Goal: Task Accomplishment & Management: Complete application form

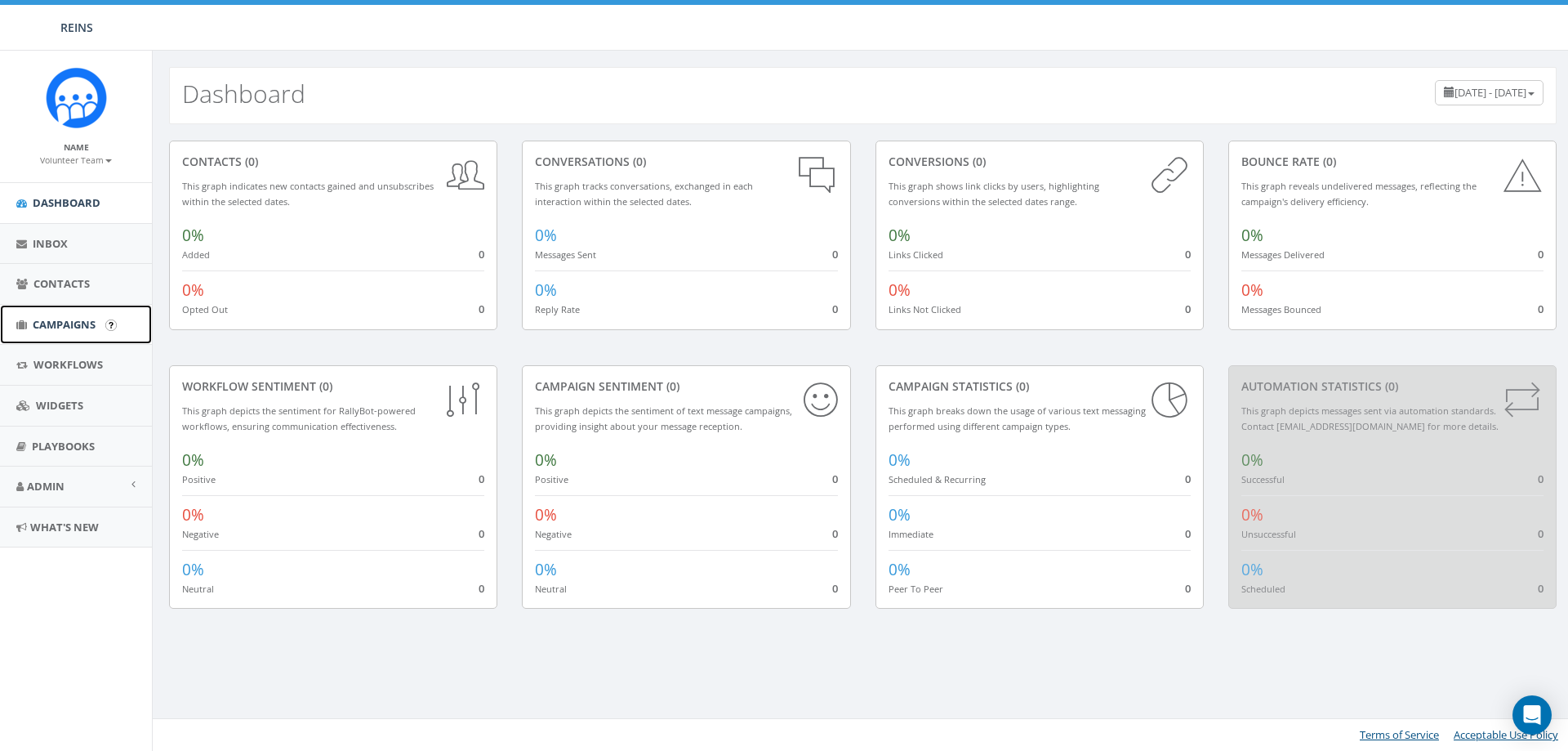
click at [45, 324] on span "Campaigns" at bounding box center [64, 324] width 63 height 15
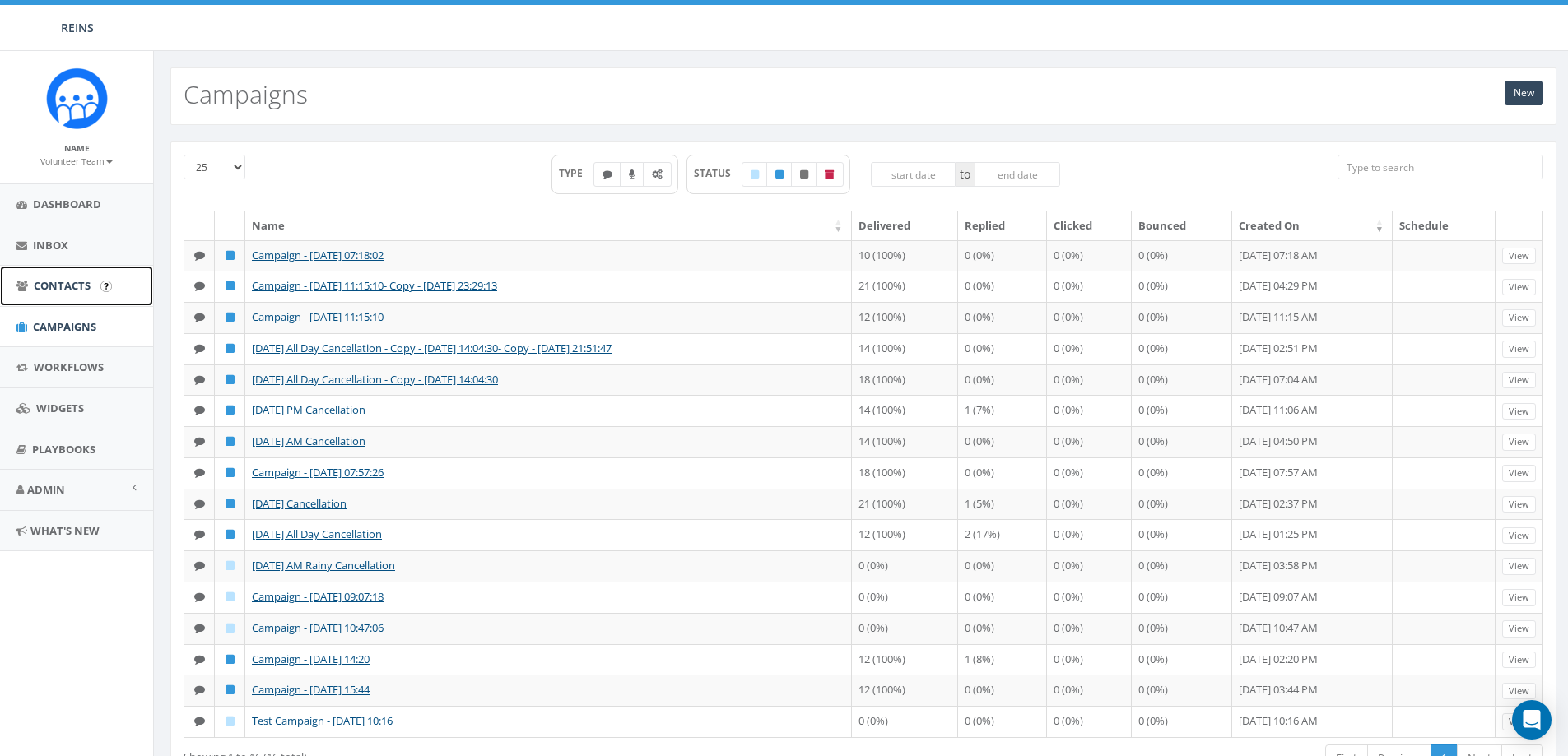
click at [87, 285] on span "Contacts" at bounding box center [62, 285] width 57 height 15
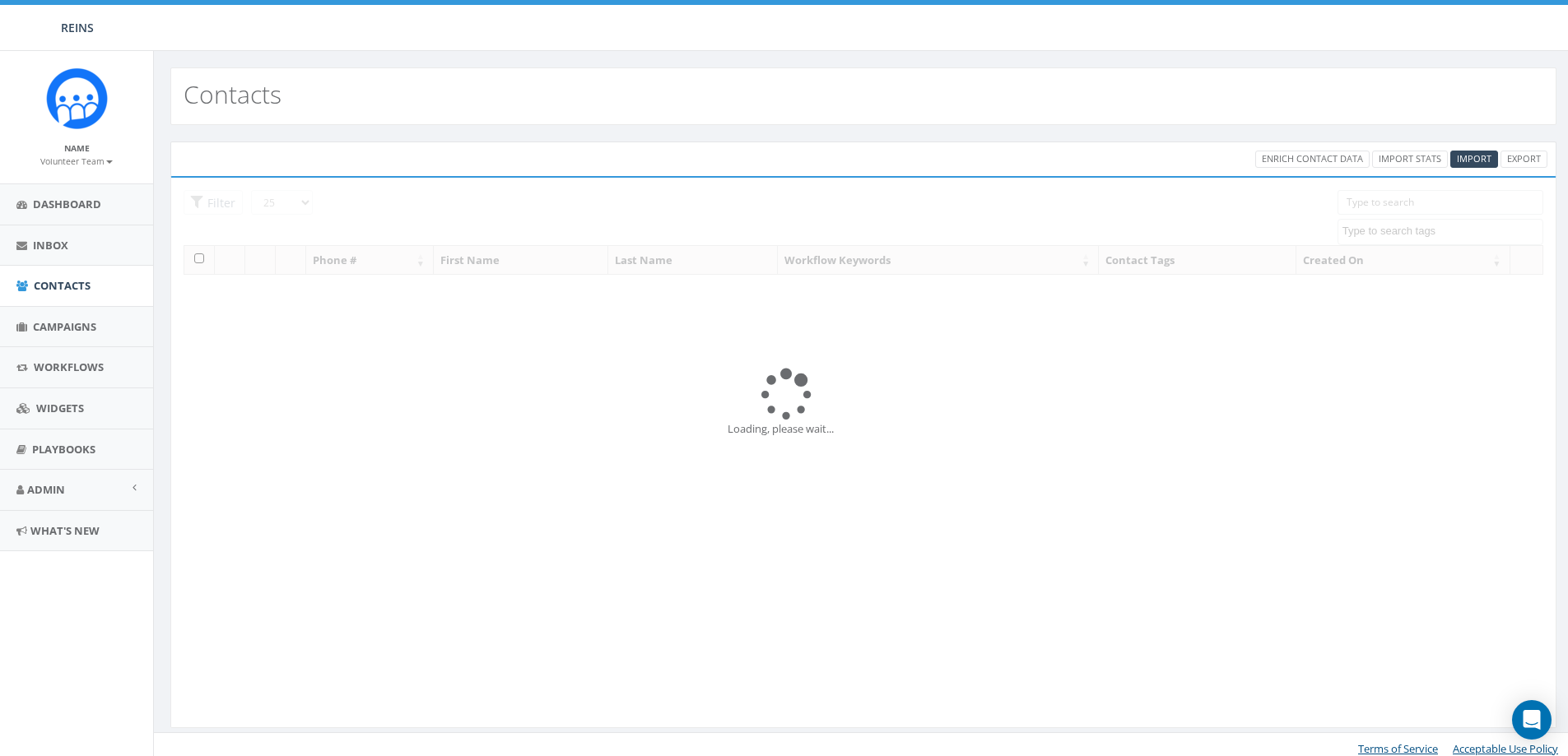
select select
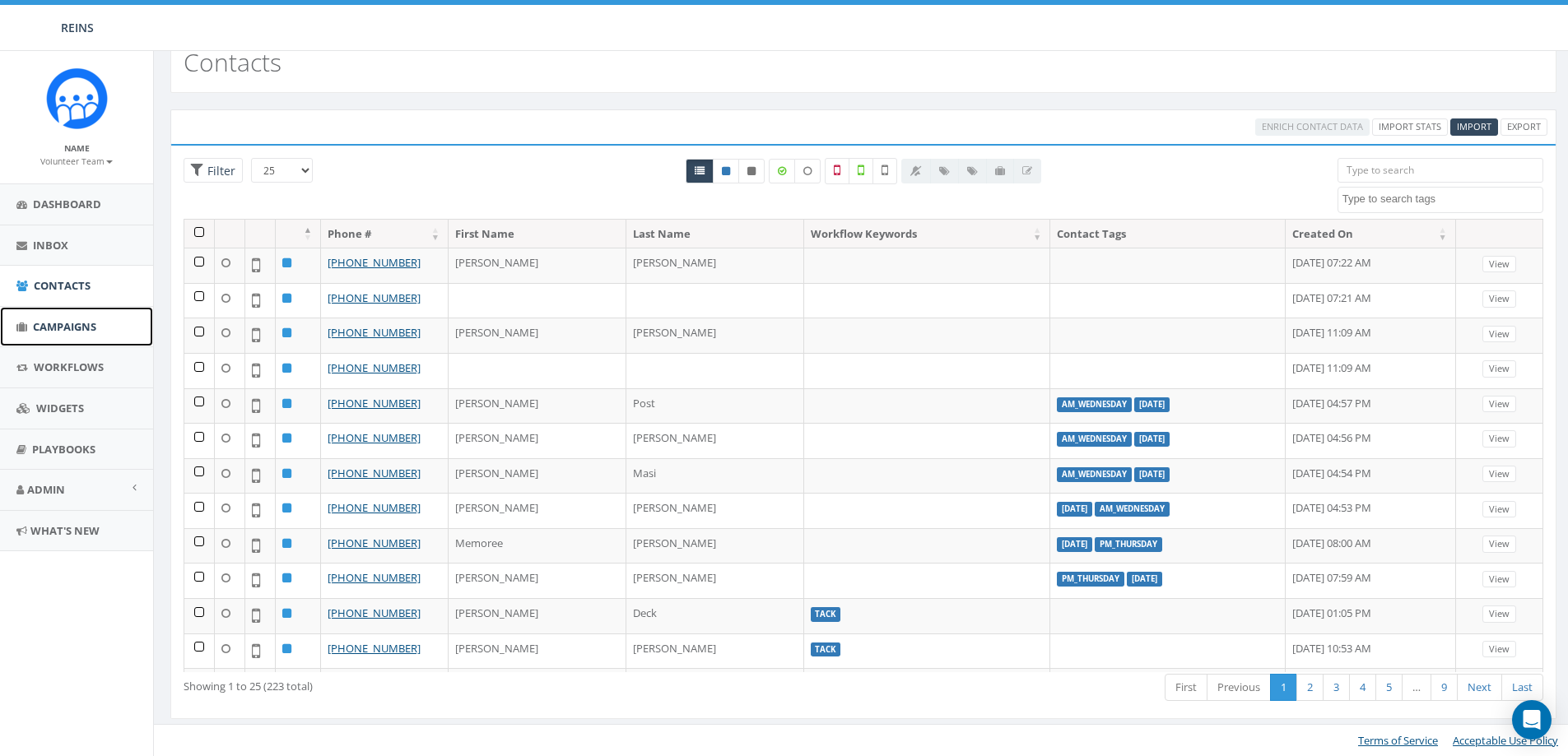
click at [53, 326] on span "Campaigns" at bounding box center [65, 326] width 63 height 15
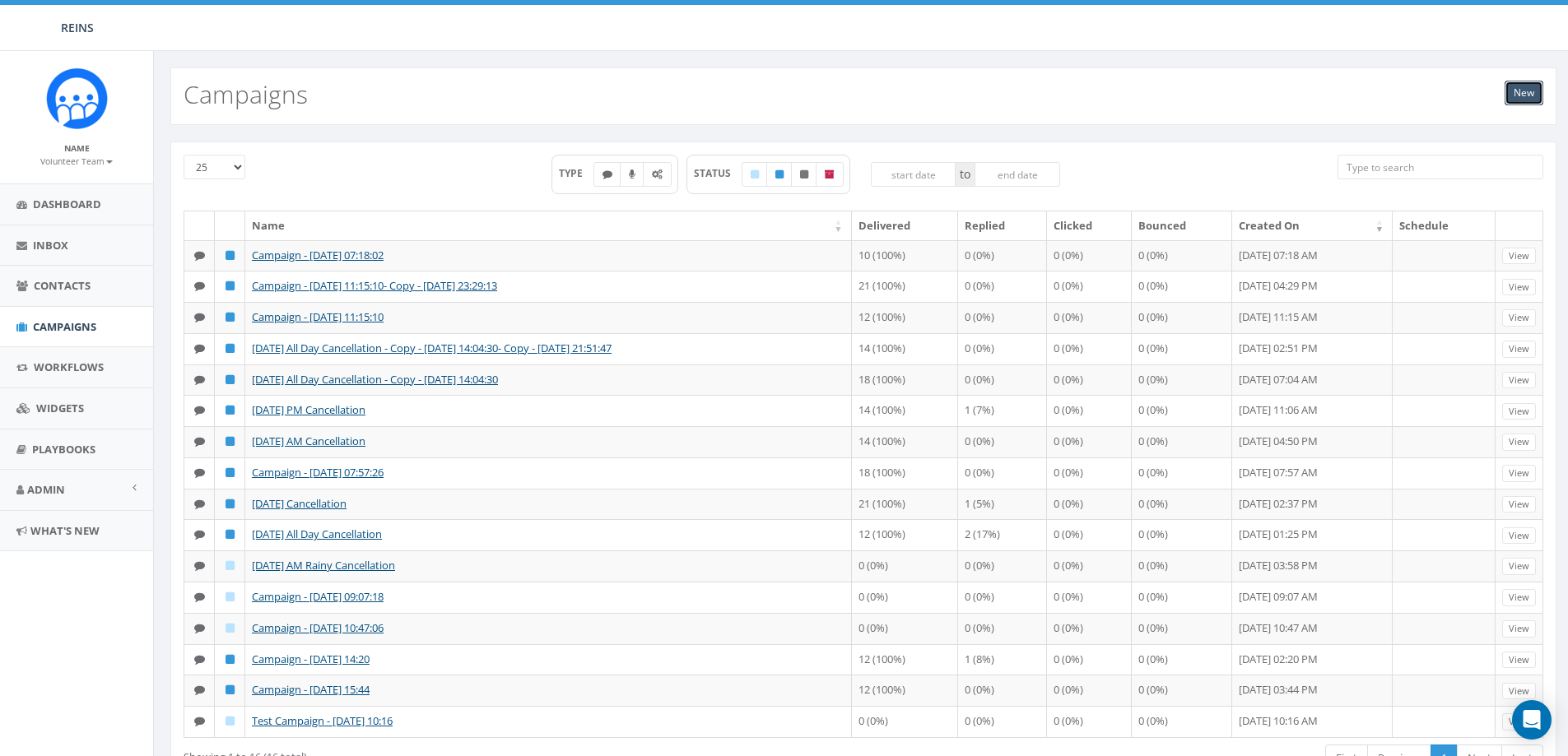
click at [1532, 94] on link "New" at bounding box center [1524, 93] width 39 height 24
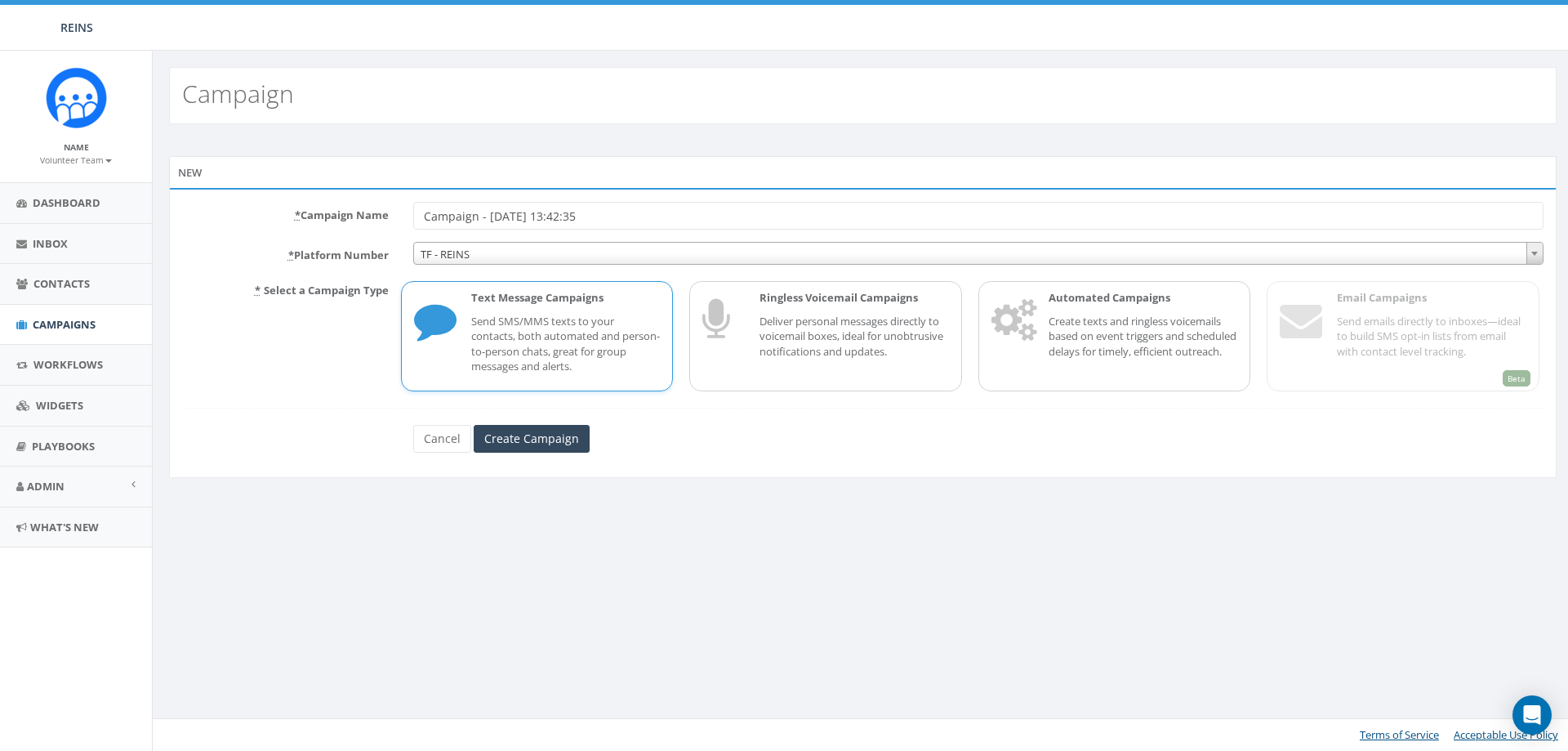
click at [426, 216] on input "Campaign - 08/12/2025, 13:42:35" at bounding box center [978, 216] width 1130 height 28
drag, startPoint x: 632, startPoint y: 219, endPoint x: 417, endPoint y: 229, distance: 215.2
click at [417, 229] on input "Campaign - 08/12/2025, 13:42:35" at bounding box center [978, 216] width 1130 height 28
type input "Yoga Time Change"
click at [549, 436] on input "Create Campaign" at bounding box center [532, 439] width 116 height 28
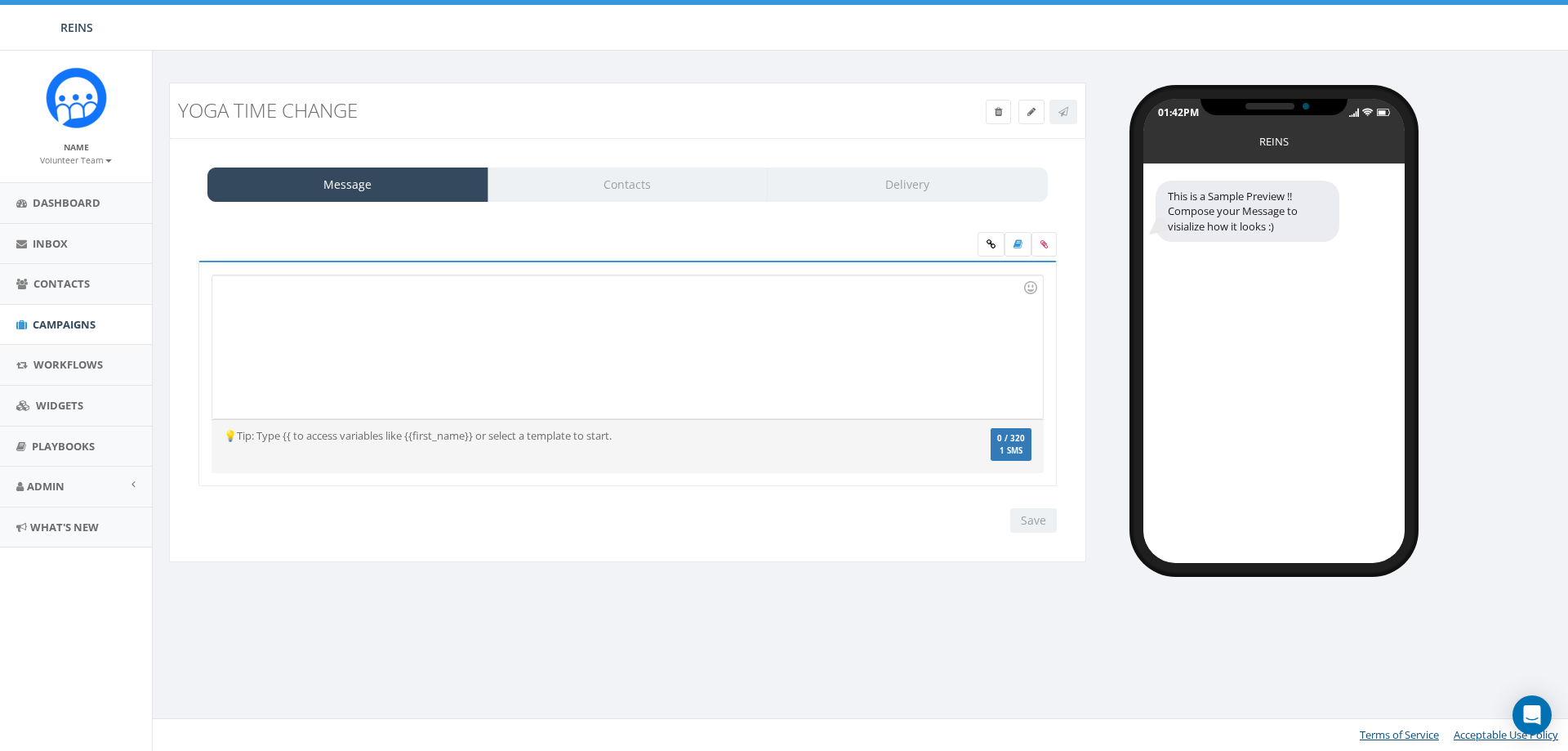
click at [401, 257] on div at bounding box center [627, 246] width 883 height 29
click at [378, 295] on div at bounding box center [626, 347] width 830 height 143
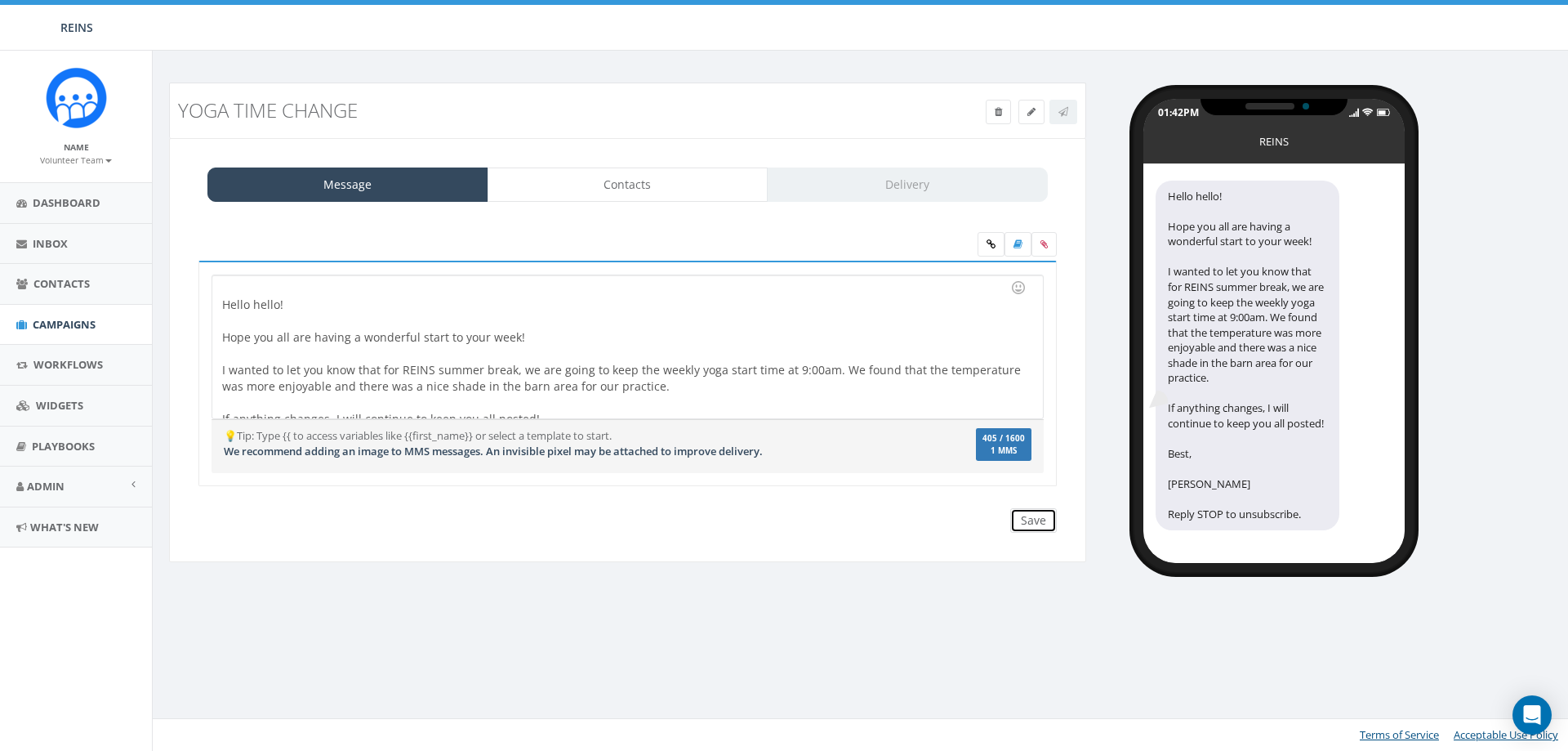
click at [1034, 521] on input "Save" at bounding box center [1034, 521] width 47 height 24
click at [710, 191] on link "Contacts" at bounding box center [627, 184] width 281 height 34
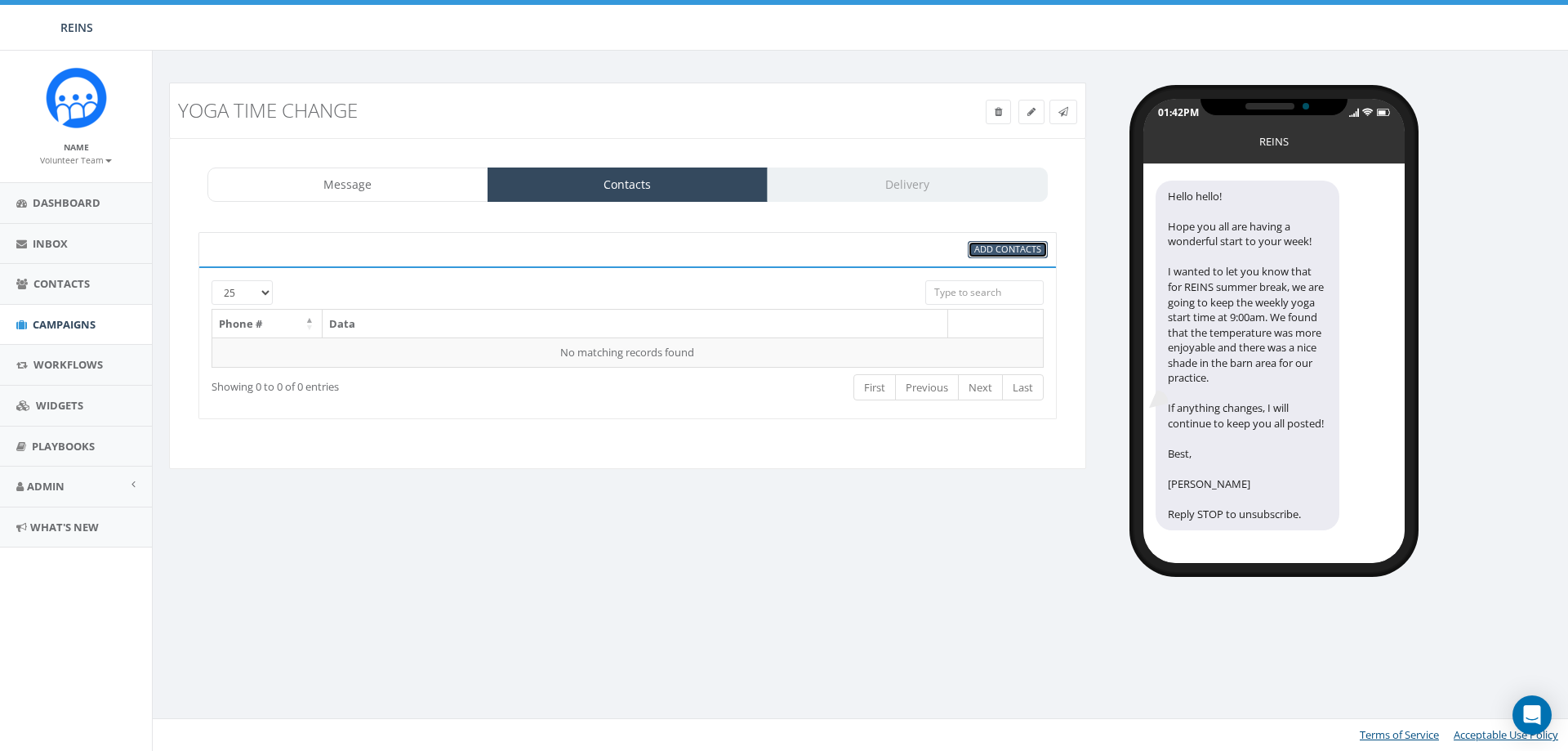
click at [988, 249] on span "Add Contacts" at bounding box center [1008, 249] width 67 height 12
select select
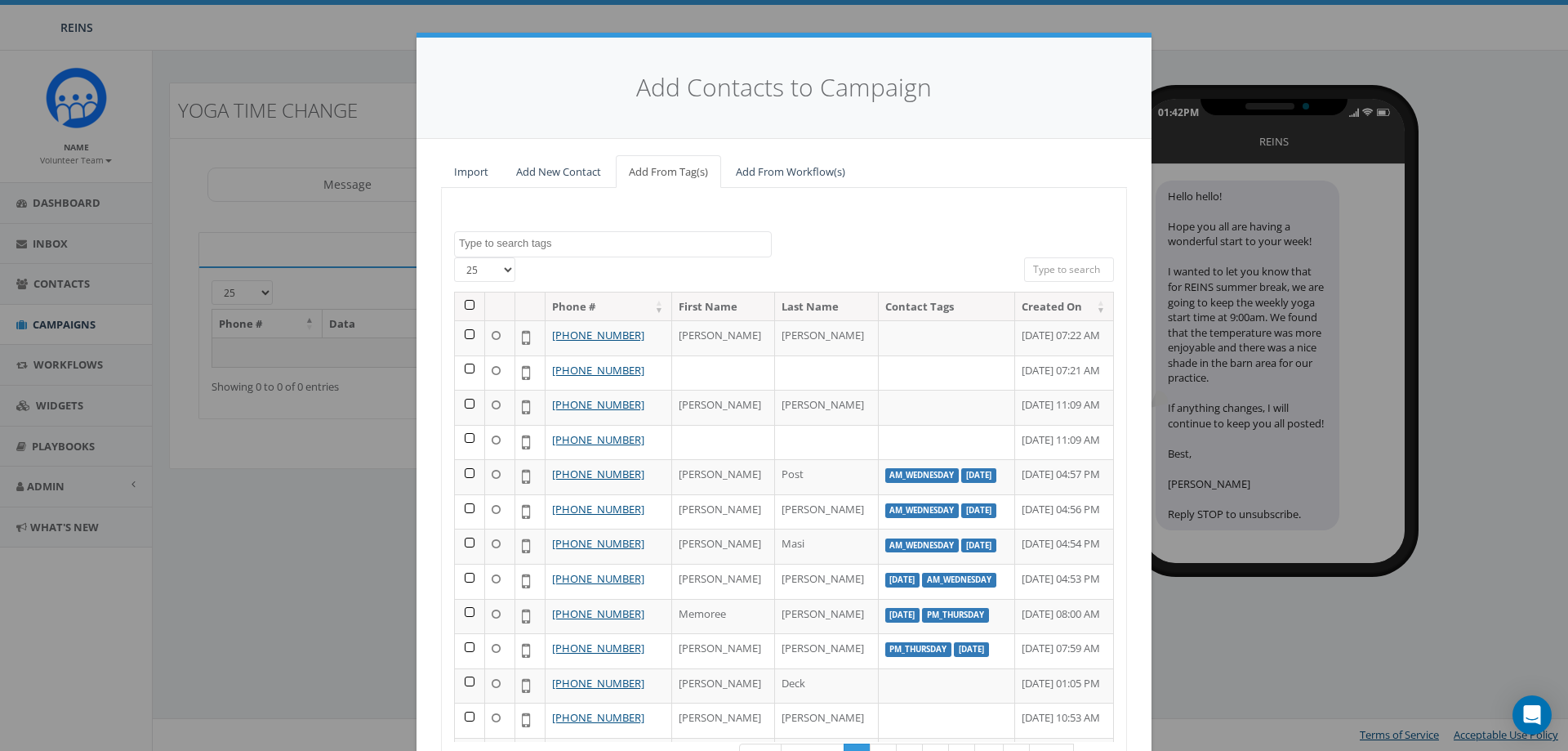
click at [619, 246] on textarea "Search" at bounding box center [614, 243] width 312 height 15
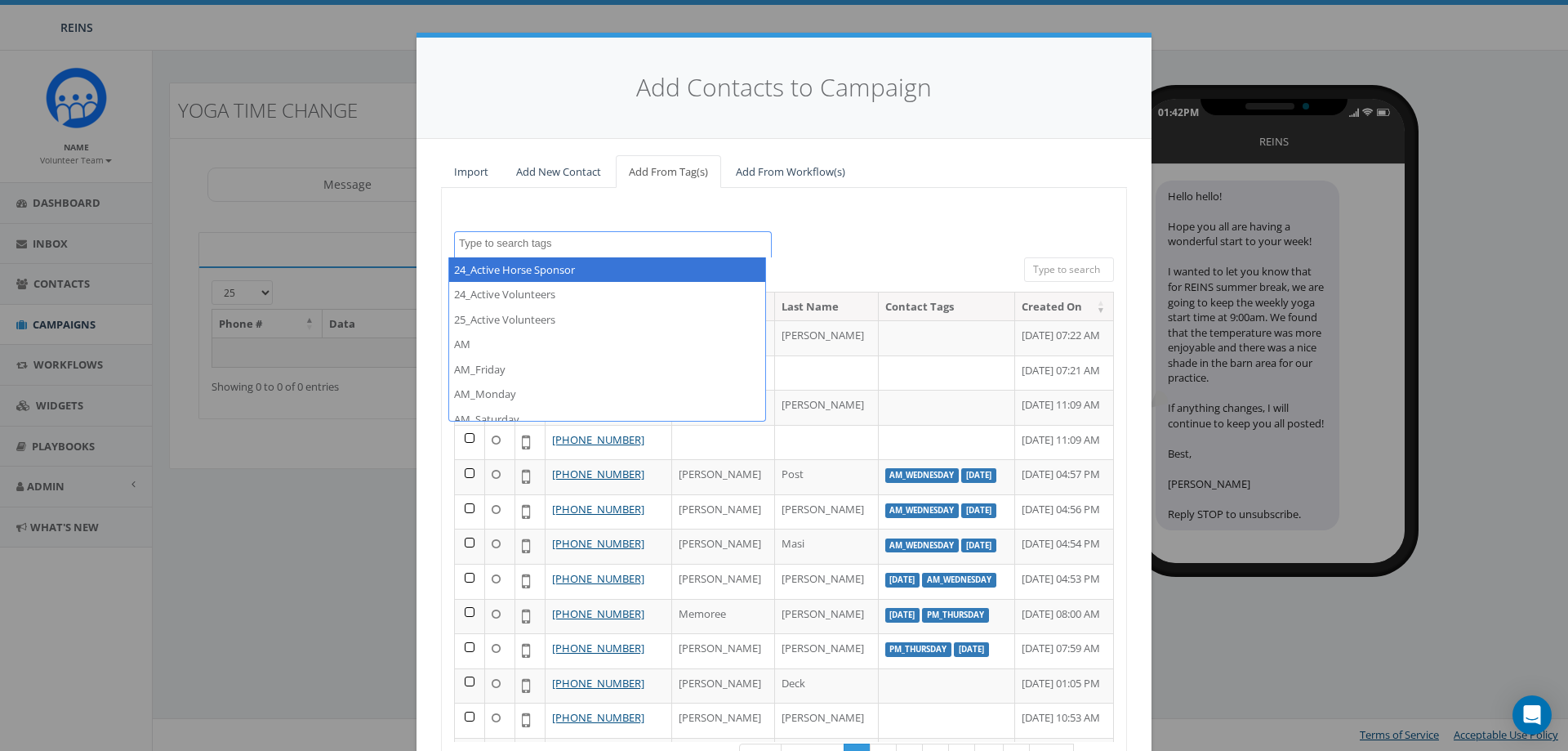
click at [576, 235] on span at bounding box center [613, 244] width 318 height 26
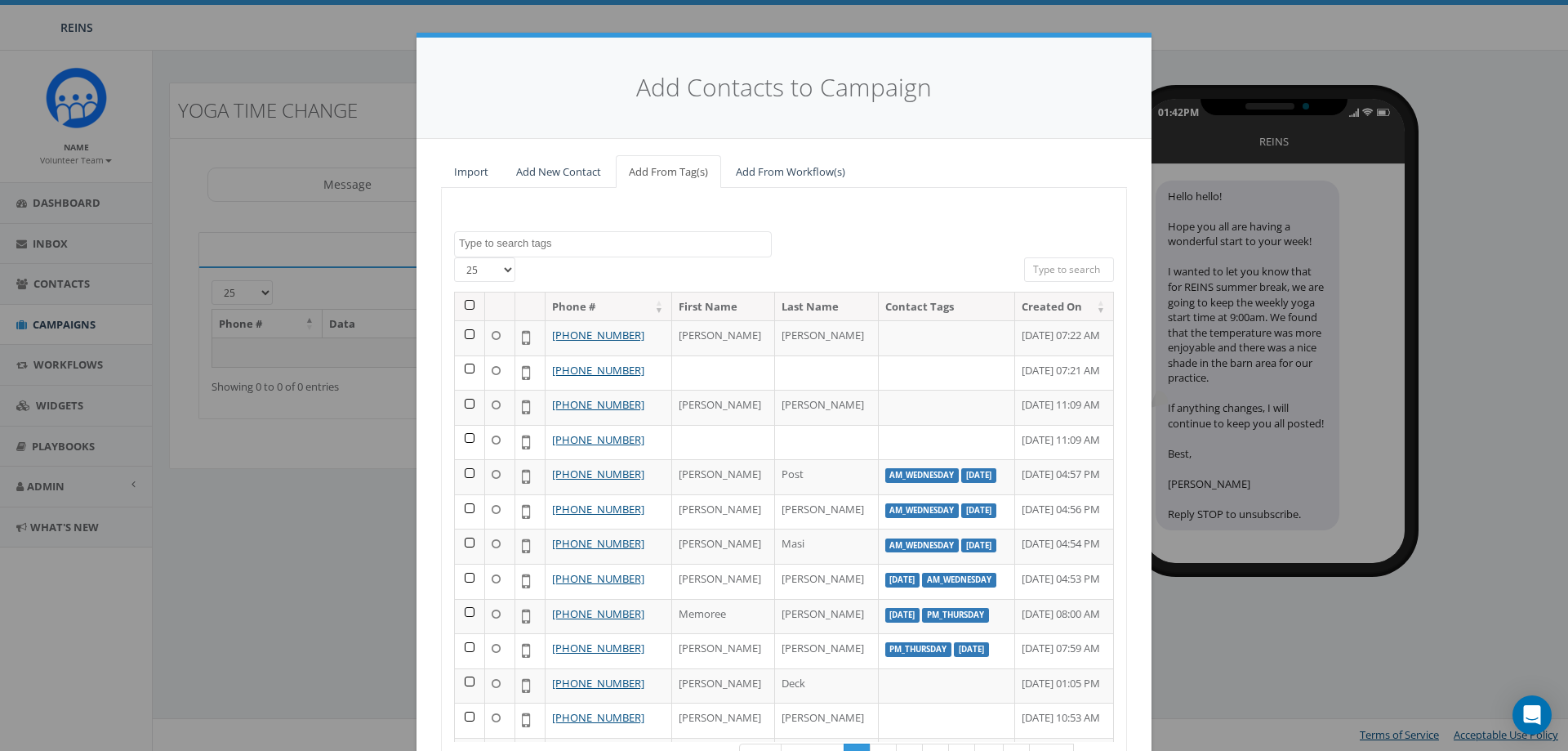
click at [559, 240] on textarea "Search" at bounding box center [614, 243] width 312 height 15
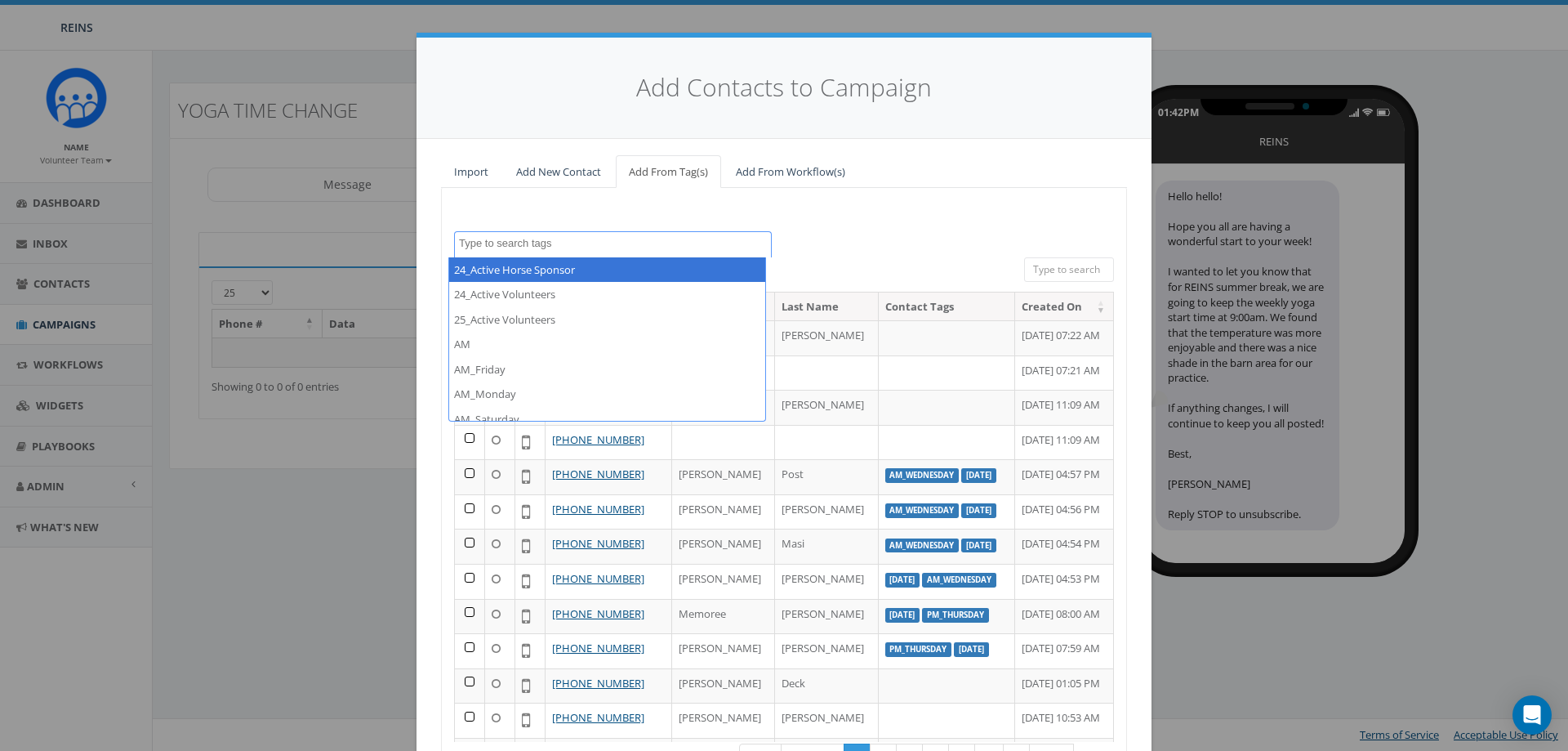
click at [845, 234] on div "24_Active Horse Sponsor 24_Active Volunteers 25_Active Volunteers AM AM_Friday …" at bounding box center [784, 244] width 685 height 26
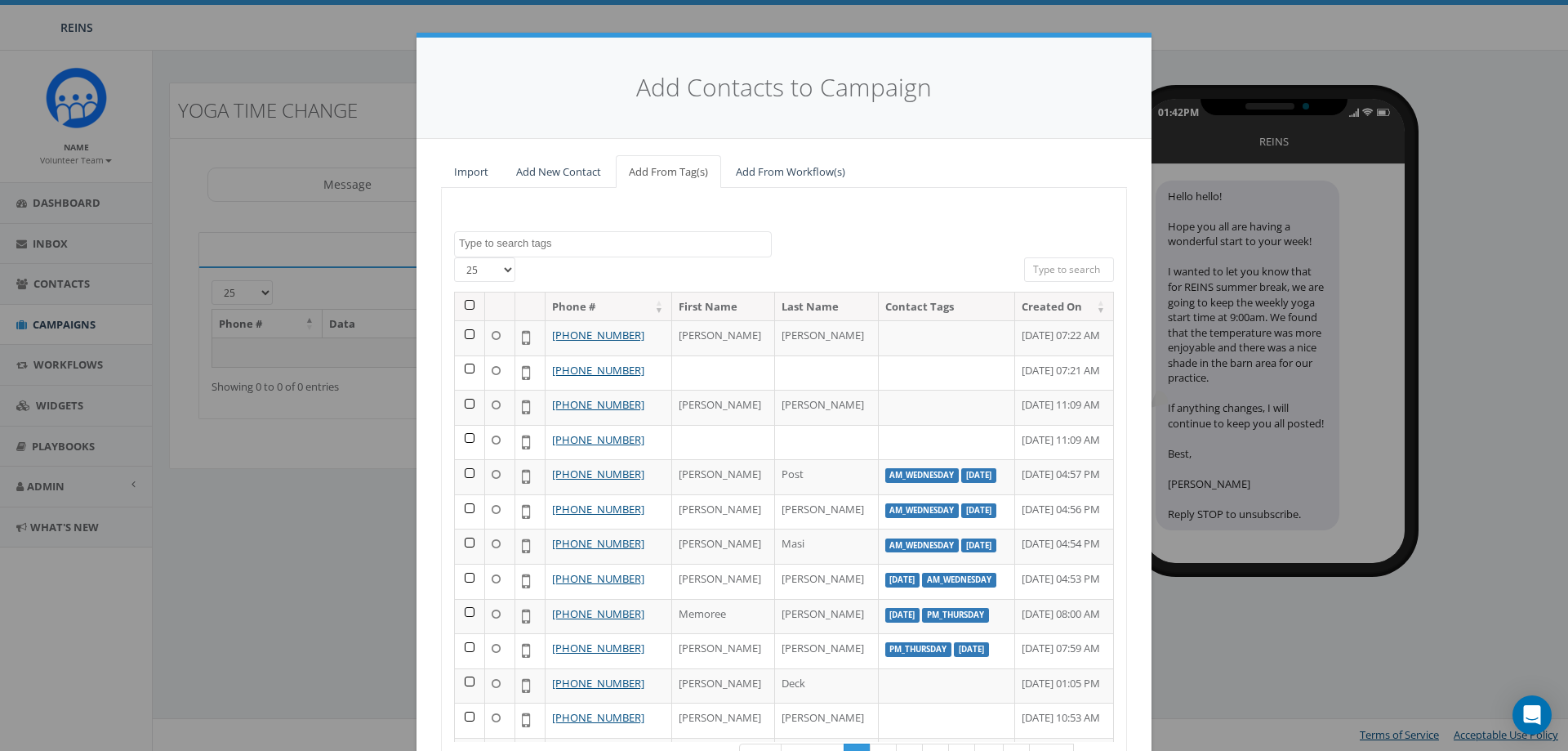
click at [621, 243] on textarea "Search" at bounding box center [614, 243] width 312 height 15
click at [862, 227] on div "24_Active Horse Sponsor 24_Active Volunteers 25_Active Volunteers AM AM_Friday …" at bounding box center [784, 515] width 686 height 655
click at [463, 269] on select "25 50 100" at bounding box center [485, 269] width 62 height 24
select select "100"
click at [454, 257] on select "25 50 100" at bounding box center [485, 269] width 62 height 24
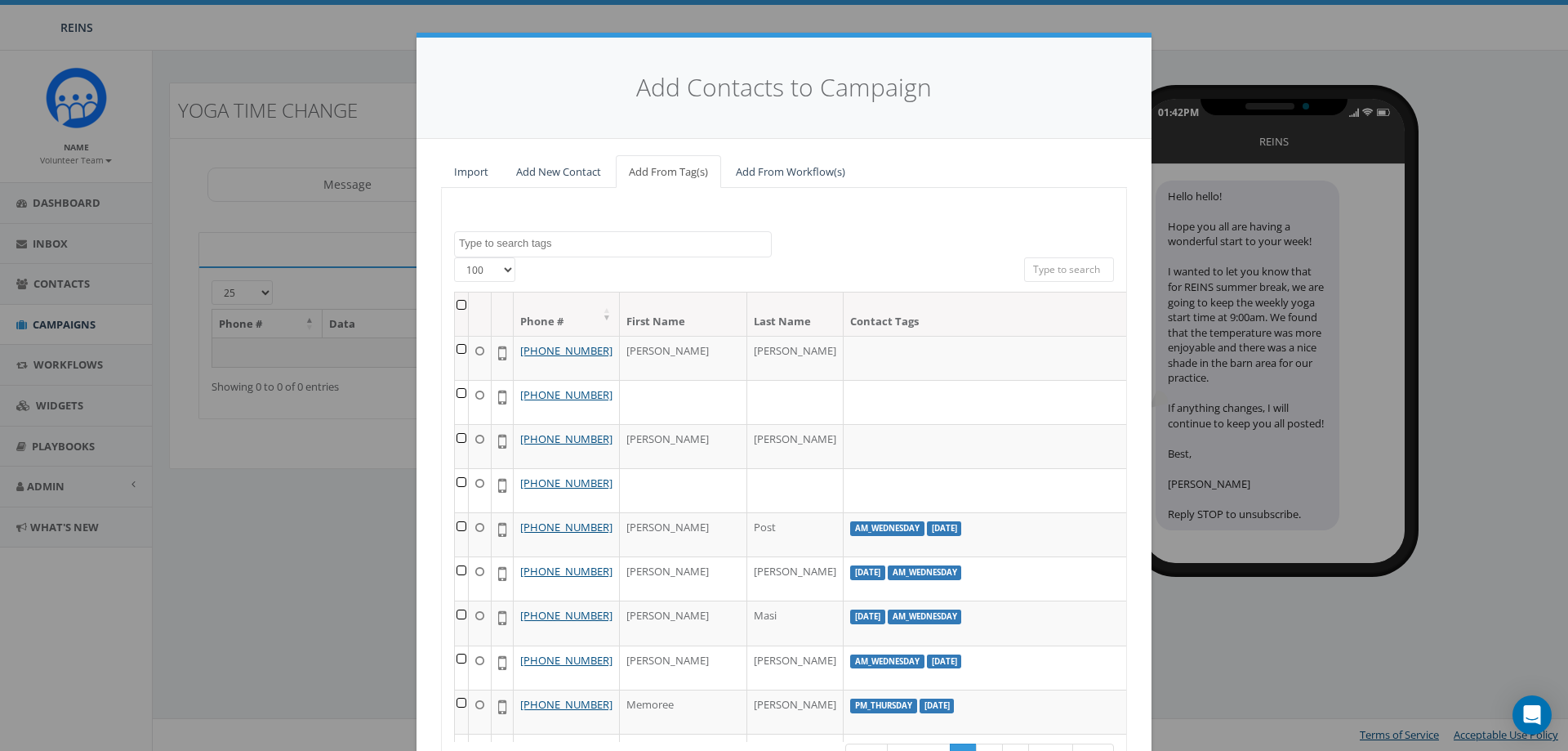
click at [541, 236] on textarea "Search" at bounding box center [614, 243] width 312 height 15
click at [559, 172] on link "Add New Contact" at bounding box center [559, 172] width 111 height 34
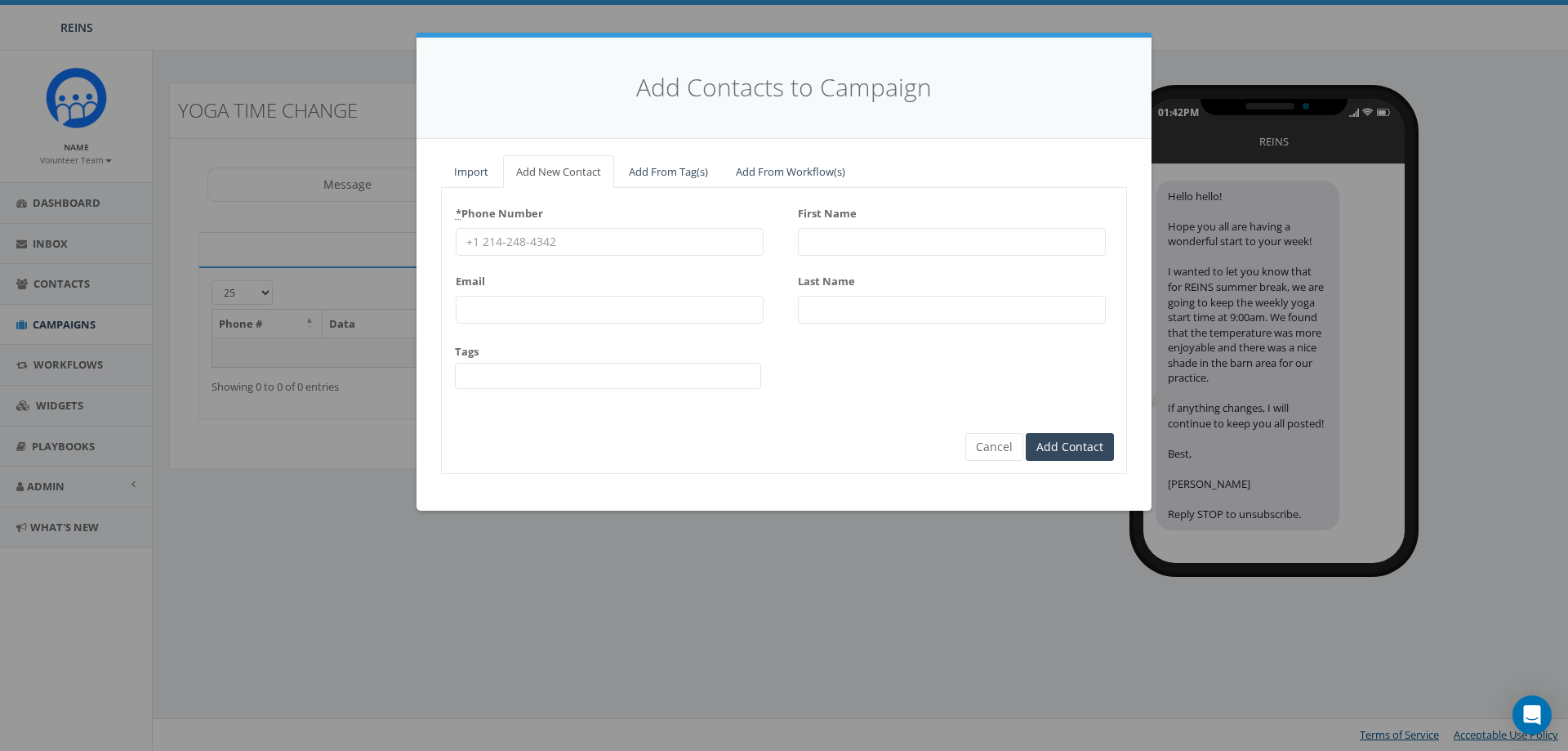
click at [581, 236] on input "* Phone Number" at bounding box center [610, 242] width 308 height 28
paste input "(714) 759-0109"
type input "(714) 759-0109"
click at [570, 303] on input "Email" at bounding box center [610, 309] width 308 height 28
click at [965, 247] on input "First Name" at bounding box center [952, 242] width 308 height 28
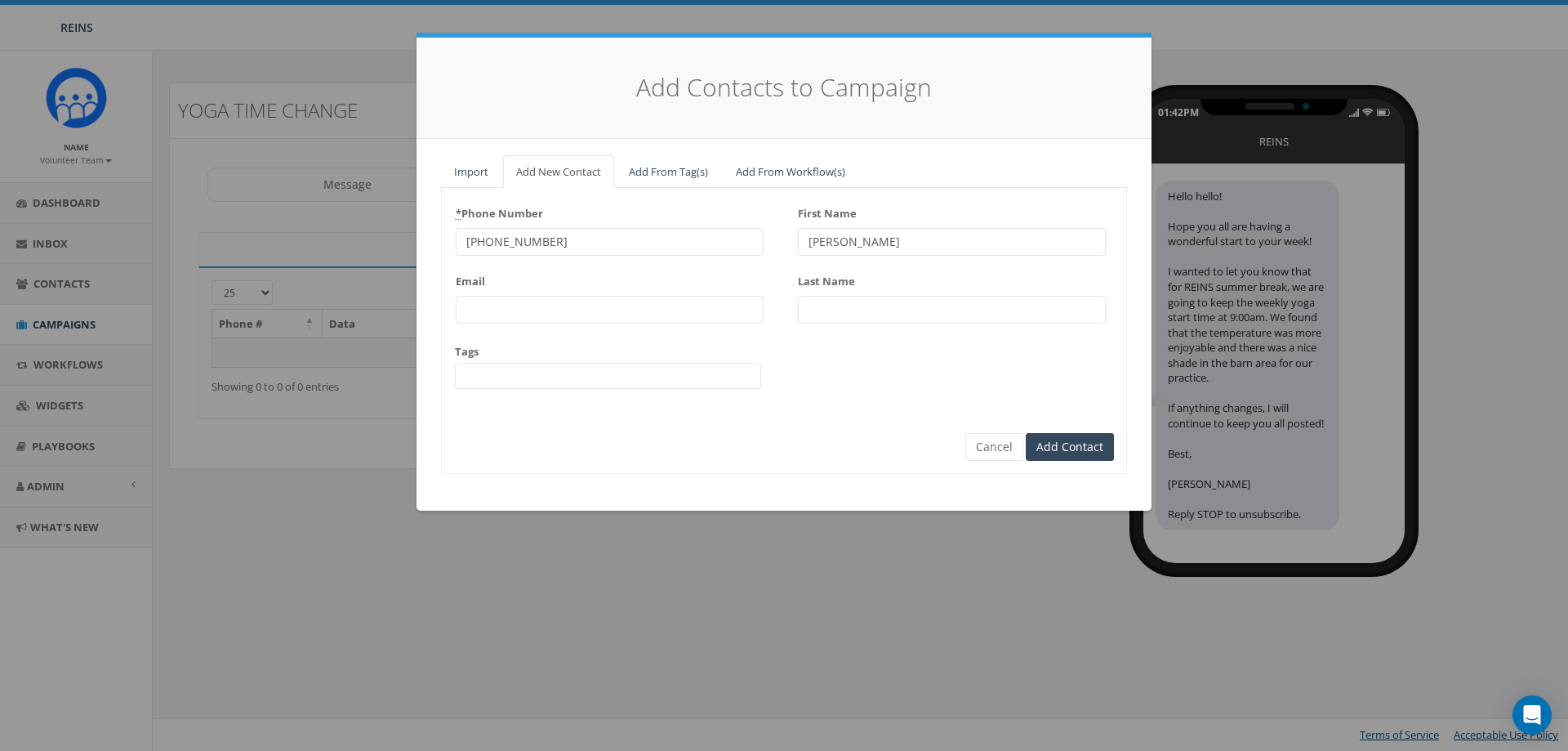
type input "Lisa-Marie"
click at [875, 302] on input "Last Name" at bounding box center [952, 309] width 308 height 28
type input "Brown"
click at [539, 302] on input "Email" at bounding box center [610, 309] width 308 height 28
click at [1084, 450] on input "Add Contact" at bounding box center [1070, 447] width 89 height 28
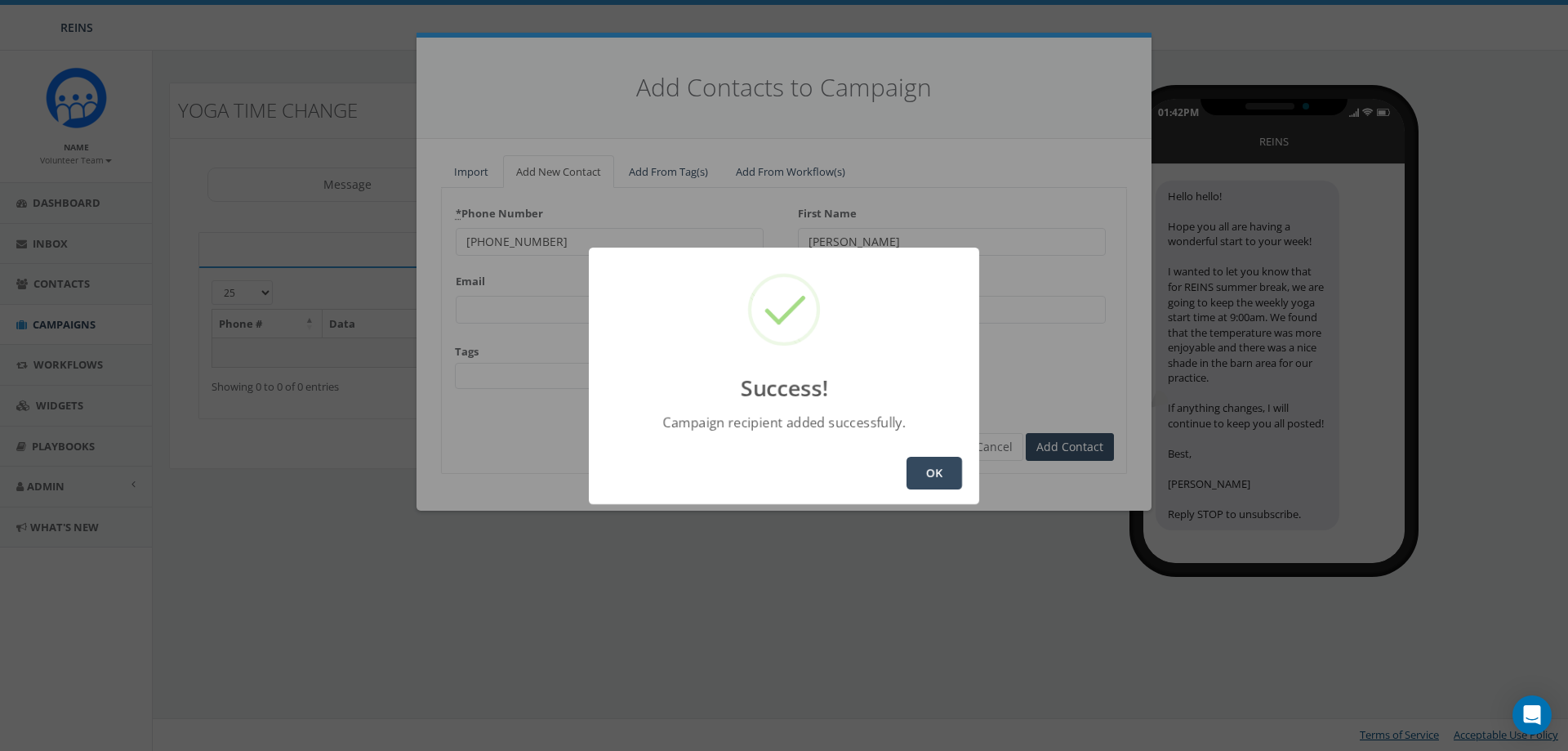
click at [939, 477] on button "OK" at bounding box center [935, 474] width 56 height 33
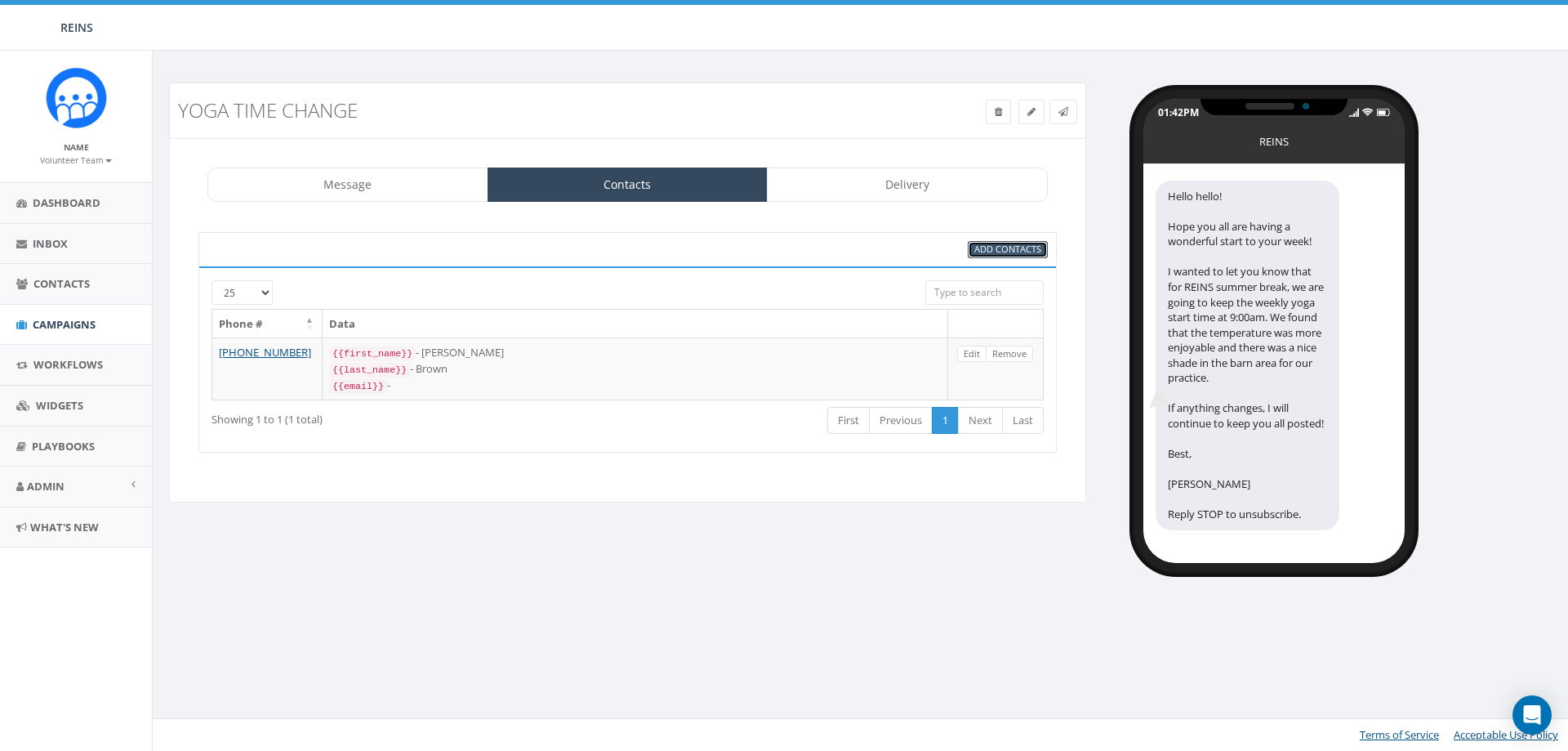
click at [1015, 249] on span "Add Contacts" at bounding box center [1008, 249] width 67 height 12
select select
select select "100"
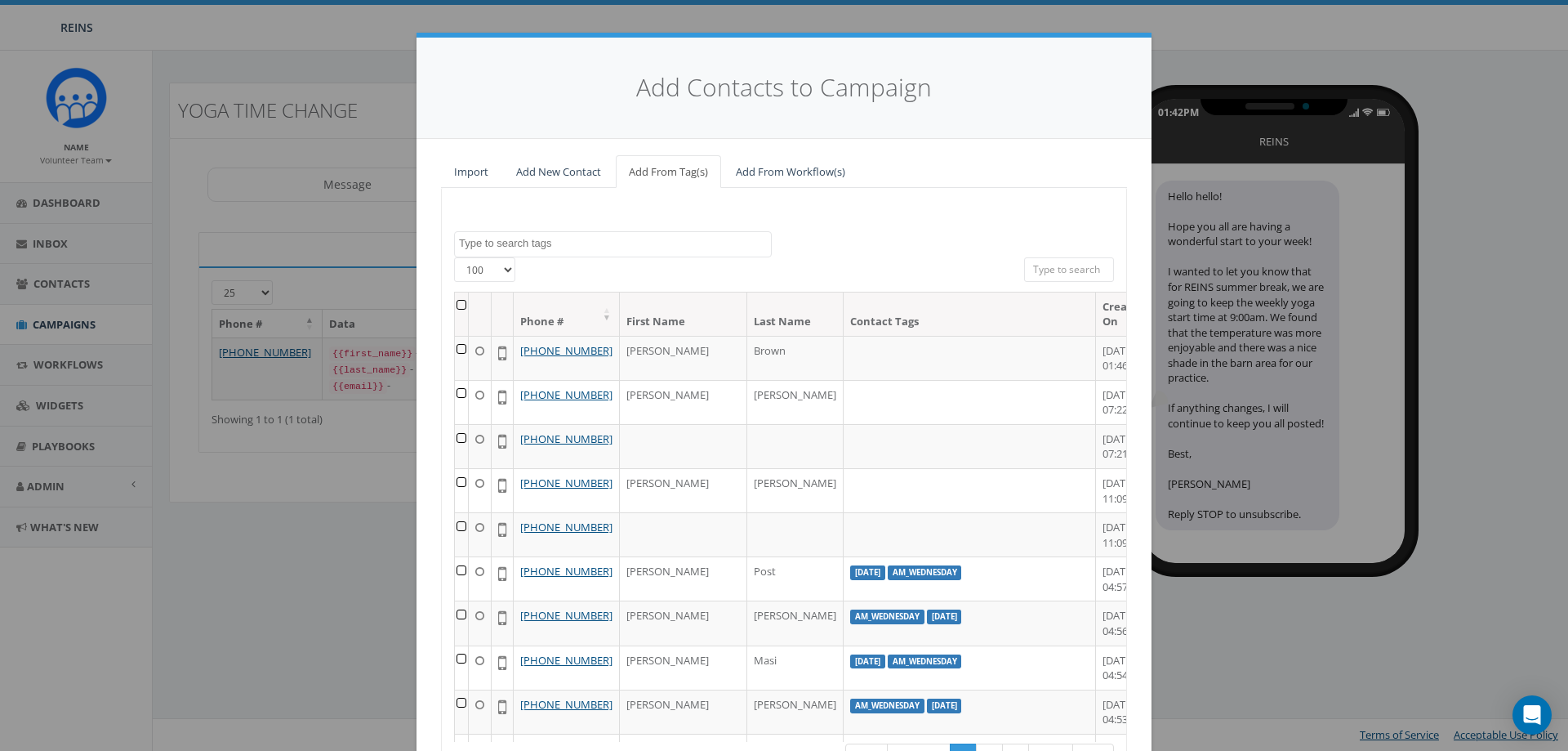
click at [600, 241] on textarea "Search" at bounding box center [614, 243] width 312 height 15
type textarea "justine"
select select "justine"
click at [463, 243] on span "×" at bounding box center [466, 244] width 6 height 15
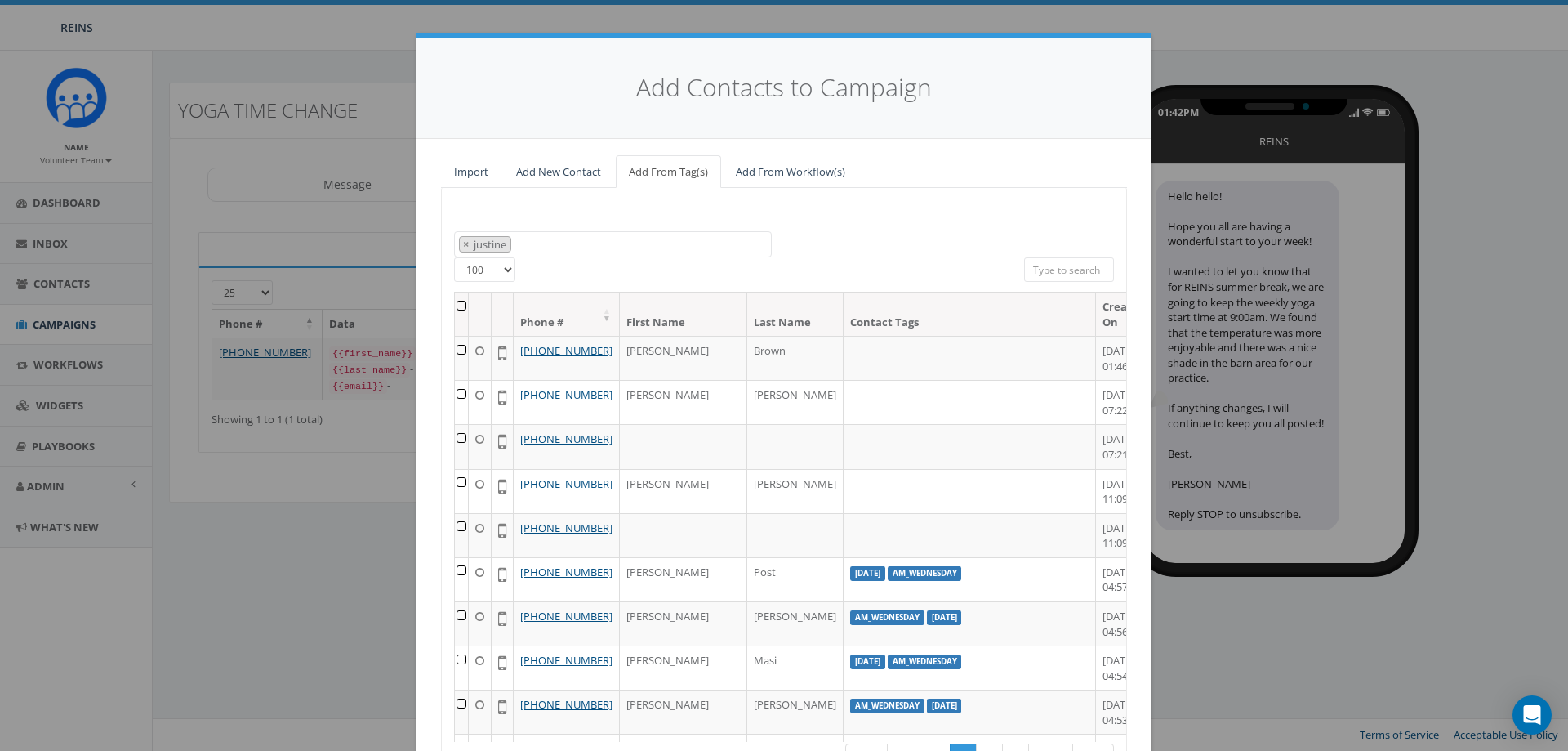
select select
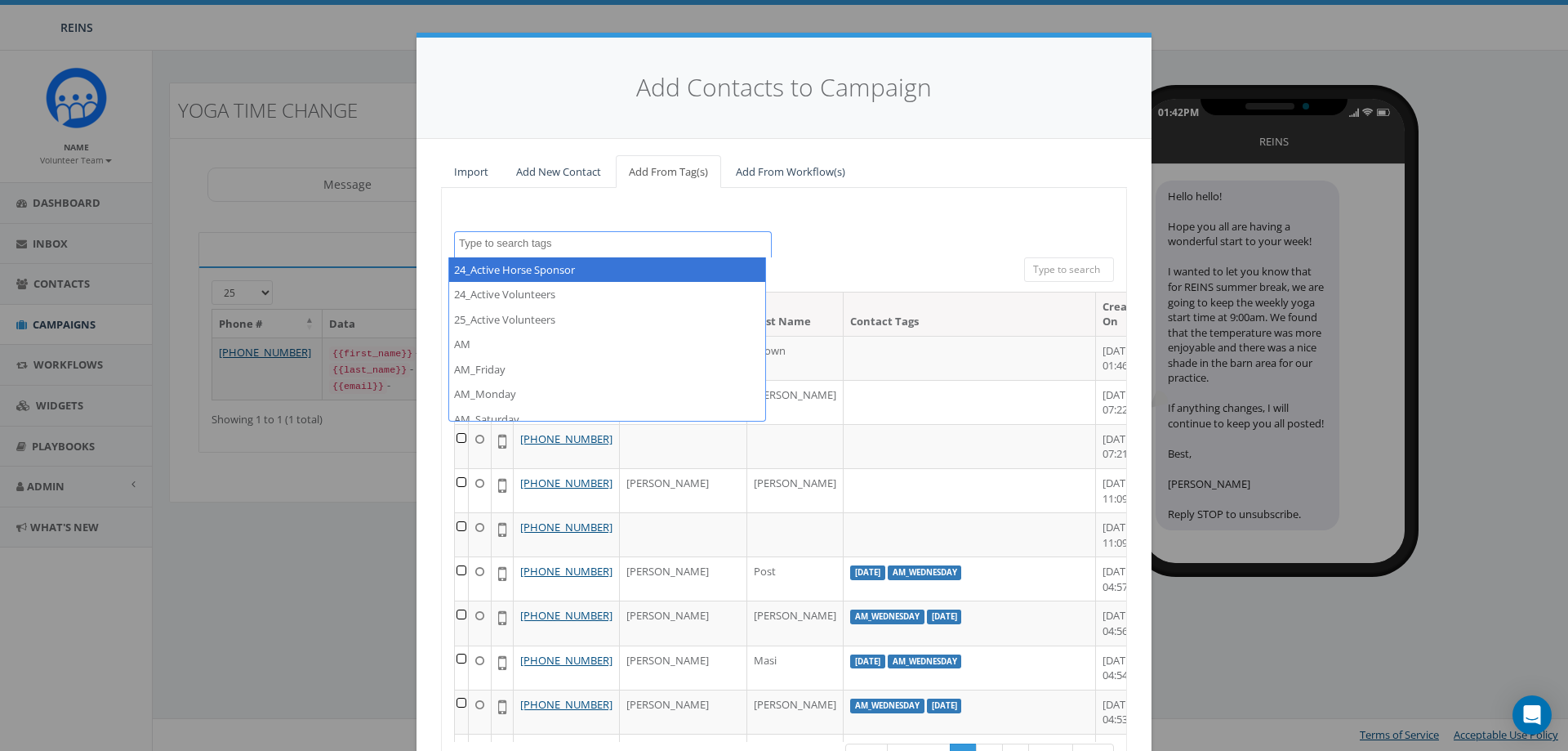
click at [1068, 267] on input "search" at bounding box center [1068, 269] width 89 height 24
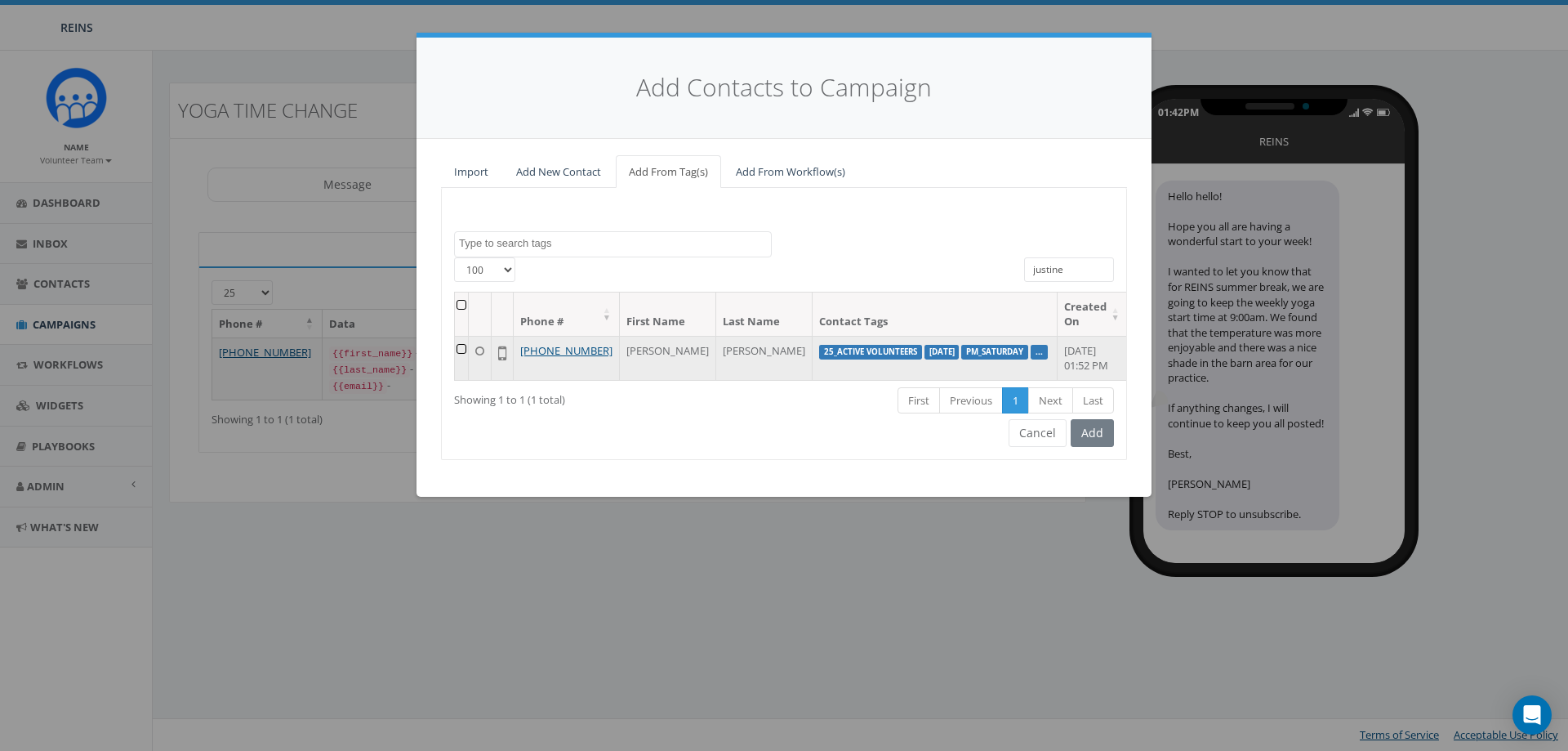
click at [469, 349] on td at bounding box center [462, 357] width 14 height 44
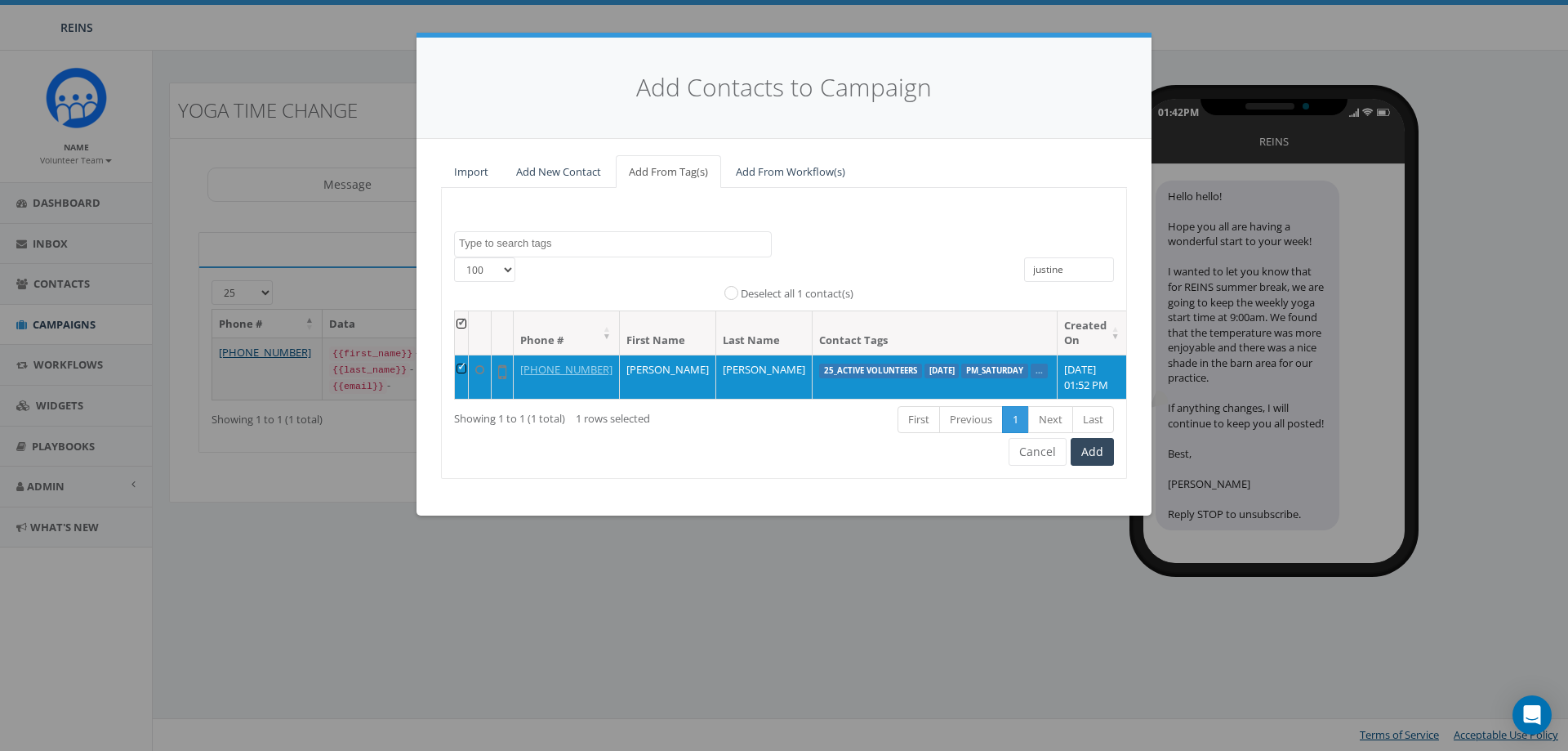
click at [1070, 269] on input "justine" at bounding box center [1068, 269] width 89 height 24
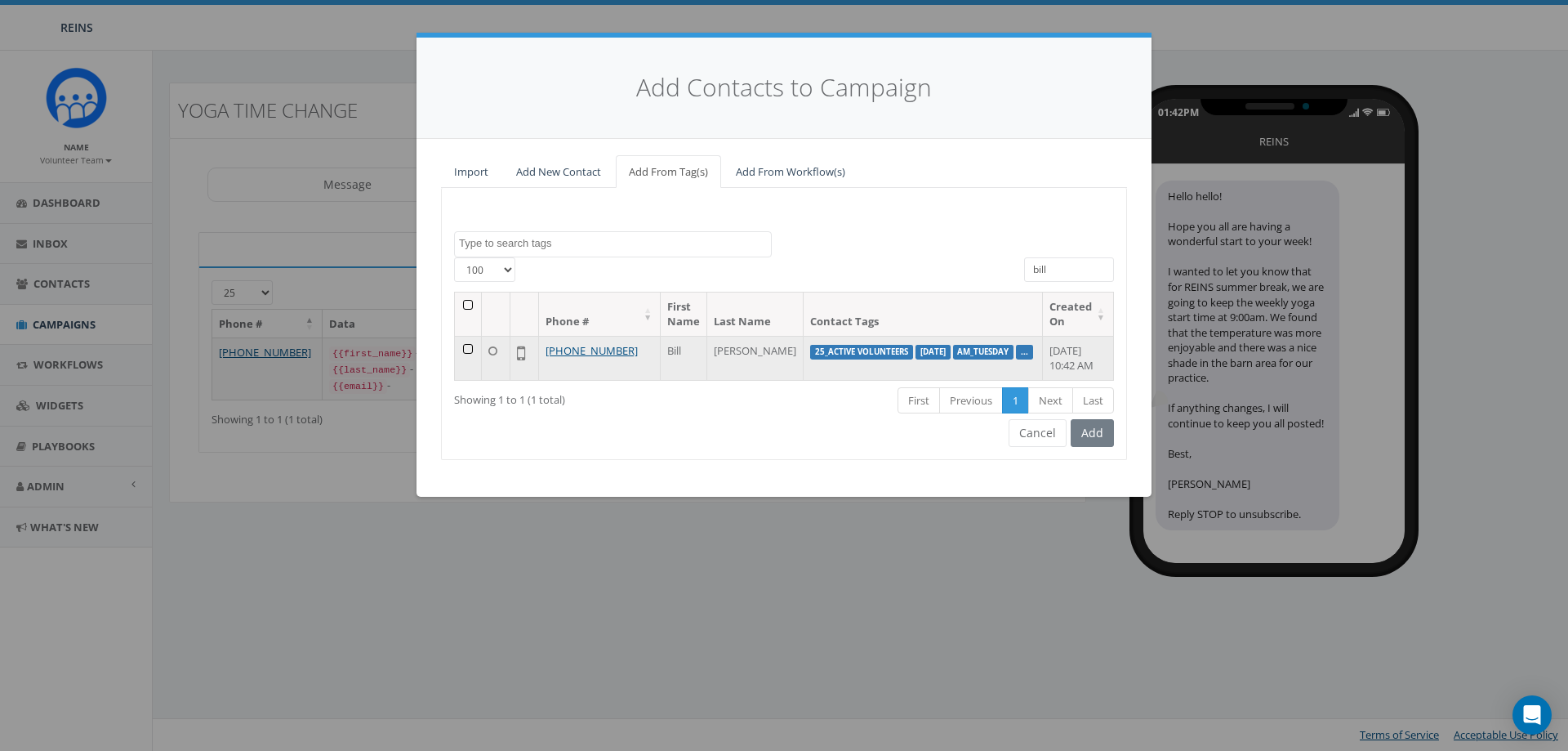
click at [467, 349] on td at bounding box center [468, 357] width 27 height 44
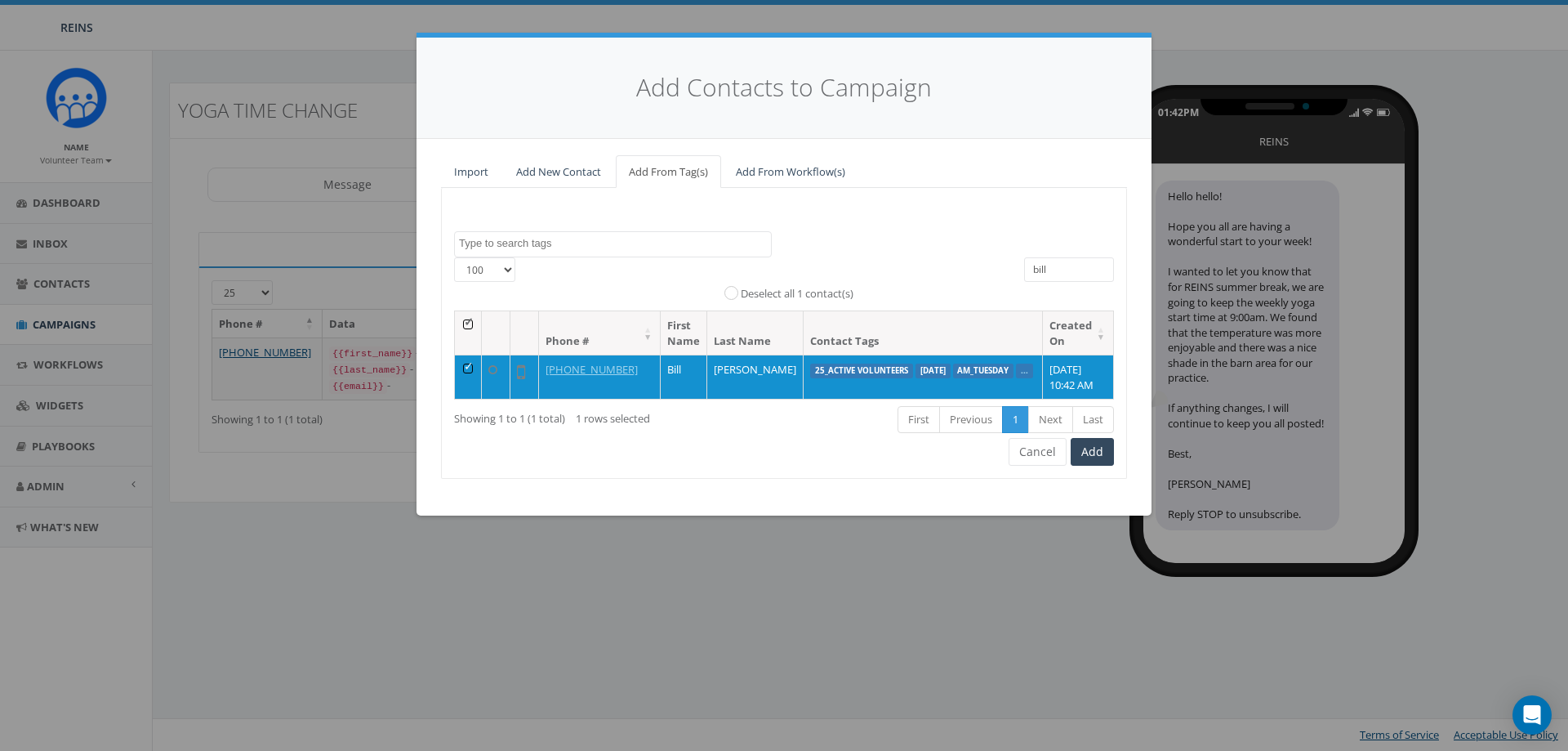
click at [1077, 253] on div "24_Active Horse Sponsor 24_Active Volunteers 25_Active Volunteers AM AM_Friday …" at bounding box center [784, 244] width 685 height 26
click at [1068, 270] on input "bill" at bounding box center [1068, 269] width 89 height 24
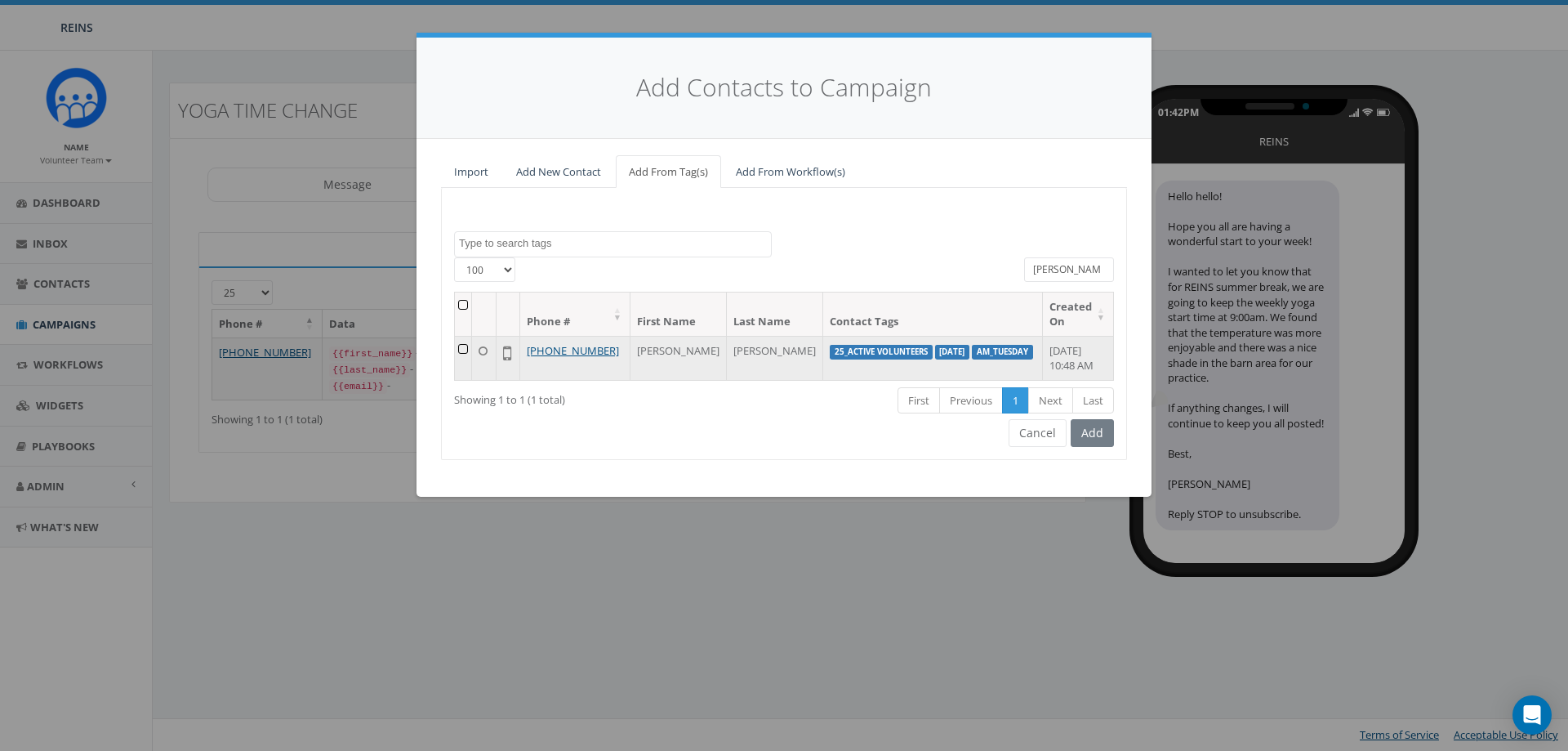
click at [470, 349] on td at bounding box center [464, 357] width 17 height 44
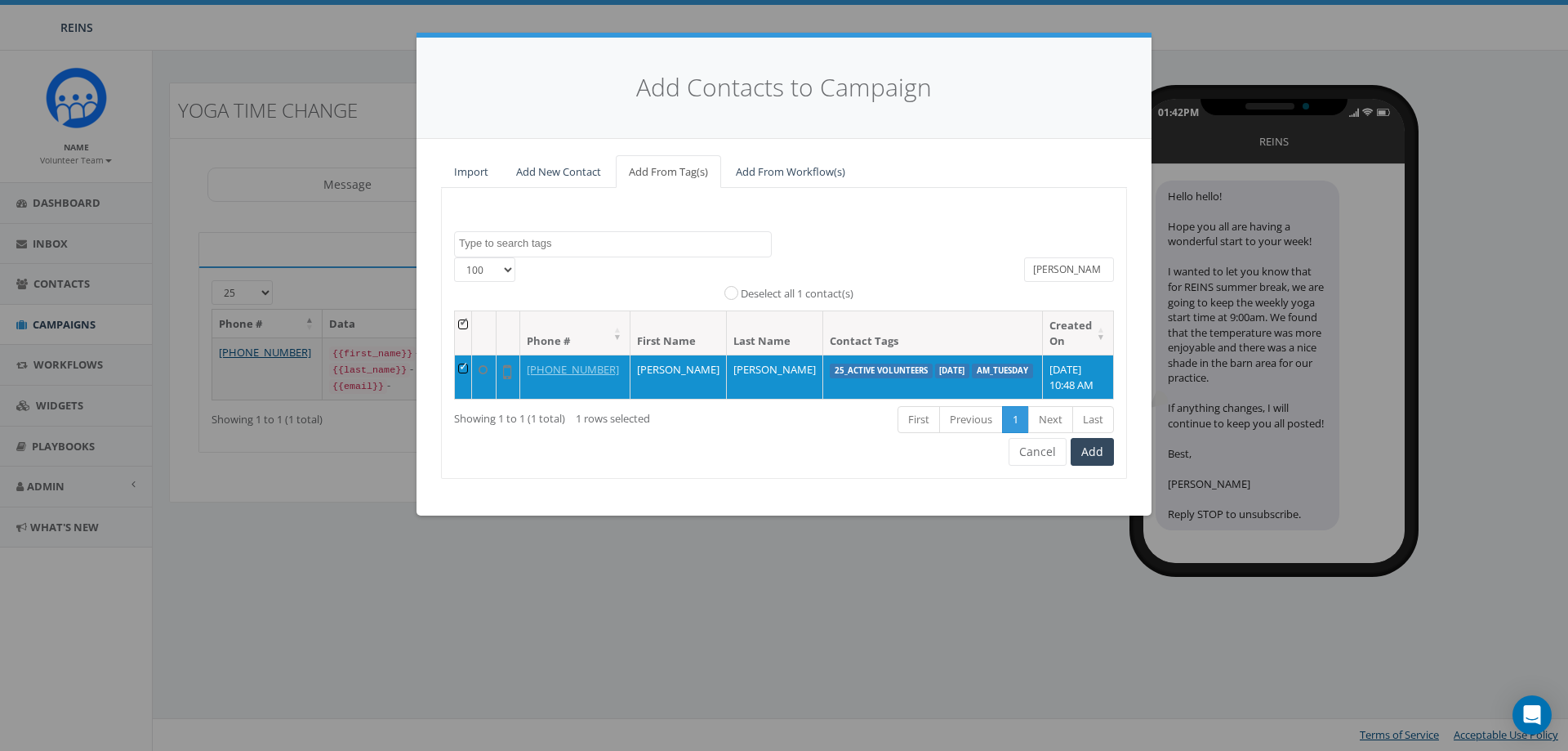
click at [1095, 263] on input "rhonda" at bounding box center [1068, 269] width 89 height 24
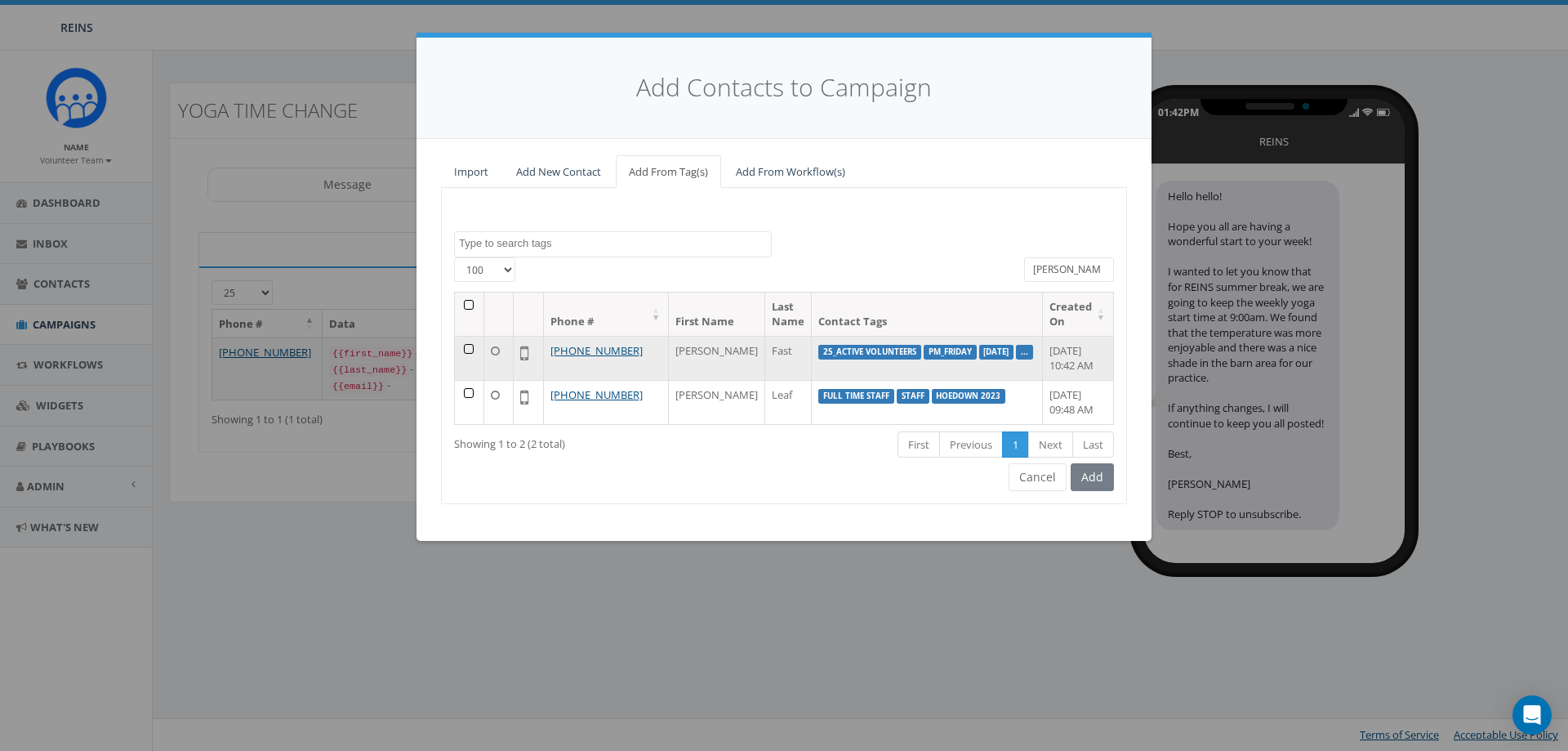
click at [463, 348] on td at bounding box center [470, 357] width 30 height 44
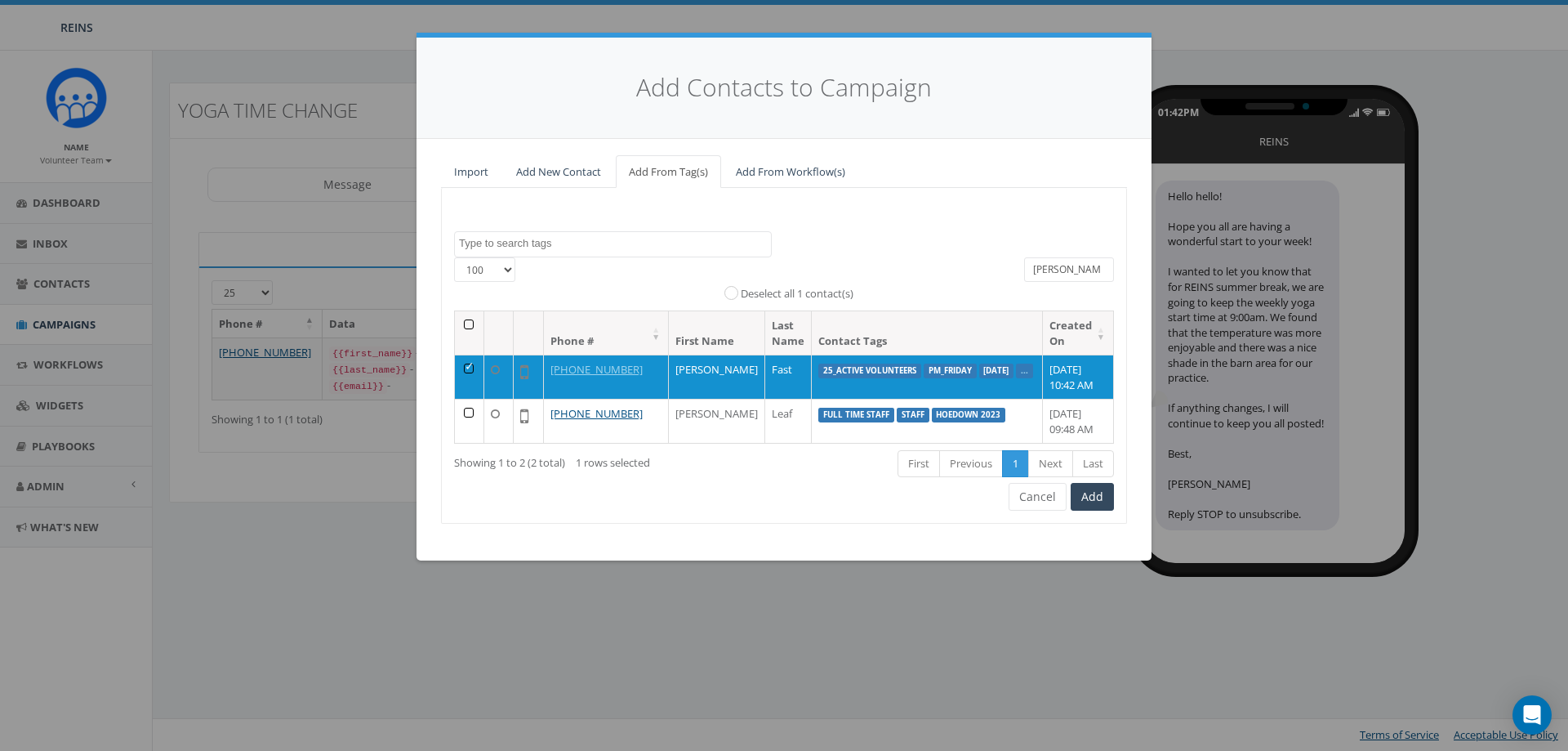
click at [1041, 268] on input "jody" at bounding box center [1068, 269] width 89 height 24
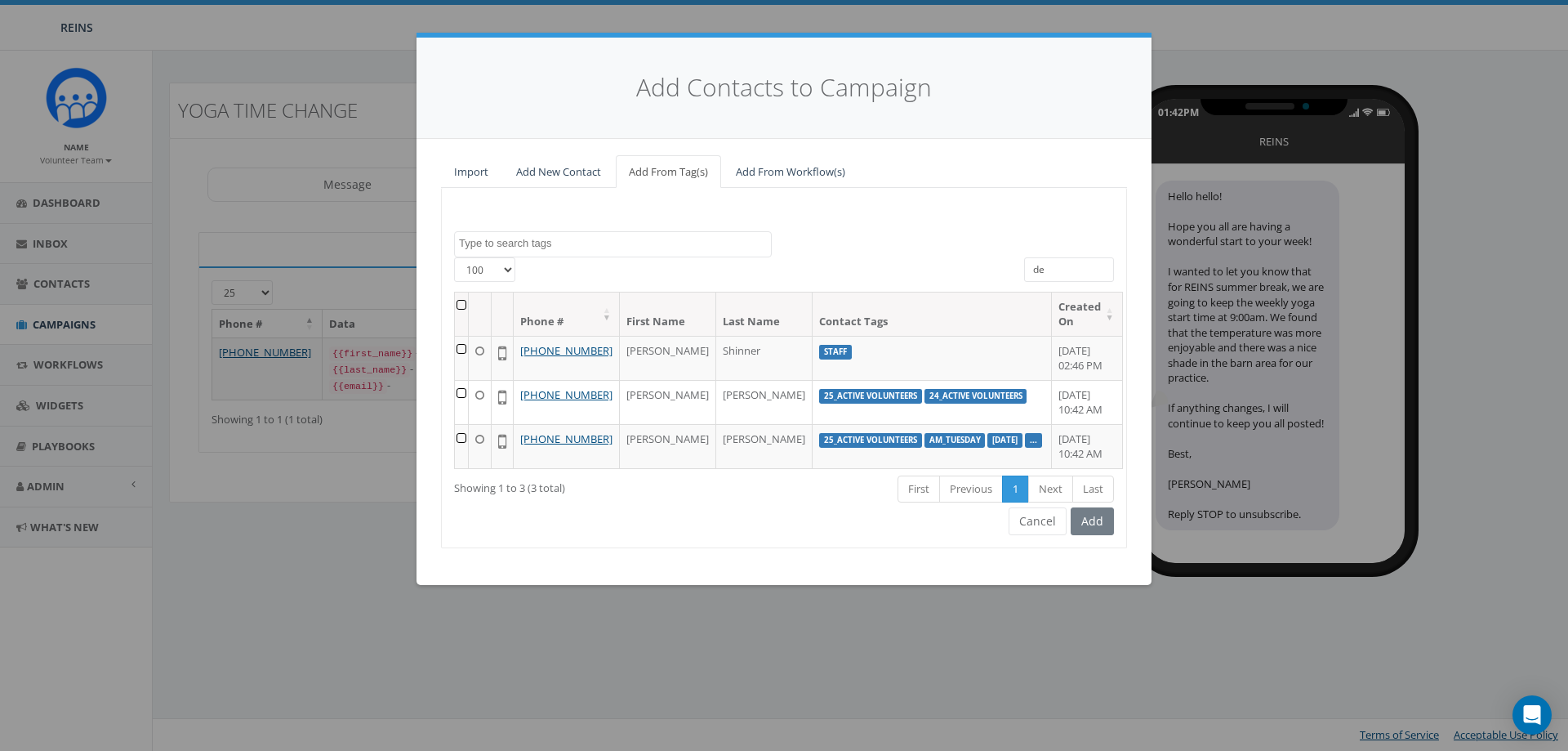
type input "d"
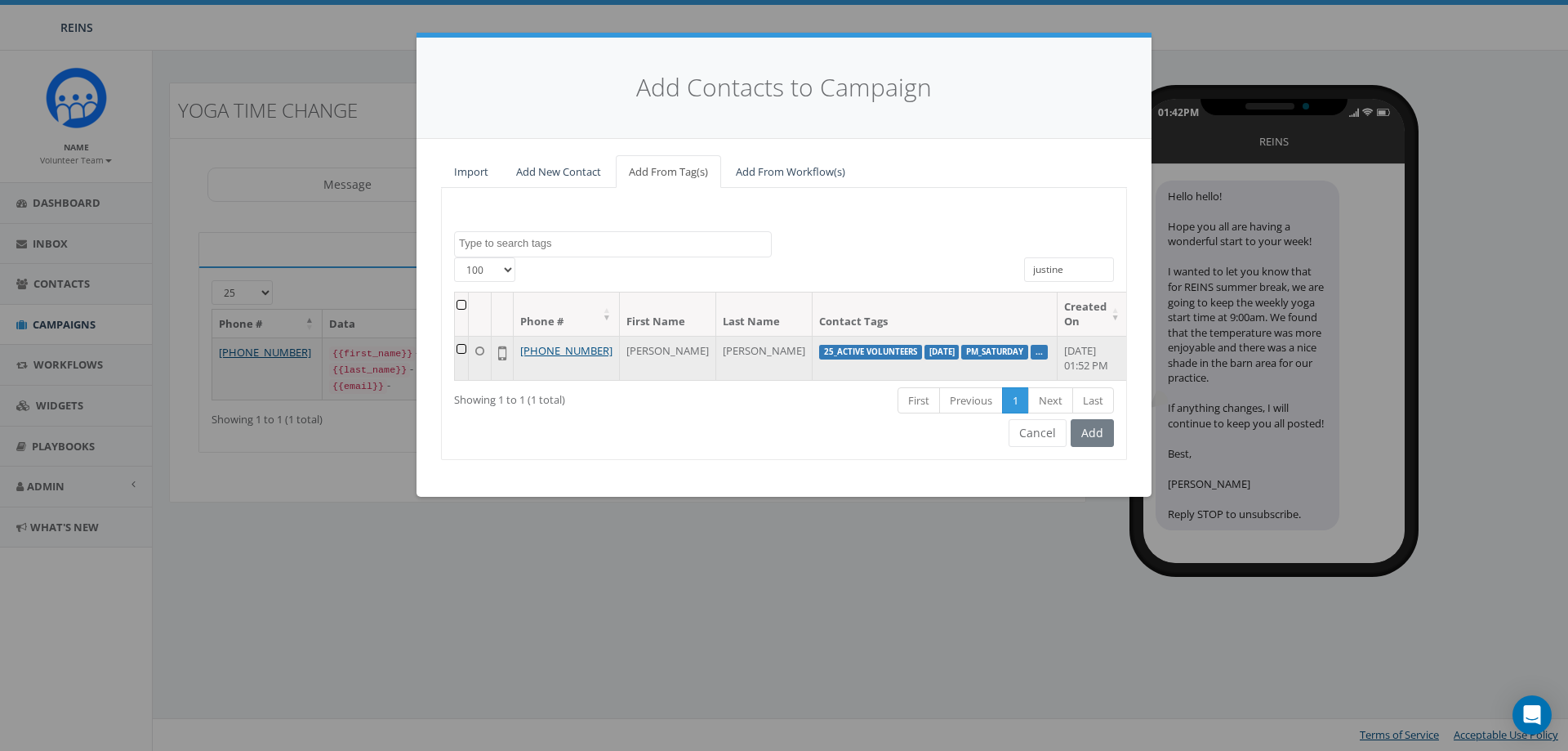
type input "justine"
click at [469, 349] on td at bounding box center [462, 357] width 14 height 44
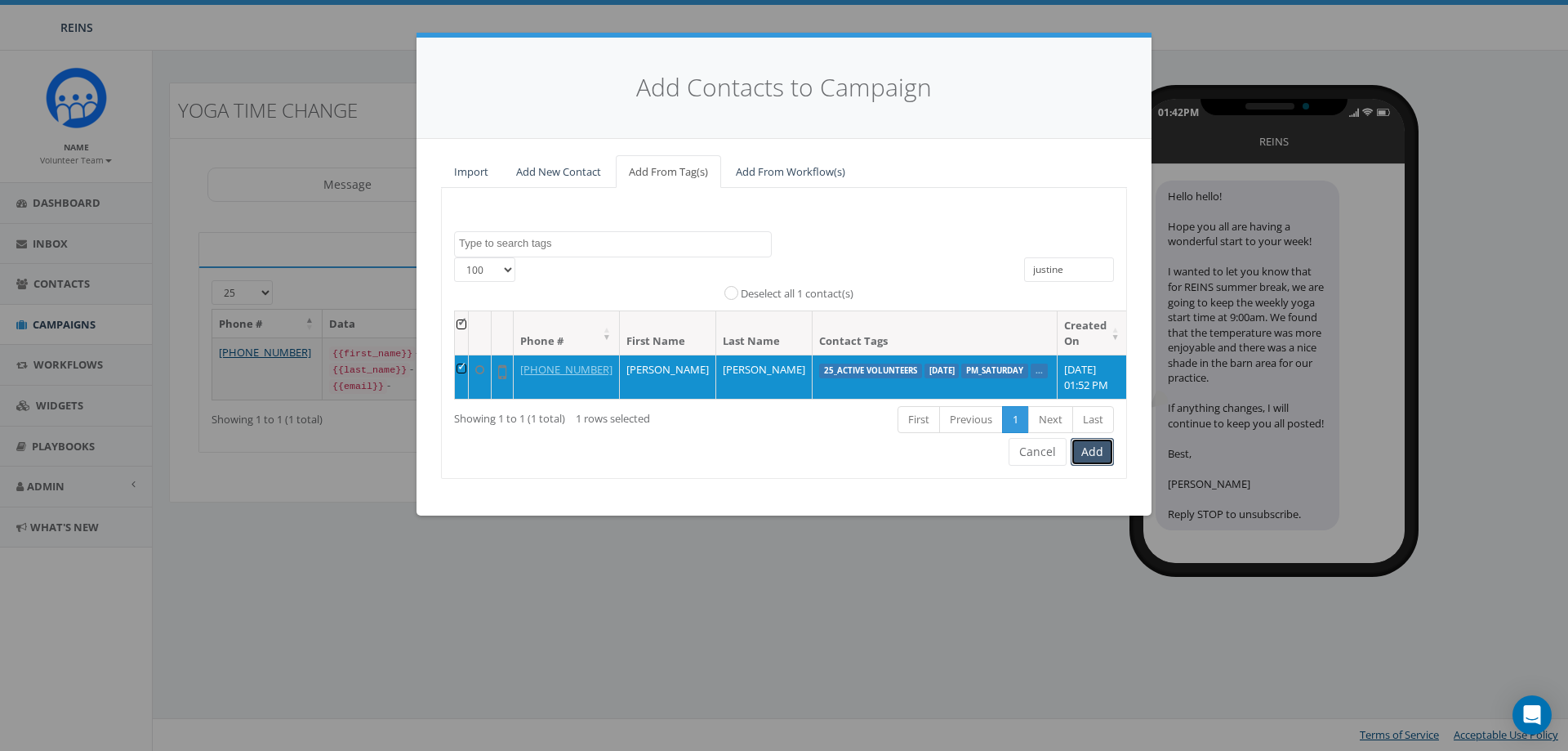
click at [1091, 466] on button "Add" at bounding box center [1093, 452] width 43 height 28
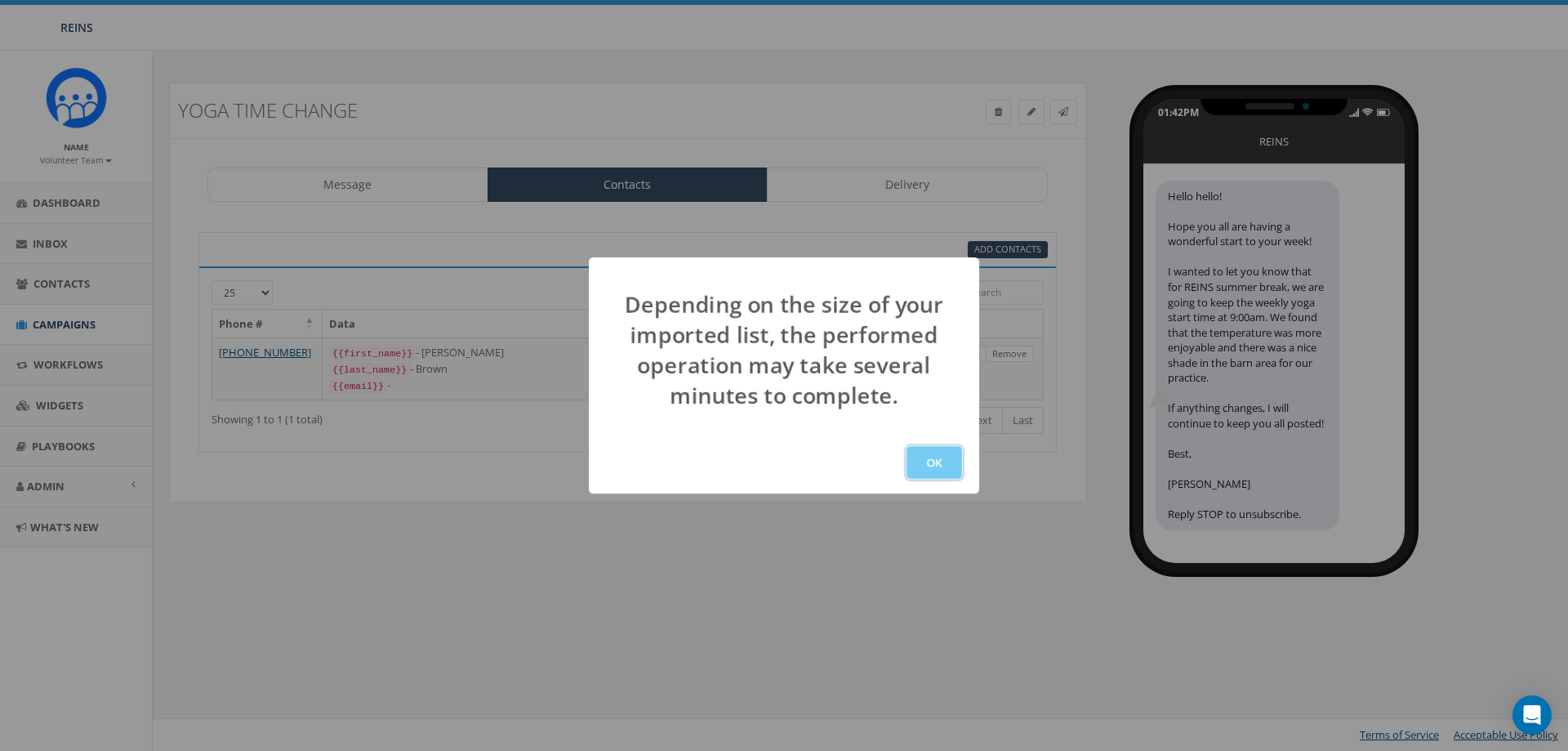
click at [938, 469] on button "OK" at bounding box center [935, 462] width 56 height 33
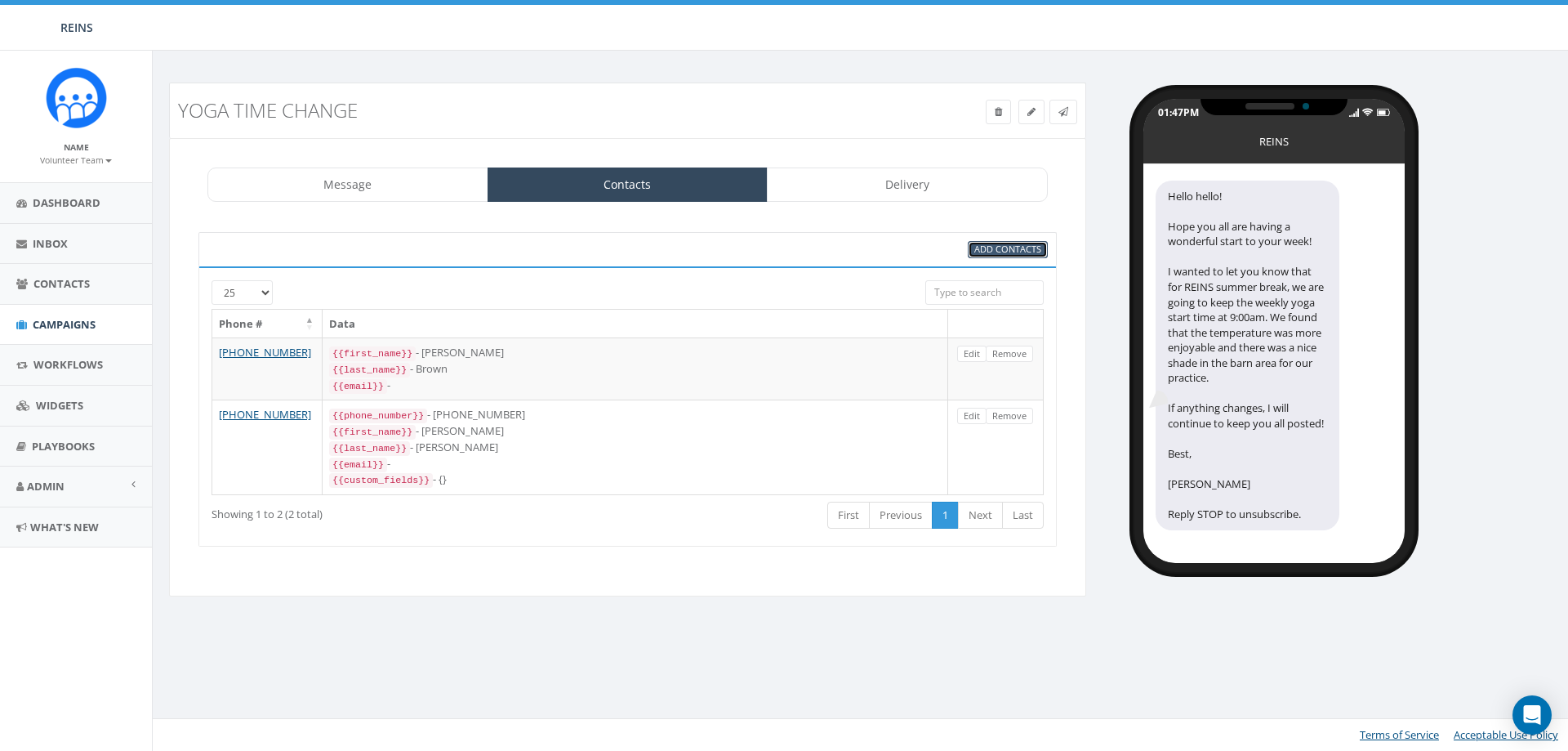
click at [1014, 249] on span "Add Contacts" at bounding box center [1008, 249] width 67 height 12
select select
select select "100"
click at [1016, 249] on span "Add Contacts" at bounding box center [1008, 249] width 67 height 12
click at [1016, 249] on span "Add Contacts" at bounding box center [1008, 249] width 67 height 12
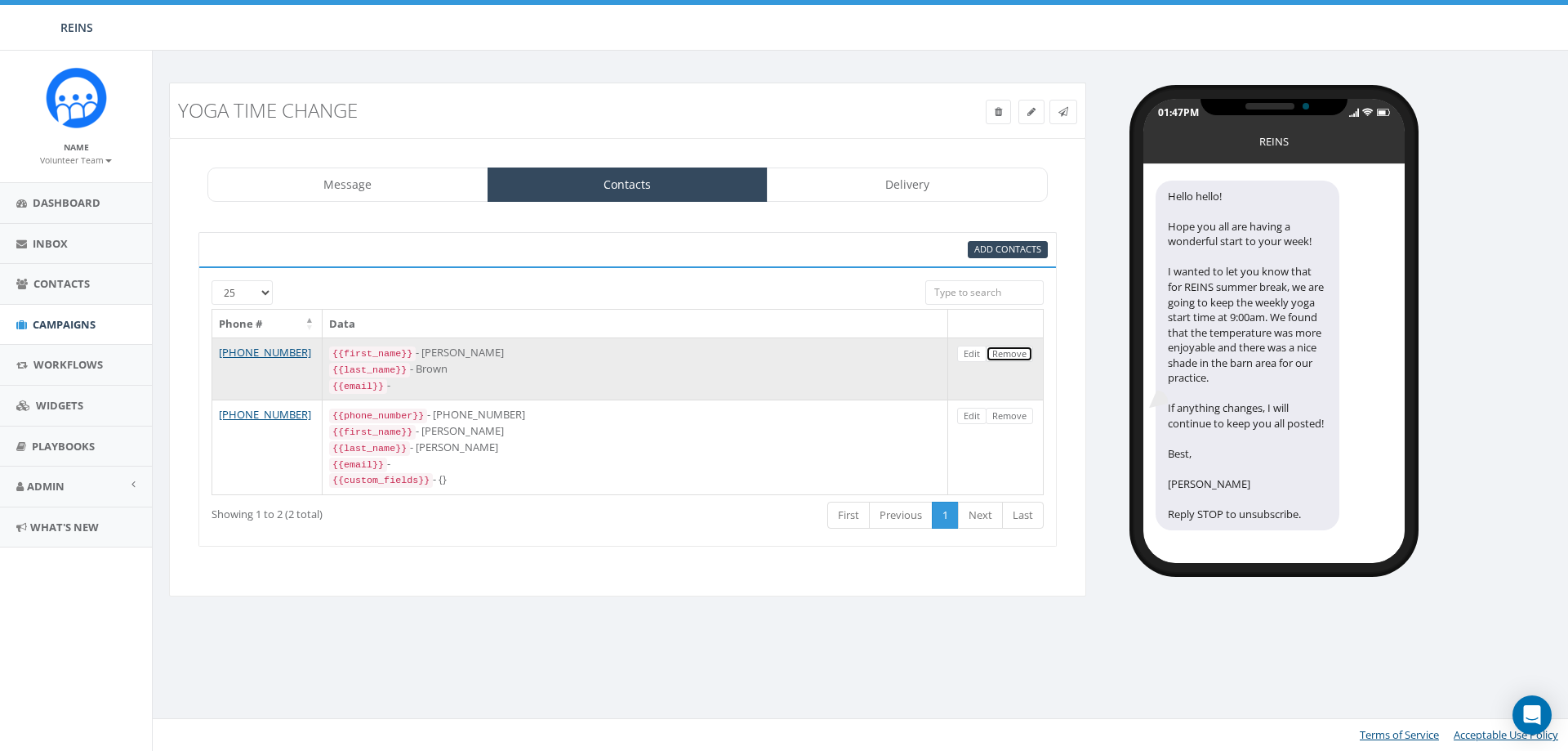
click at [1012, 352] on link "Remove" at bounding box center [1009, 355] width 48 height 17
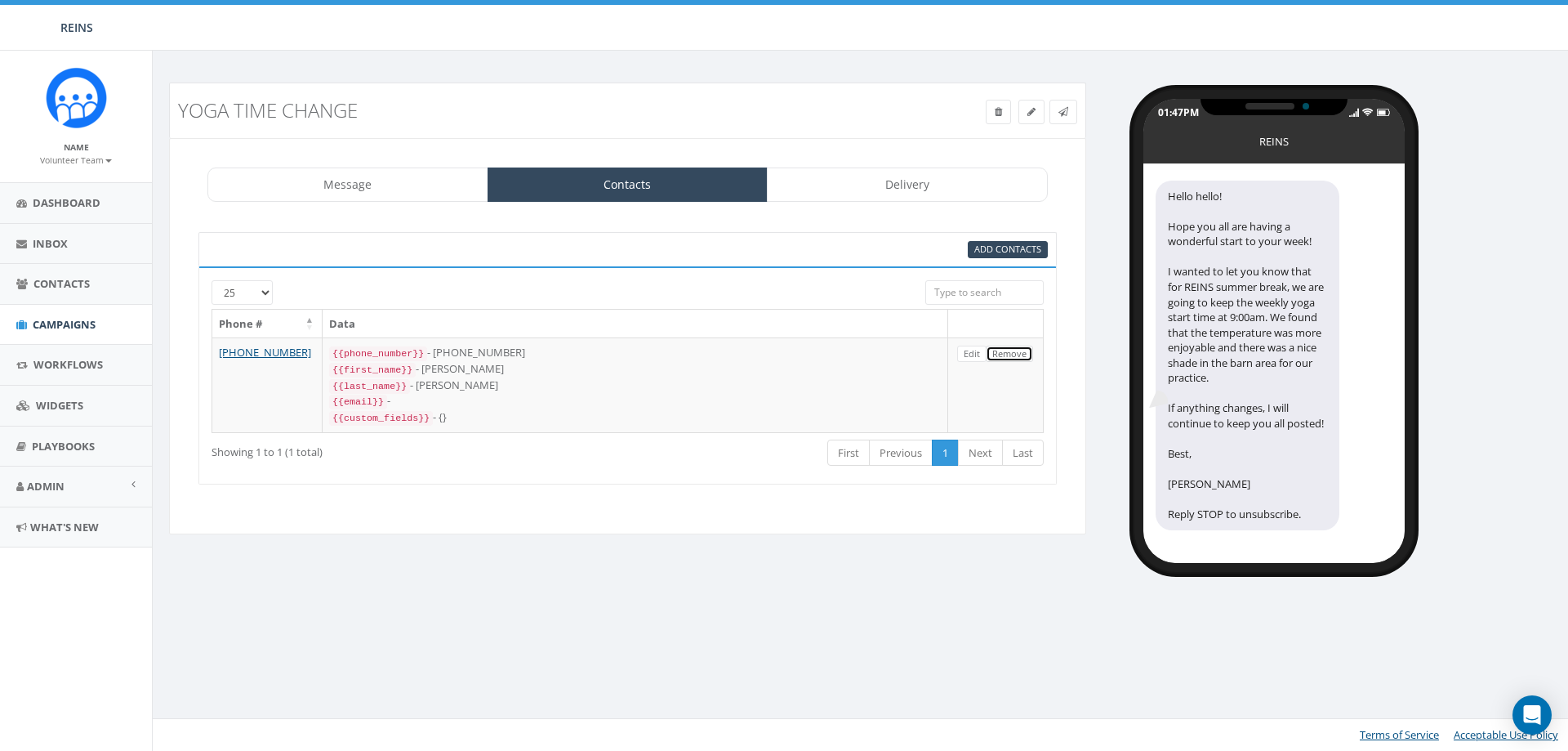
click at [1012, 352] on link "Remove" at bounding box center [1009, 355] width 48 height 17
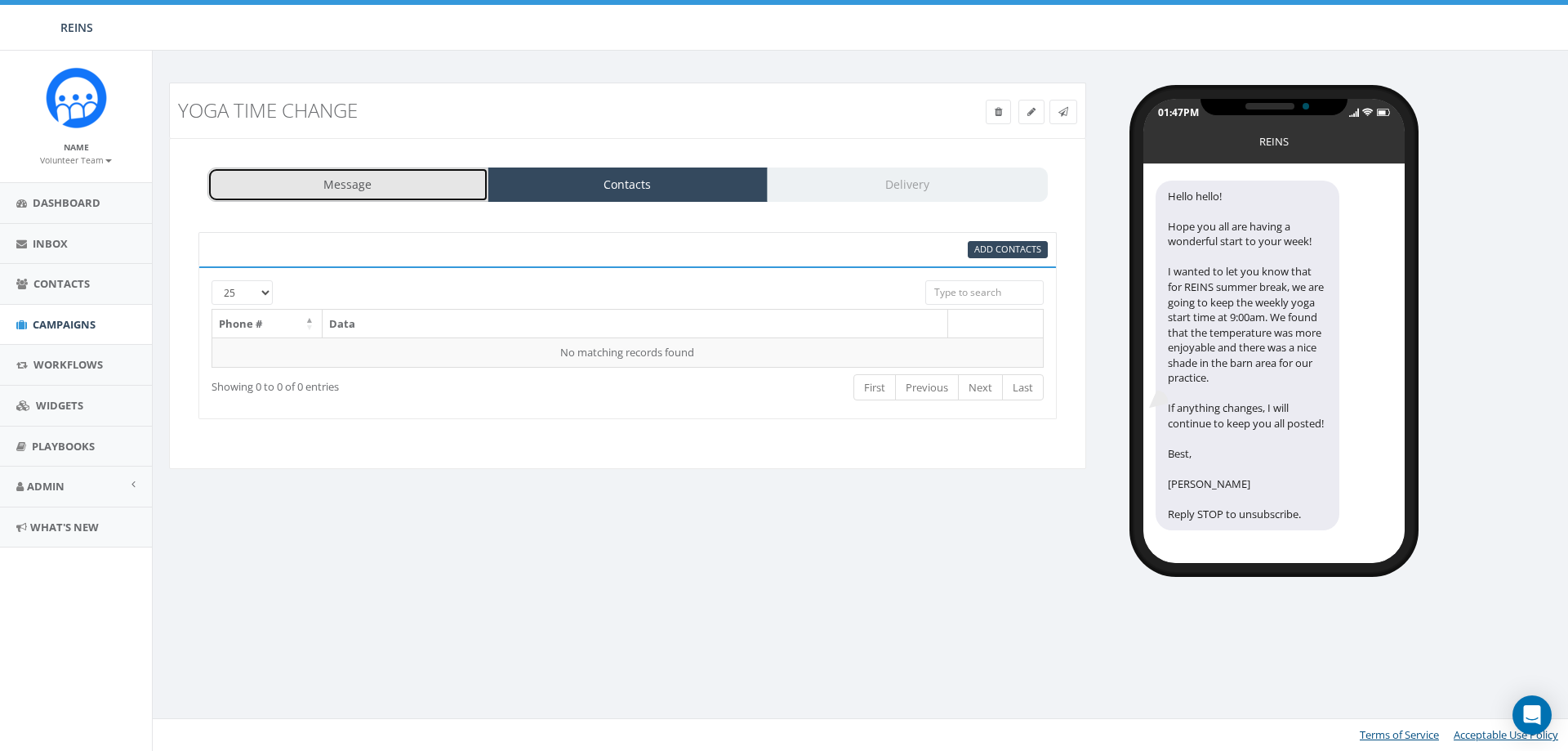
click at [380, 186] on link "Message" at bounding box center [347, 184] width 281 height 34
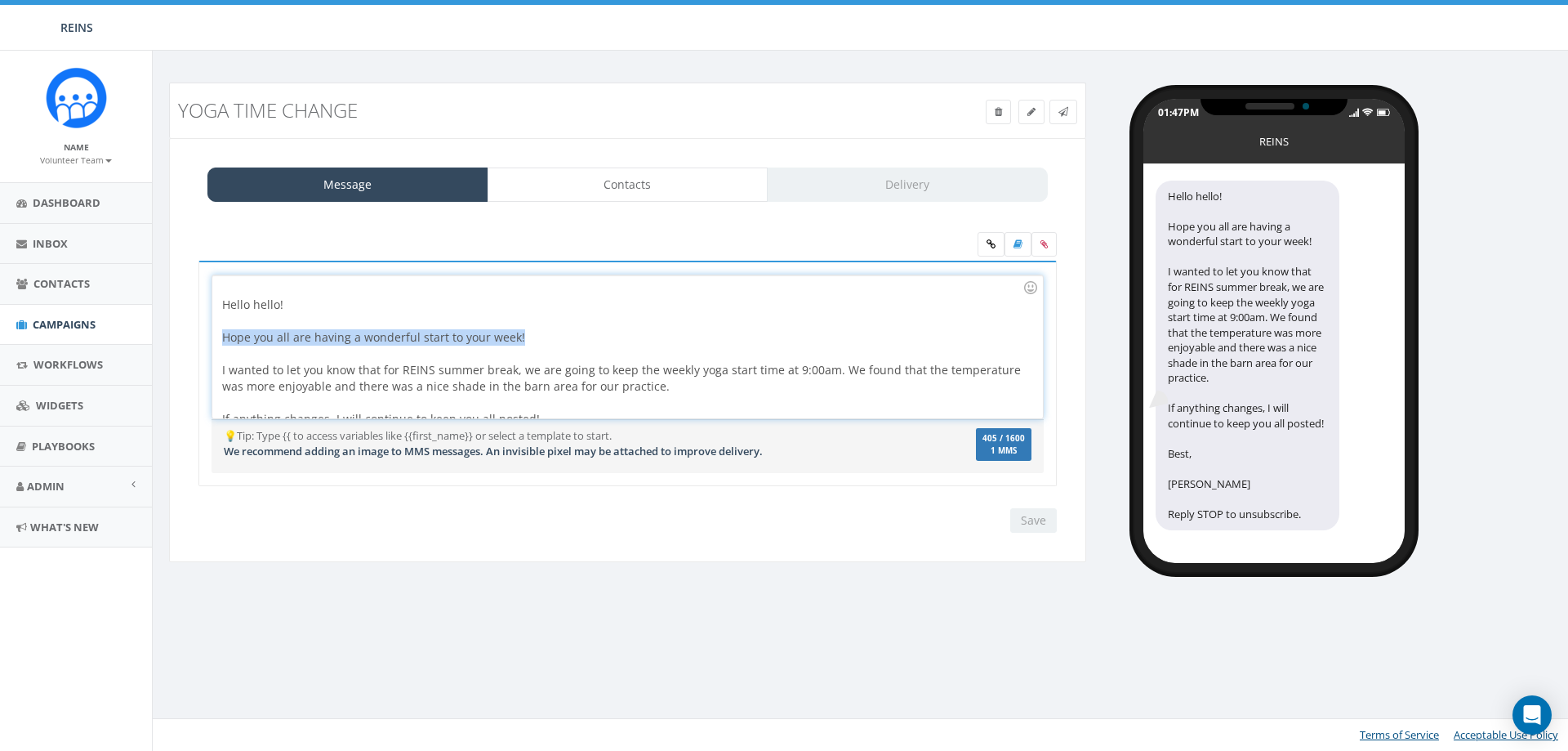
drag, startPoint x: 610, startPoint y: 339, endPoint x: 205, endPoint y: 336, distance: 405.0
click at [205, 336] on div "Hello hello! Hope you all are having a wonderful start to your week! I wanted t…" at bounding box center [628, 374] width 858 height 226
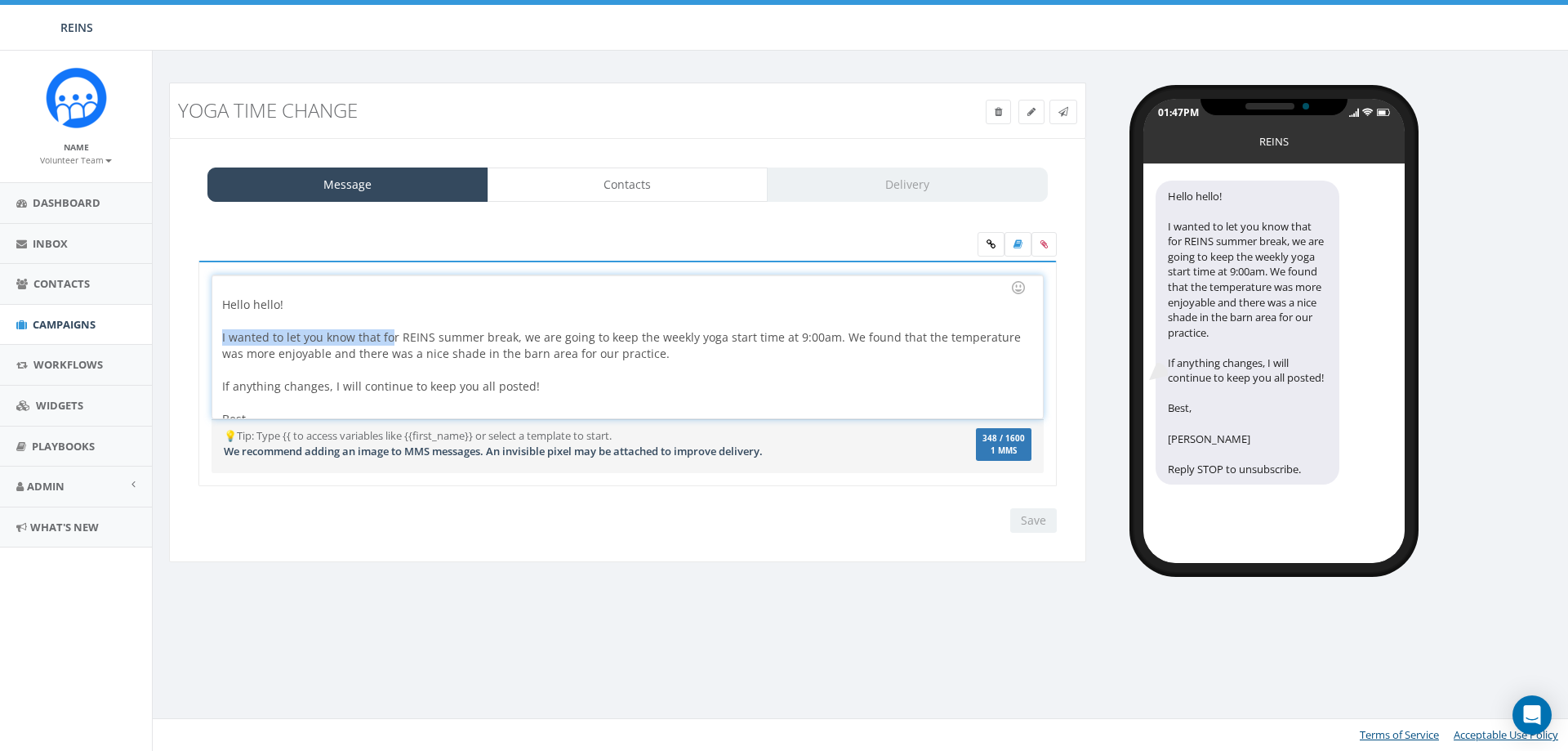
drag, startPoint x: 390, startPoint y: 336, endPoint x: 189, endPoint y: 343, distance: 201.1
click at [189, 343] on div "Hello hello! Hope you all are having a wonderful start to your week! I wanted t…" at bounding box center [627, 384] width 883 height 247
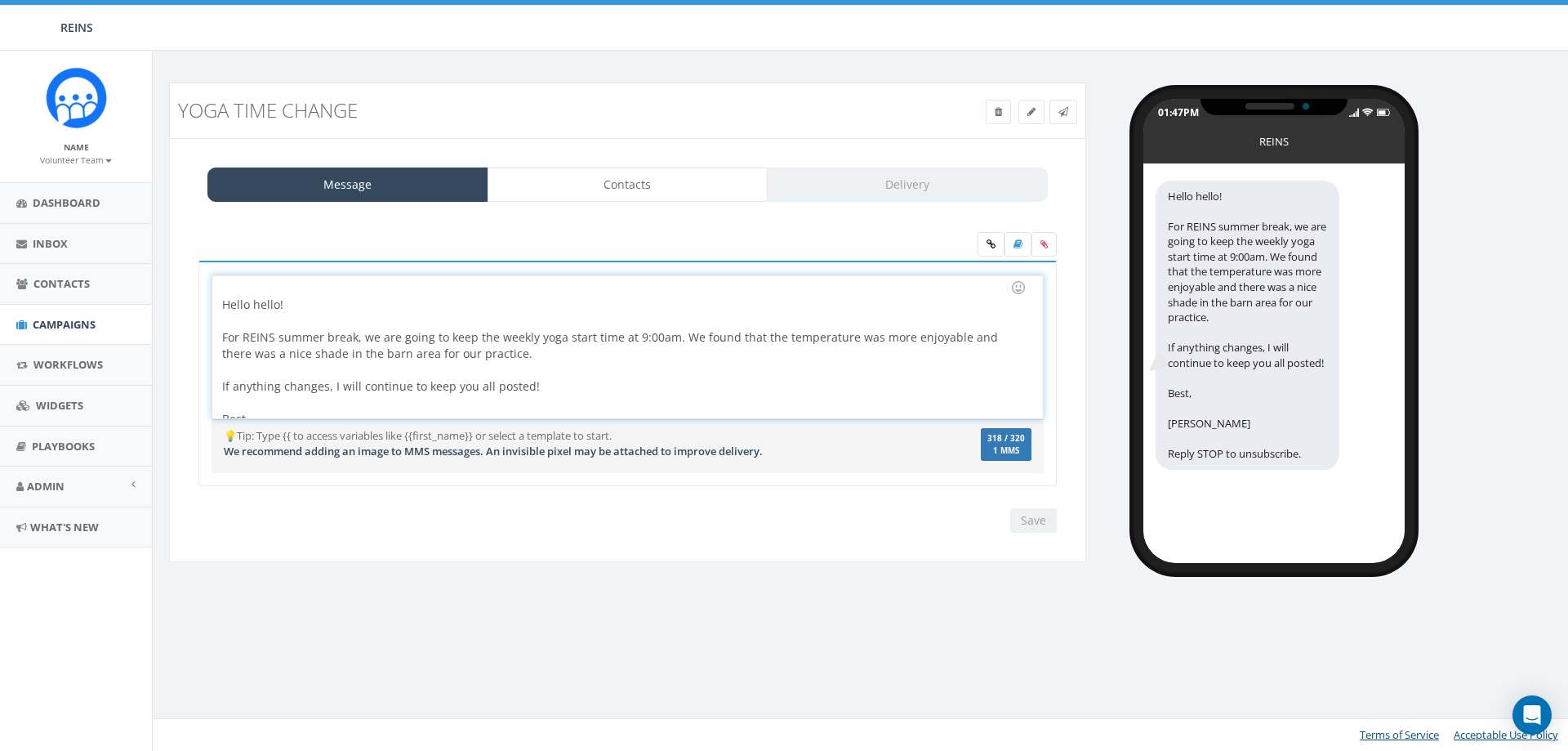
scroll to position [47, 0]
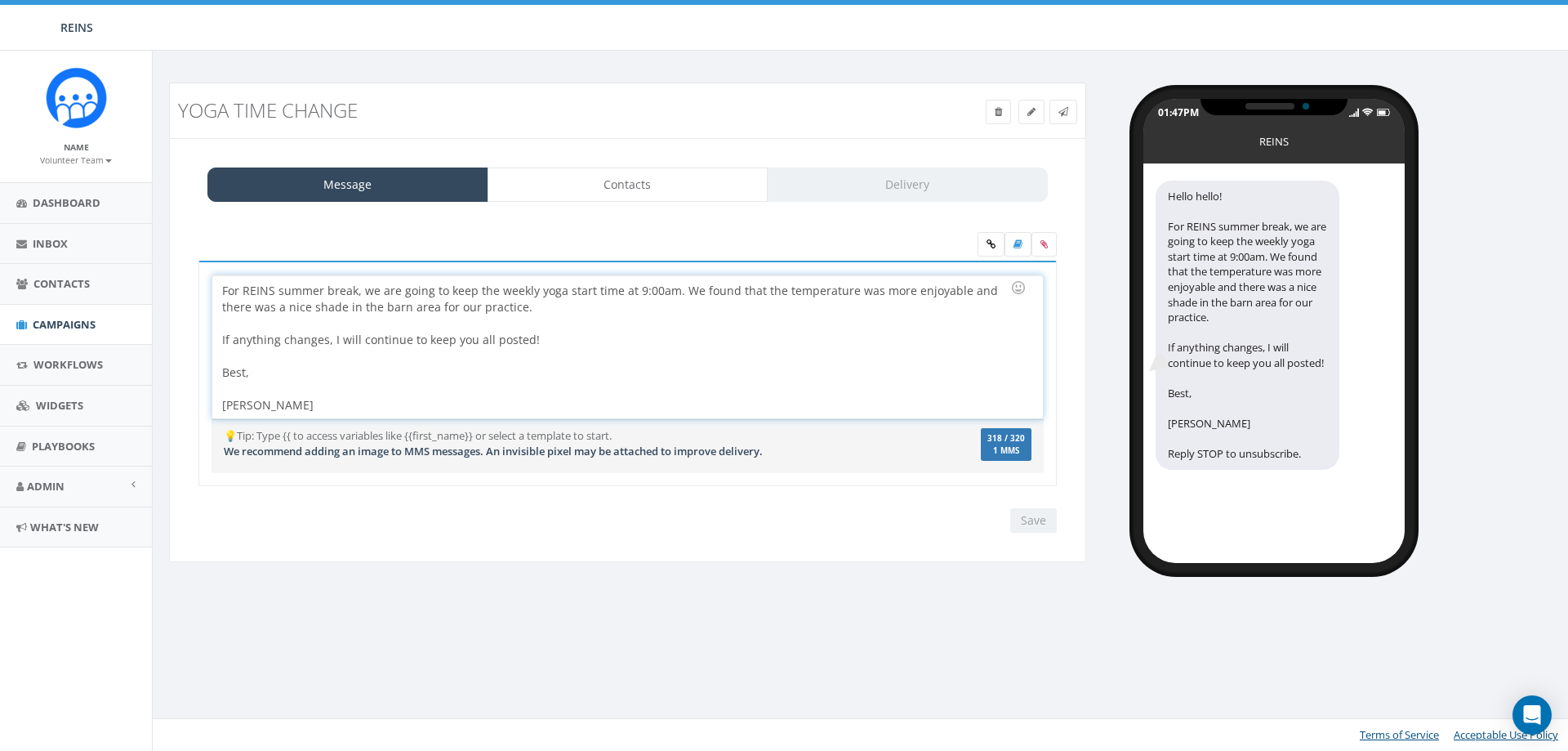
click at [1014, 516] on div "Save Next" at bounding box center [1029, 521] width 55 height 24
click at [516, 382] on div at bounding box center [623, 389] width 801 height 17
click at [1022, 527] on div "Save Next" at bounding box center [1029, 521] width 55 height 24
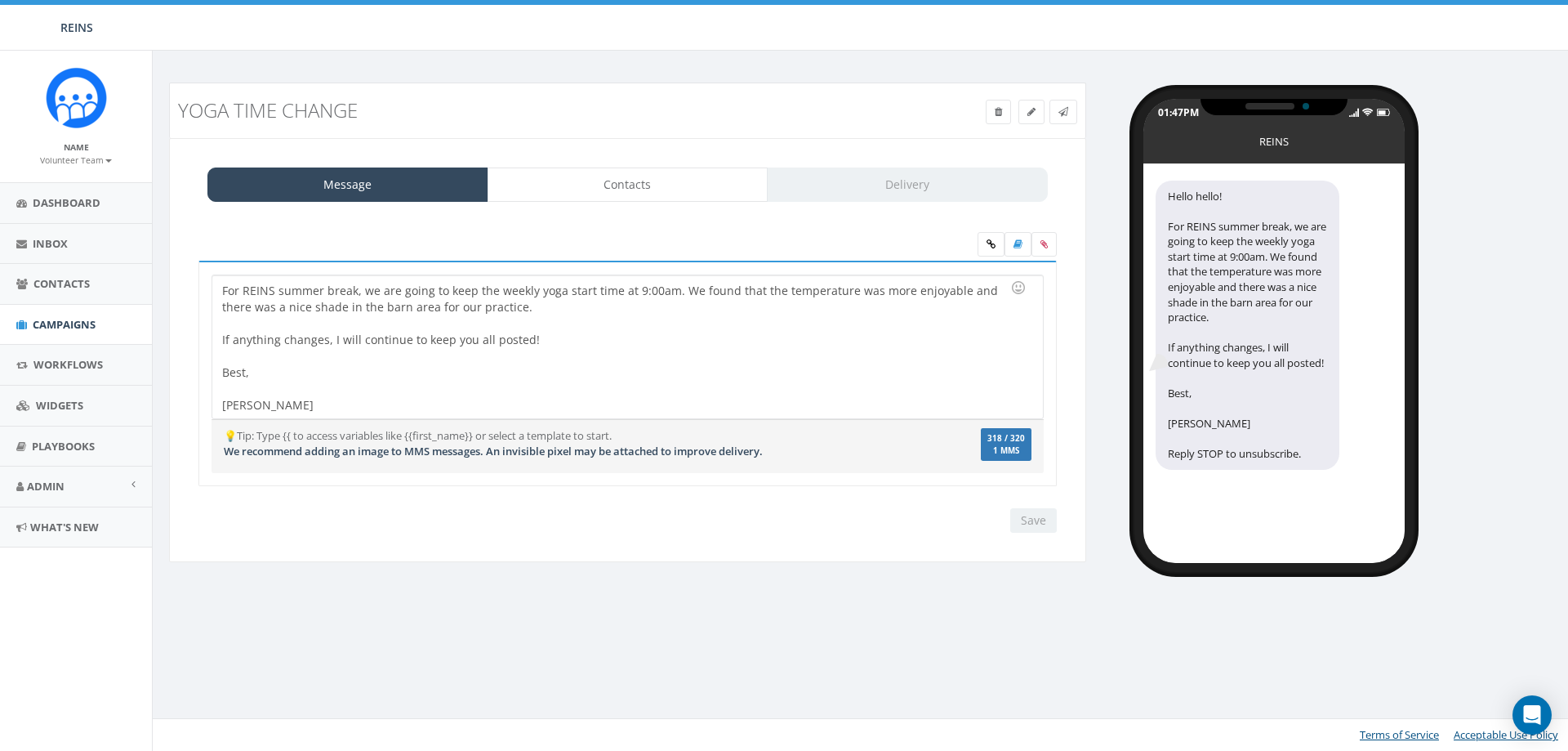
click at [1022, 527] on div "Save Next" at bounding box center [1029, 521] width 55 height 24
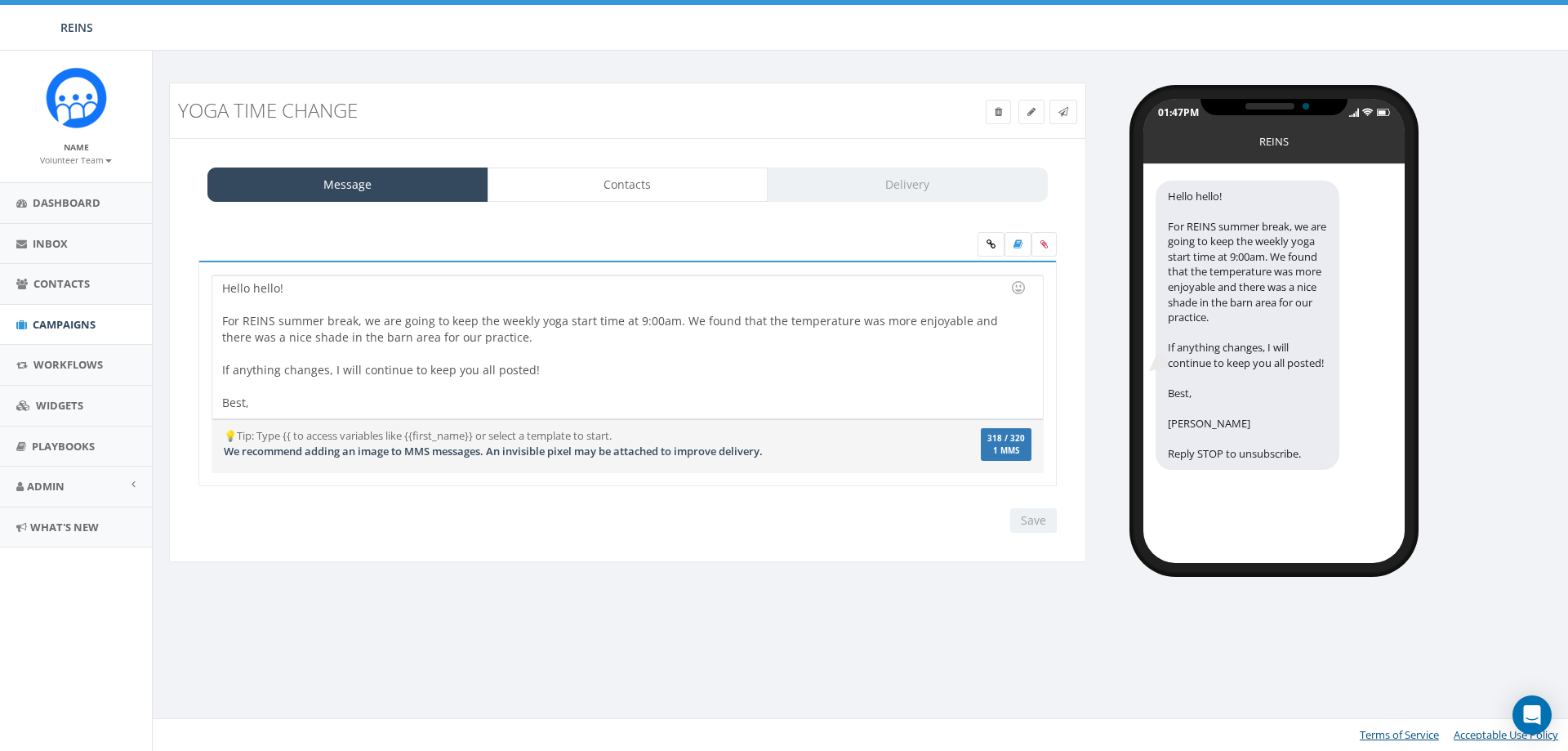
scroll to position [0, 0]
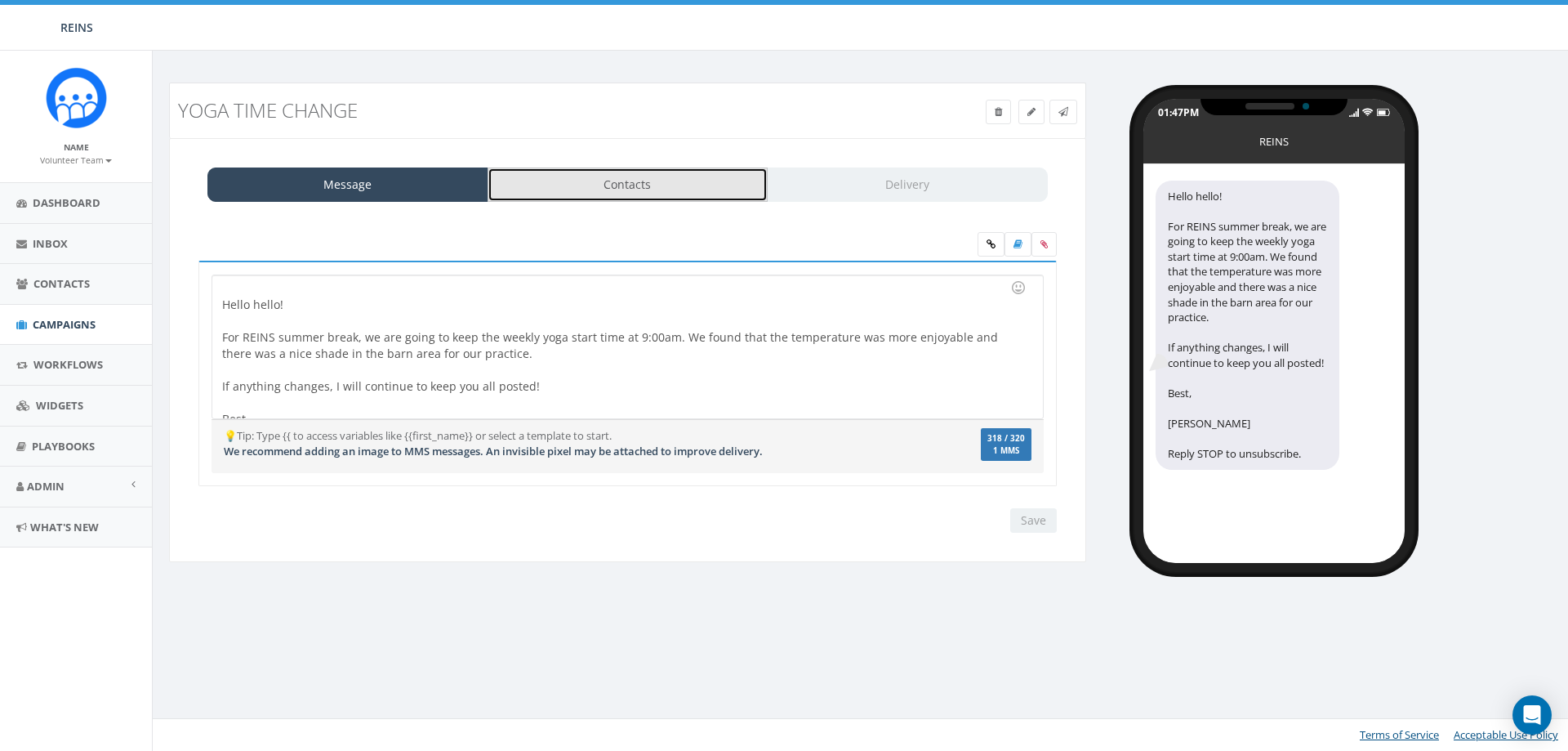
click at [659, 185] on link "Contacts" at bounding box center [627, 184] width 281 height 34
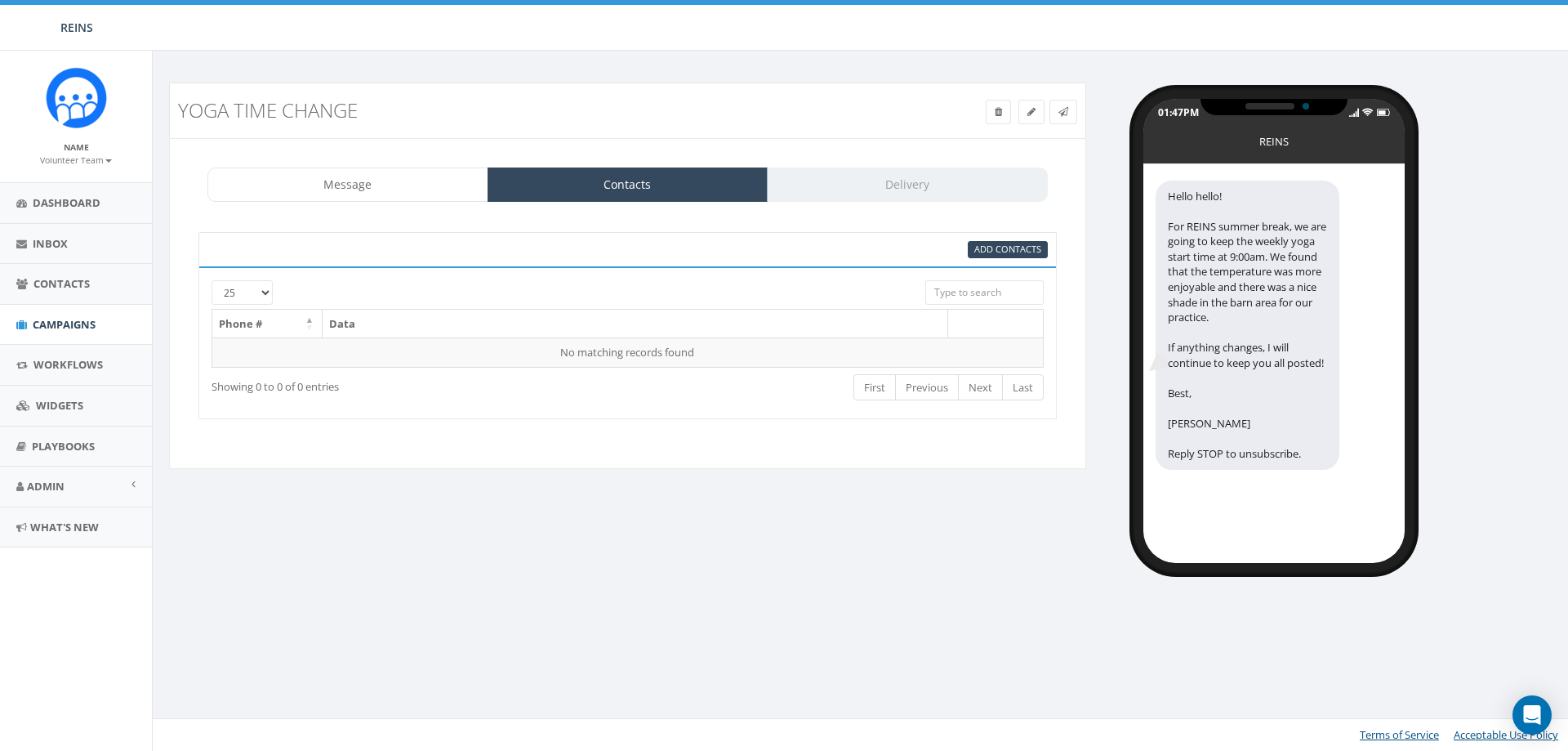
click at [943, 293] on input "search" at bounding box center [984, 293] width 118 height 24
click at [1017, 249] on span "Add Contacts" at bounding box center [1008, 249] width 67 height 12
select select
select select "100"
click at [1017, 253] on span "Add Contacts" at bounding box center [1008, 249] width 67 height 12
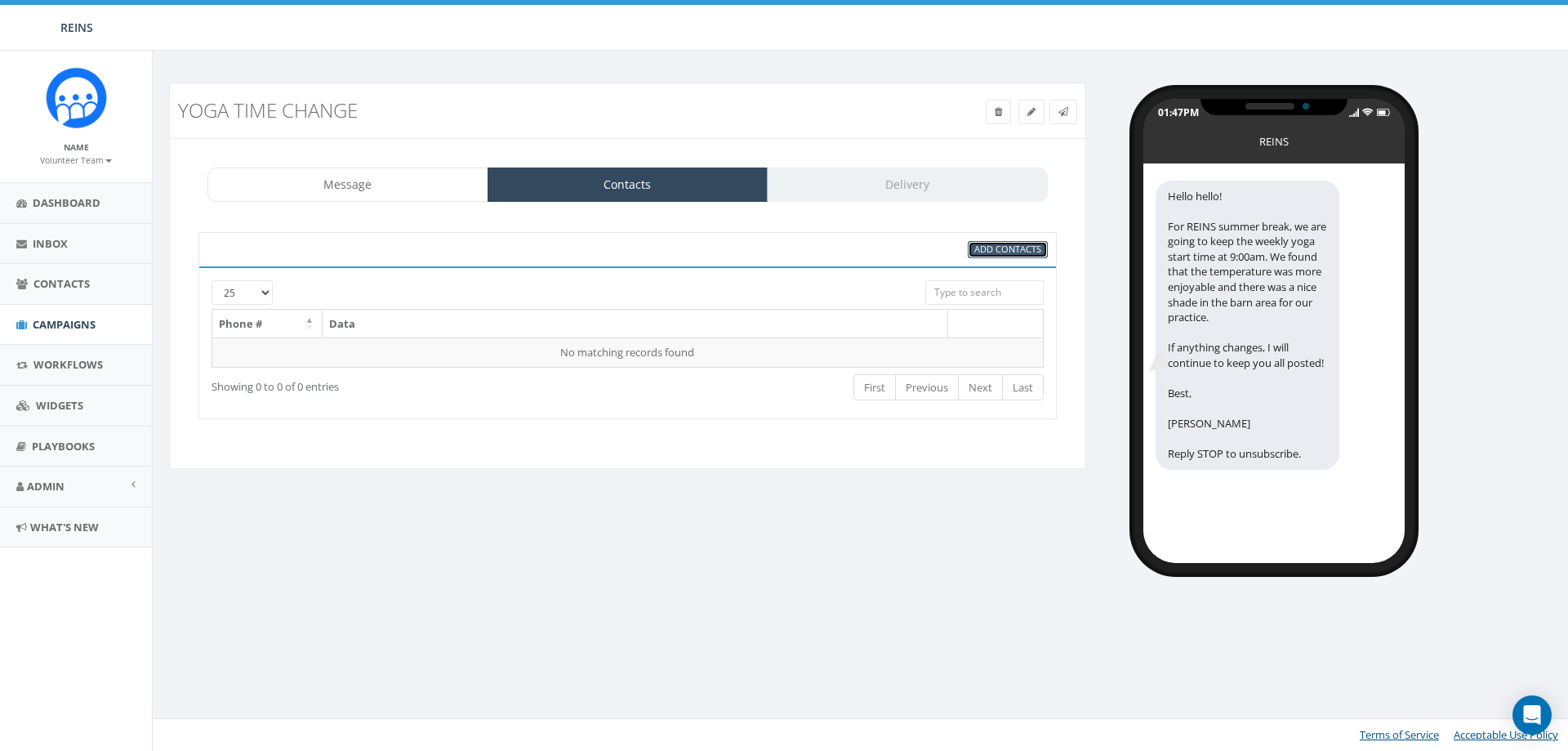
select select
select select "100"
click at [350, 185] on link "Message" at bounding box center [347, 184] width 281 height 34
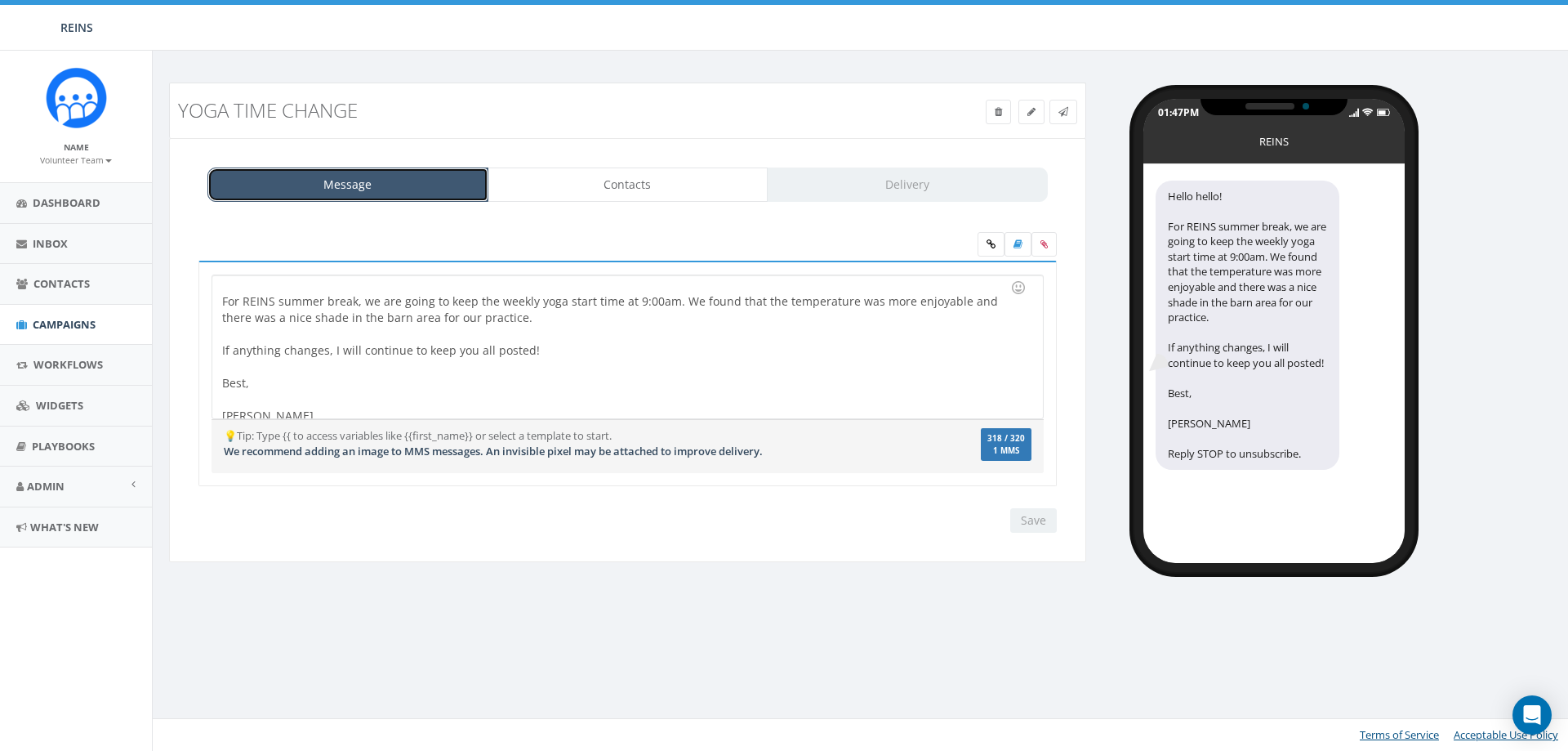
scroll to position [47, 0]
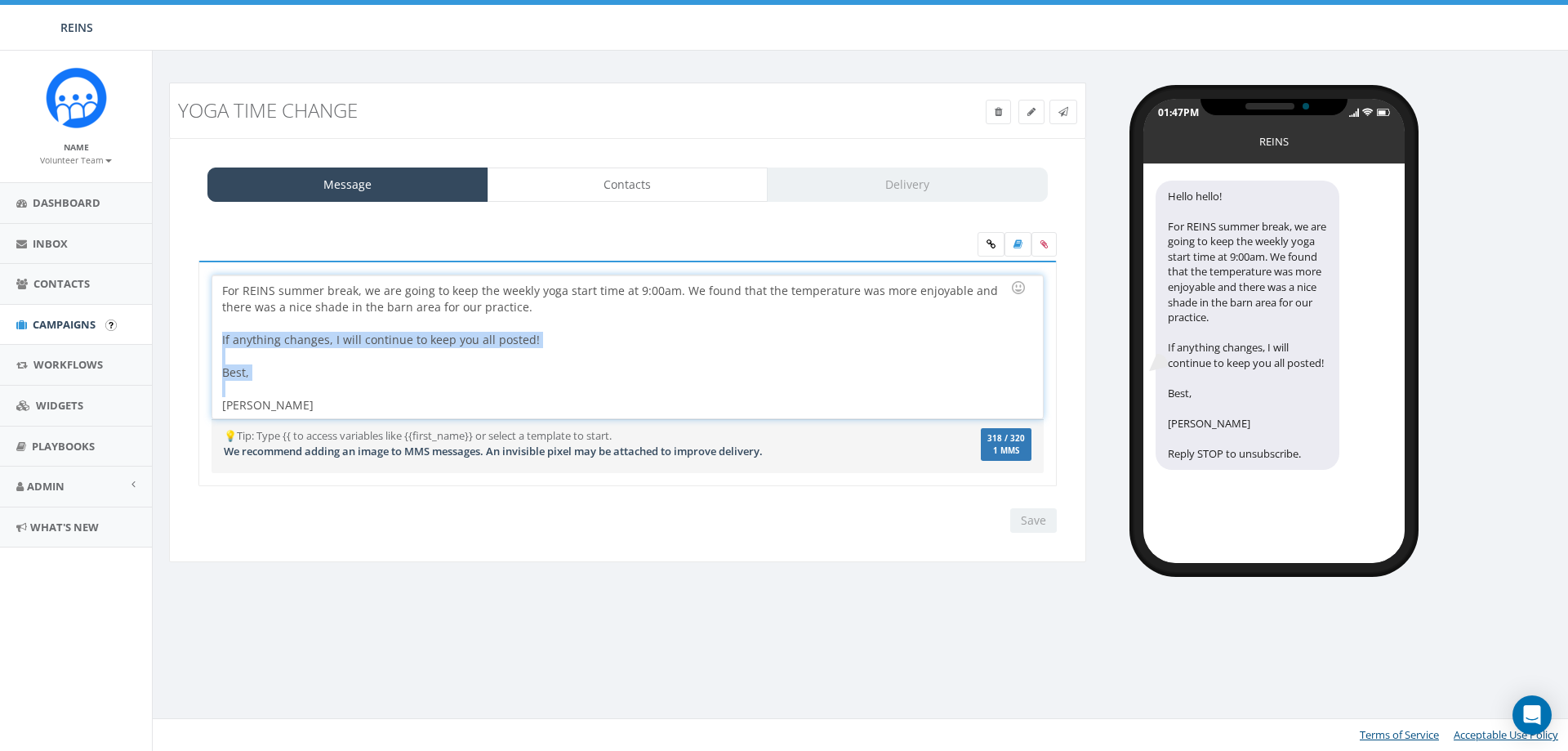
drag, startPoint x: 324, startPoint y: 396, endPoint x: 229, endPoint y: 389, distance: 95.3
click at [137, 334] on body "REINS REINS Profile Sign Out 0.00 % of Available Amount Used You have used 0.00…" at bounding box center [784, 376] width 1568 height 751
click at [275, 400] on div "Hello hello! For REINS summer break, we are going to keep the weekly yoga start…" at bounding box center [626, 347] width 830 height 143
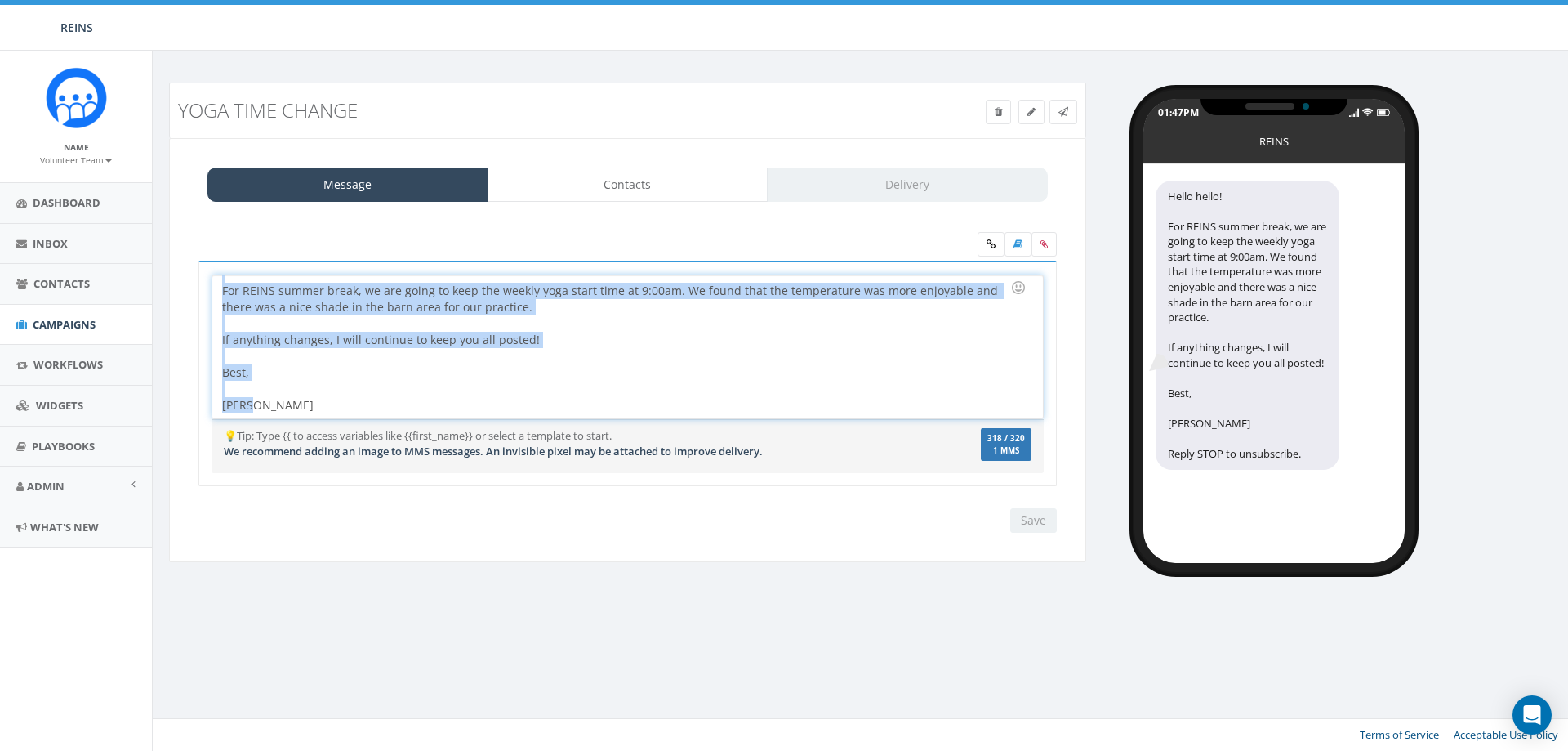
scroll to position [0, 0]
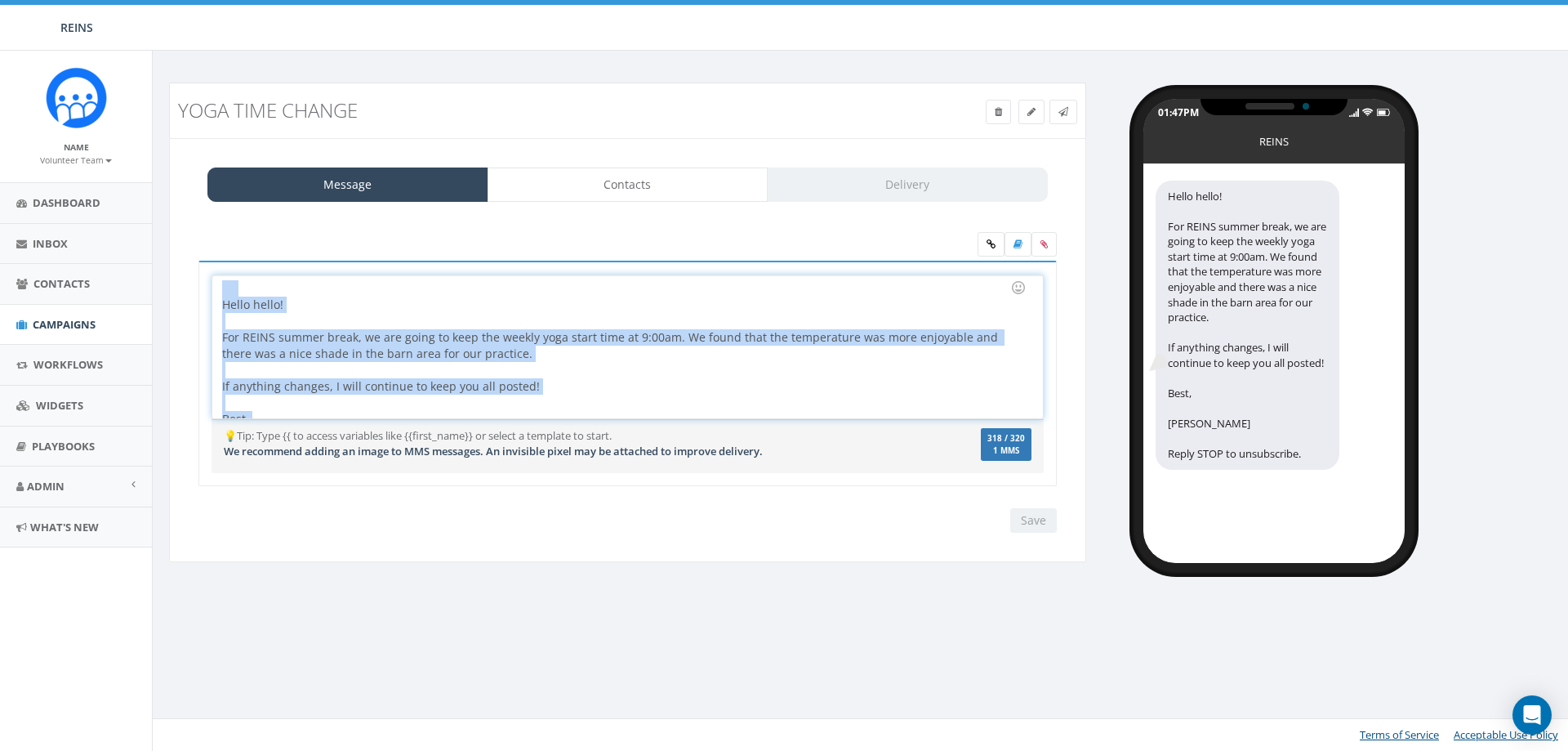
drag, startPoint x: 274, startPoint y: 408, endPoint x: 182, endPoint y: 256, distance: 177.7
click at [182, 256] on div "Message Contacts Delivery Hello hello! Hope you all are having a wonderful star…" at bounding box center [628, 350] width 917 height 425
copy div "Hello hello! For REINS summer break, we are going to keep the weekly yoga start…"
click at [47, 322] on span "Campaigns" at bounding box center [64, 324] width 63 height 15
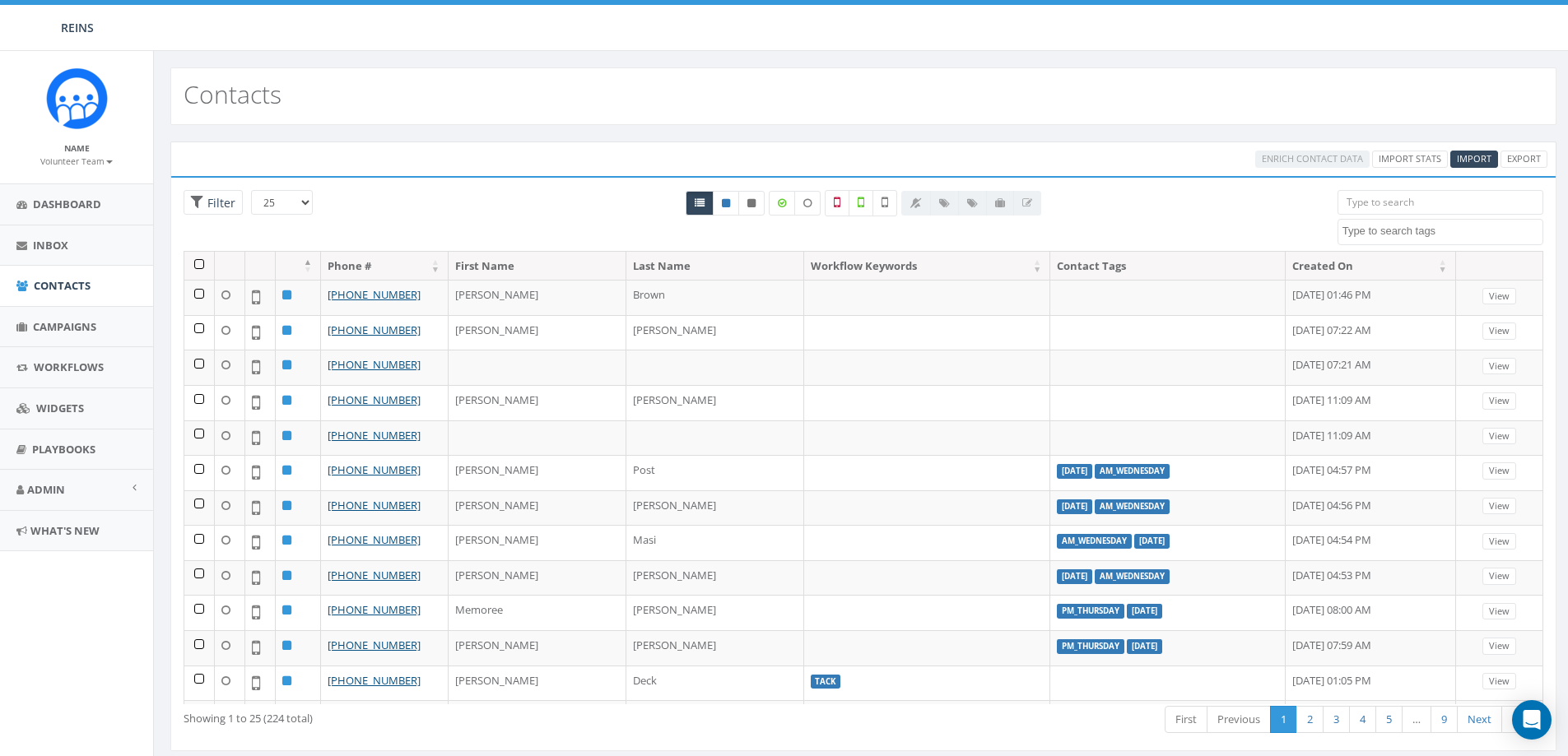
select select
click at [1396, 190] on input "search" at bounding box center [1440, 202] width 206 height 24
click at [1441, 207] on input "search" at bounding box center [1440, 202] width 206 height 24
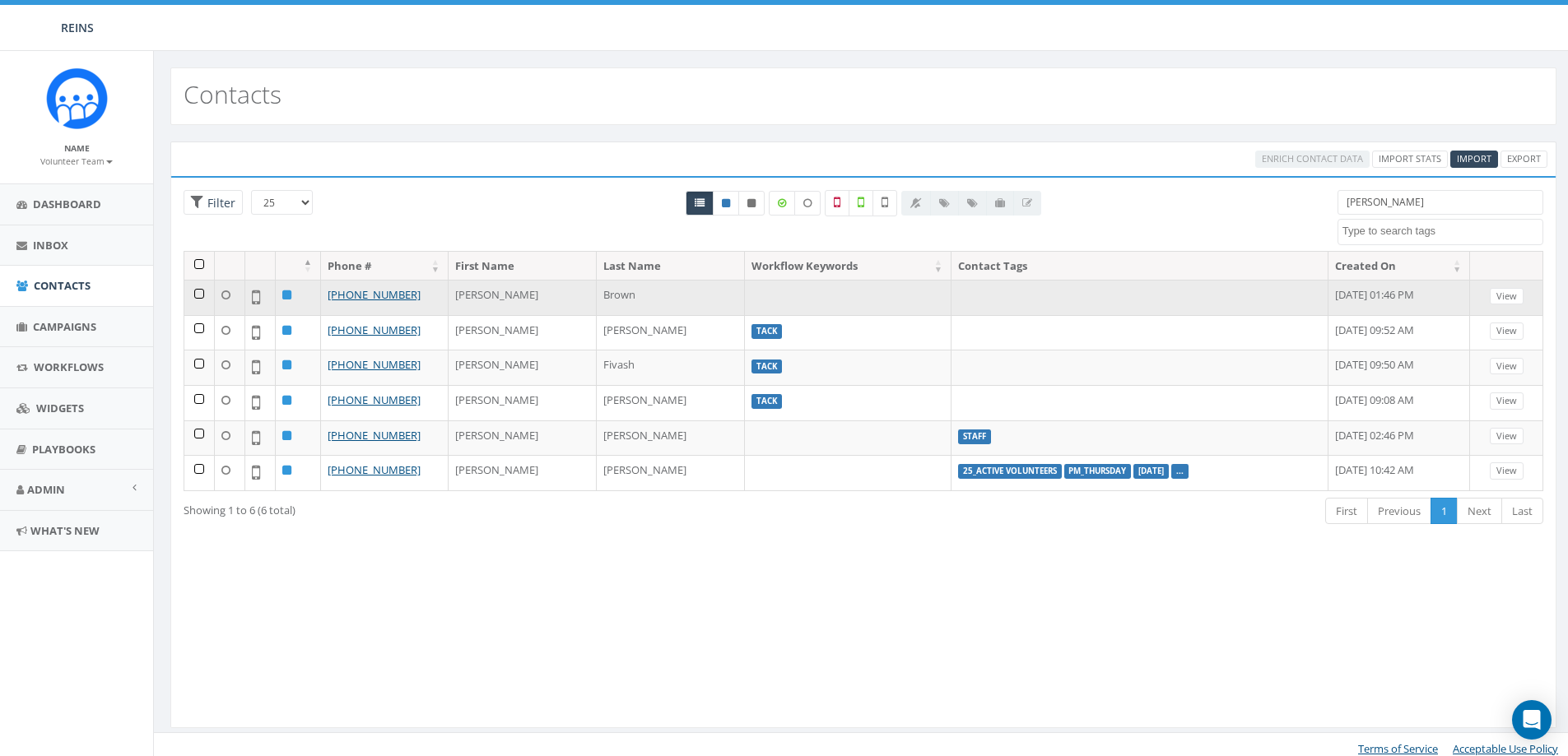
type input "[PERSON_NAME]"
click at [994, 292] on td at bounding box center [1140, 298] width 377 height 35
drag, startPoint x: 973, startPoint y: 304, endPoint x: 1042, endPoint y: 304, distance: 69.0
click at [1042, 304] on td at bounding box center [1140, 298] width 377 height 35
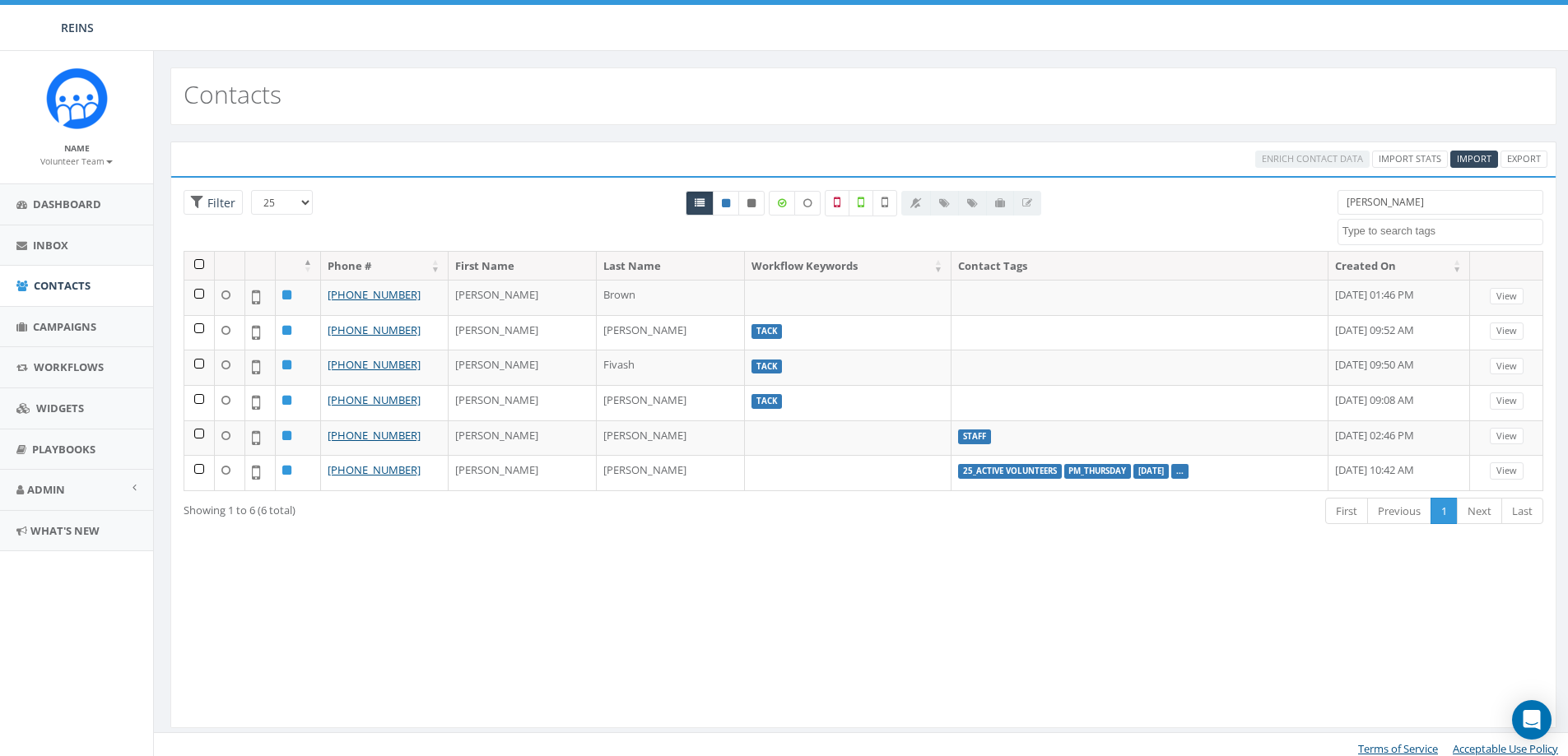
click at [920, 206] on div at bounding box center [972, 203] width 140 height 24
click at [946, 200] on div at bounding box center [972, 203] width 140 height 24
click at [1028, 203] on div at bounding box center [972, 203] width 140 height 24
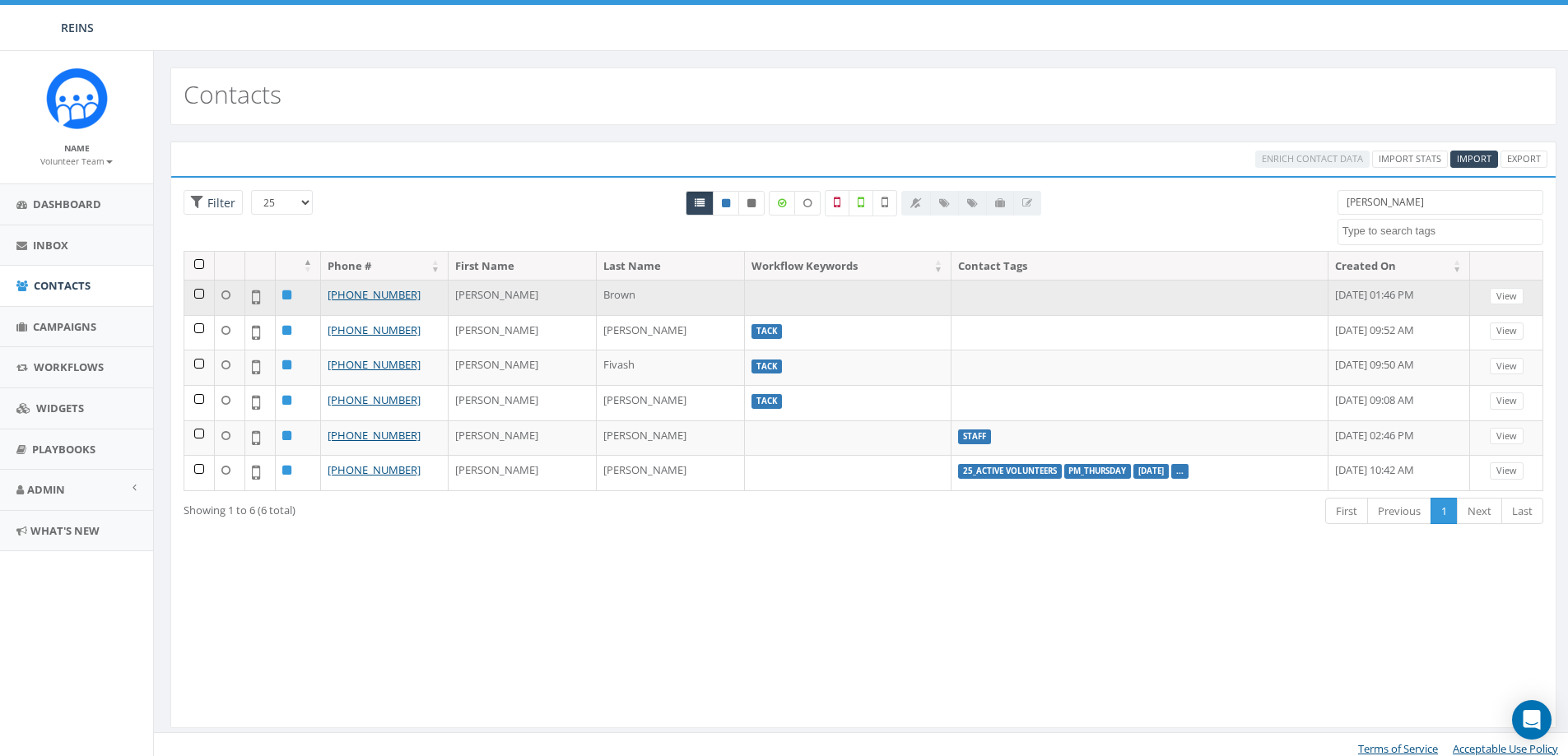
click at [989, 290] on td at bounding box center [1140, 298] width 377 height 35
click at [200, 295] on td at bounding box center [200, 298] width 31 height 35
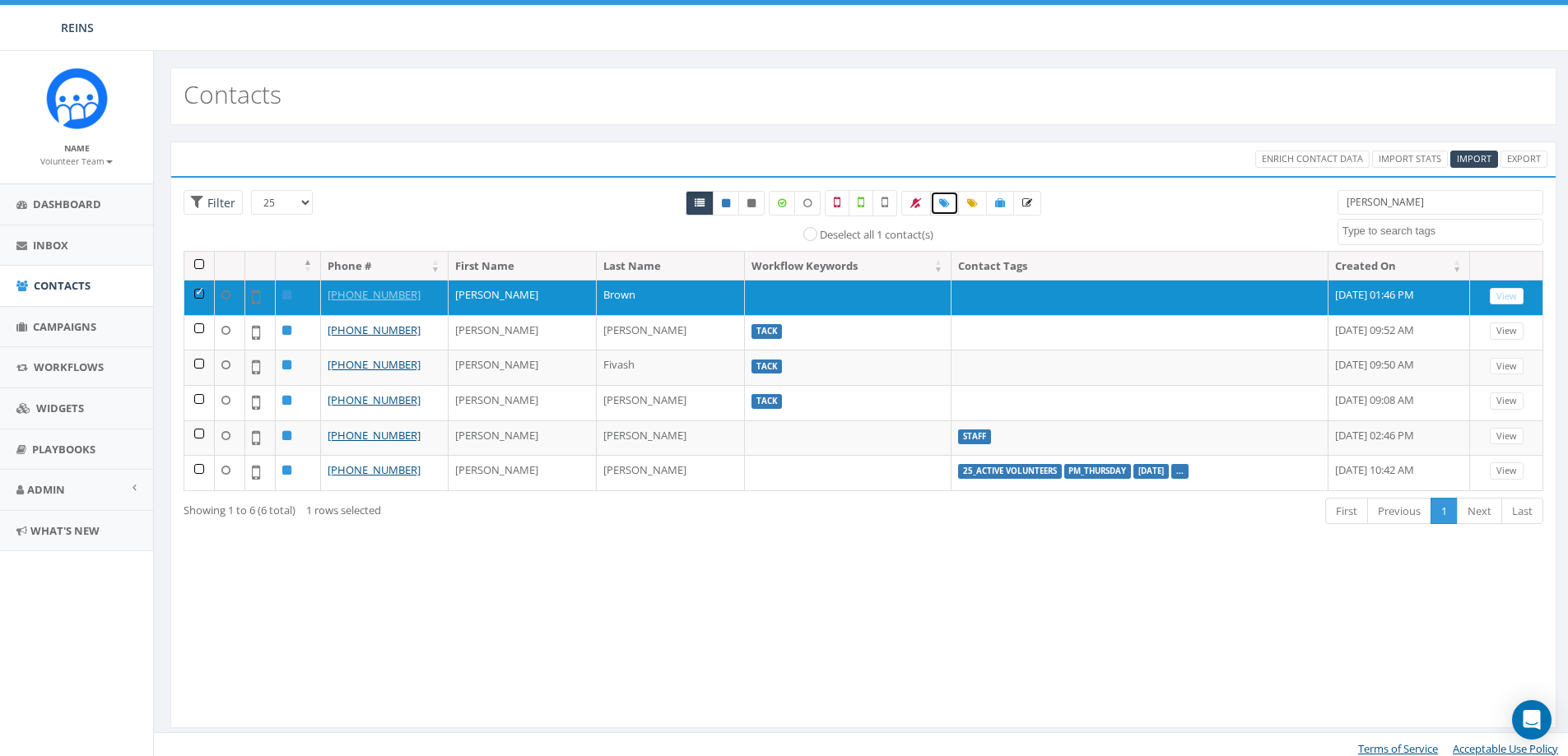
click at [942, 204] on icon at bounding box center [945, 203] width 11 height 10
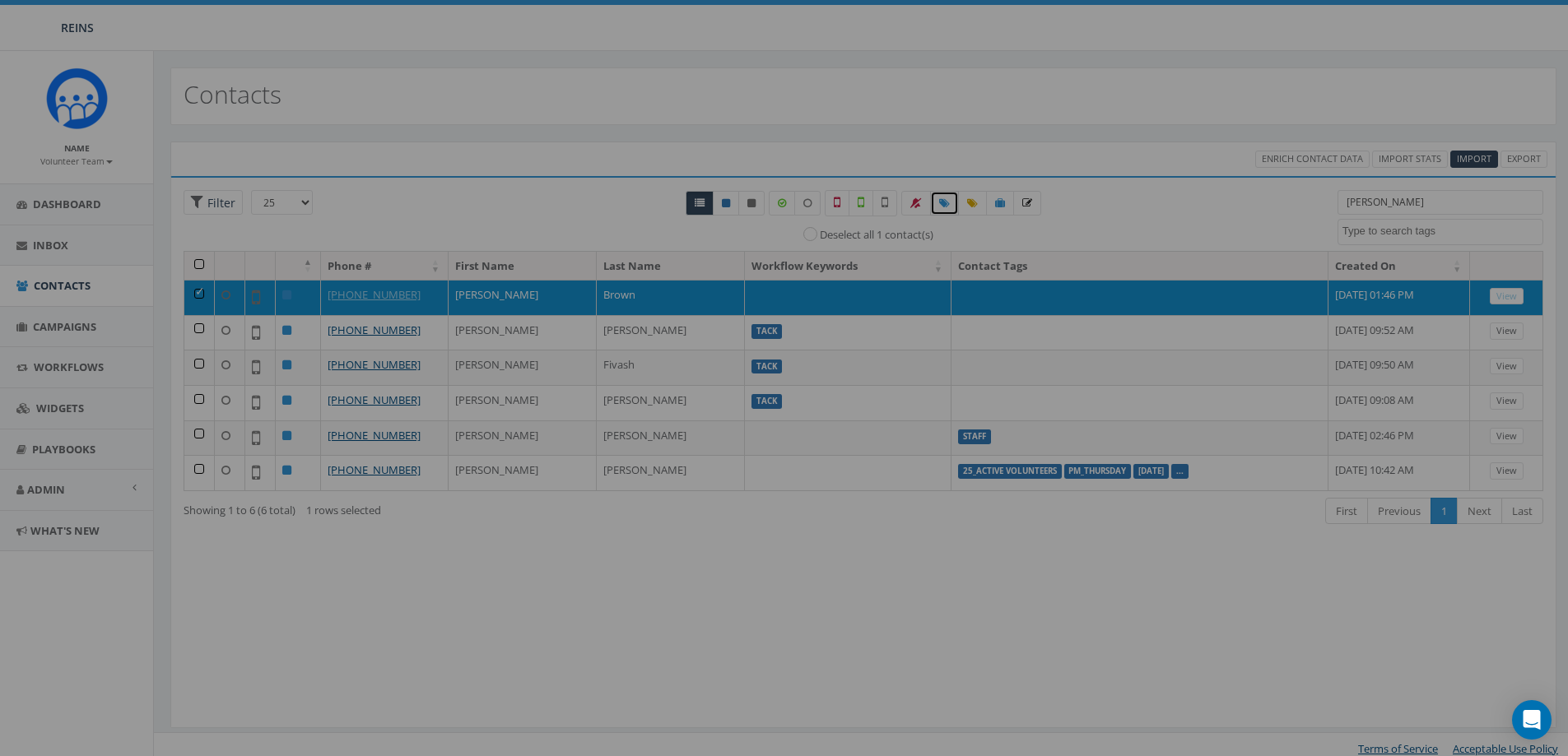
select select
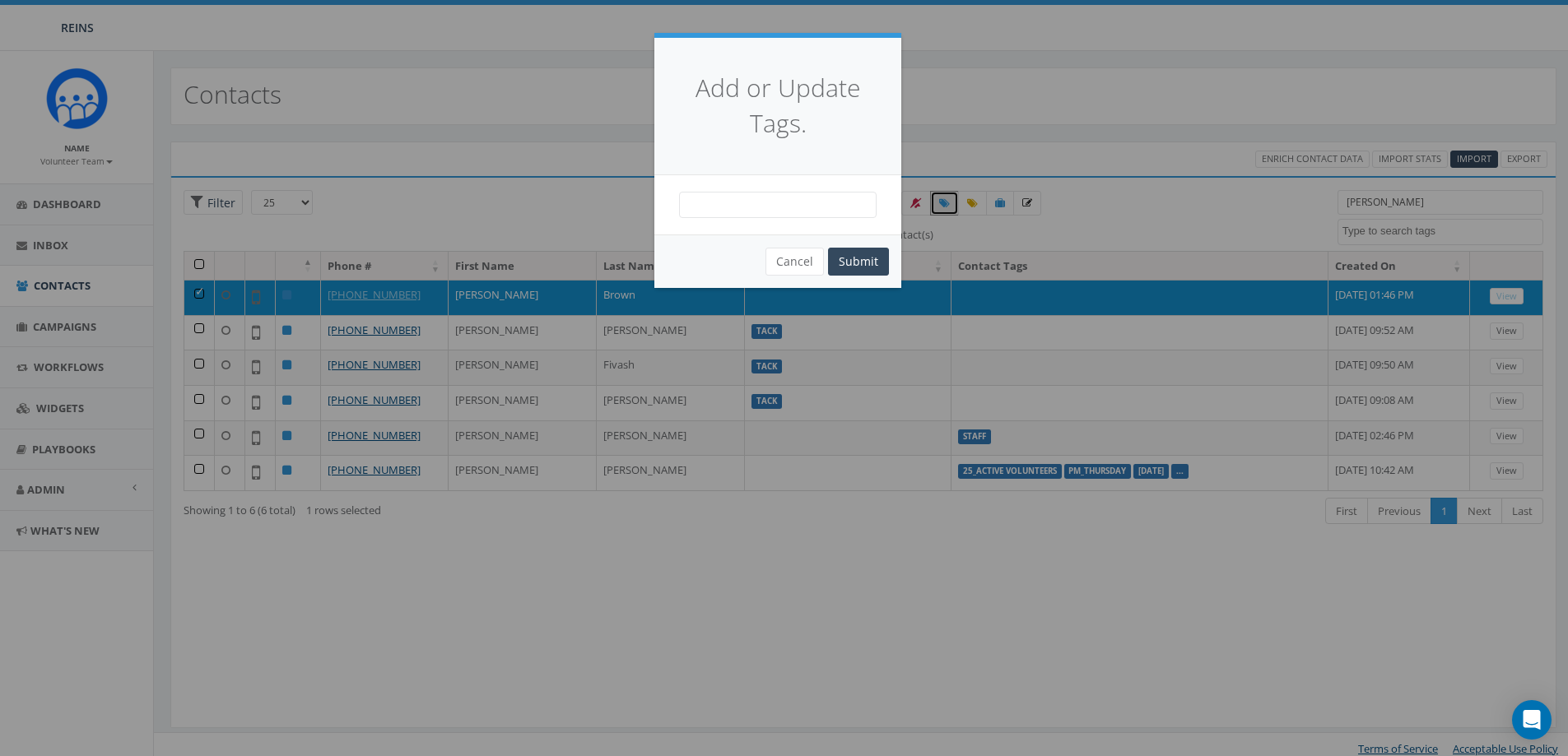
click at [819, 217] on span at bounding box center [778, 205] width 198 height 26
type textarea "Yoga"
select select "Yoga"
click at [859, 269] on button "Submit" at bounding box center [859, 262] width 61 height 28
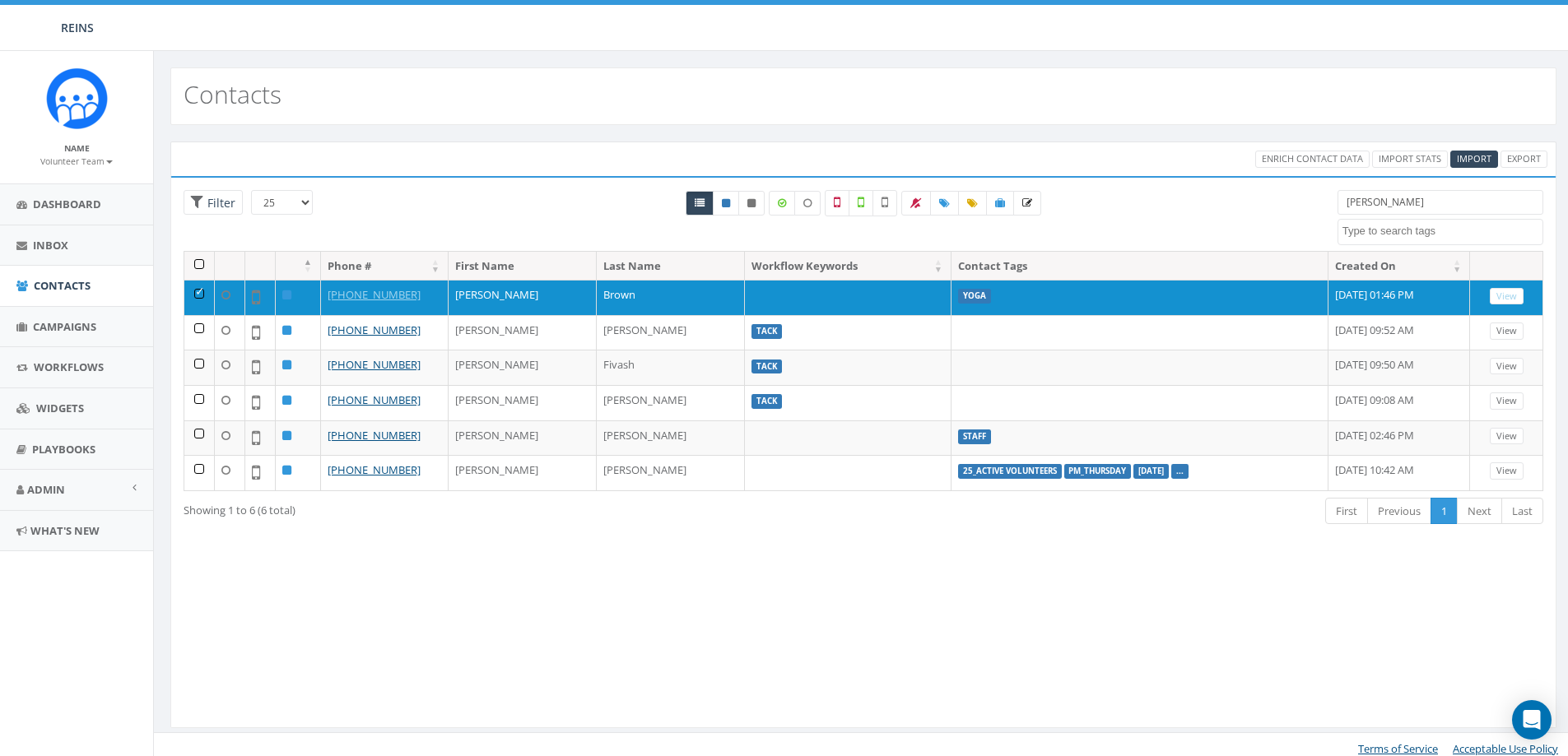
select select
click at [1396, 210] on input "lisa" at bounding box center [1440, 202] width 206 height 24
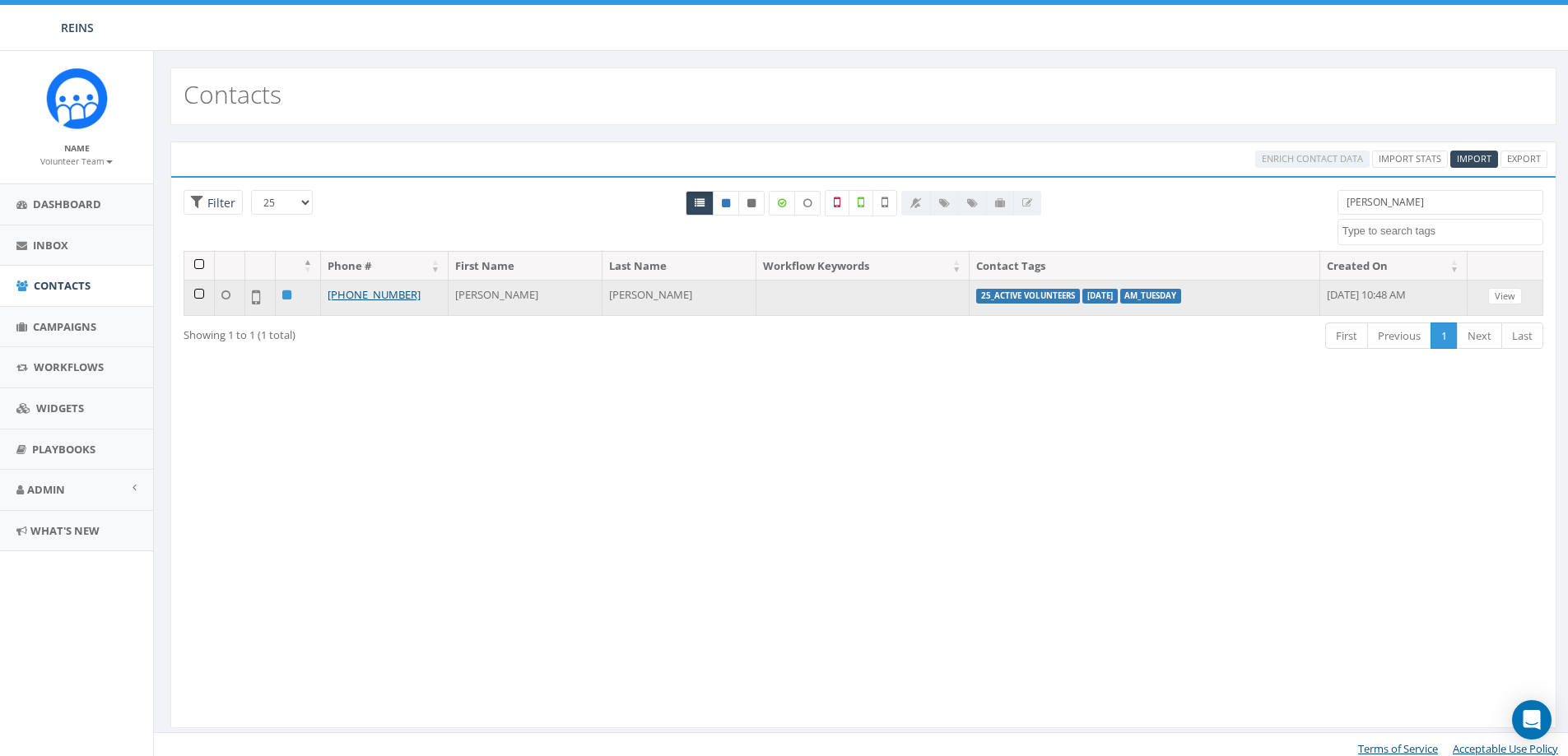
type input "rhonda"
click at [1157, 302] on td "25_Active Volunteers Tuesday AM_Tuesday" at bounding box center [1145, 298] width 351 height 35
click at [199, 292] on td at bounding box center [200, 298] width 31 height 35
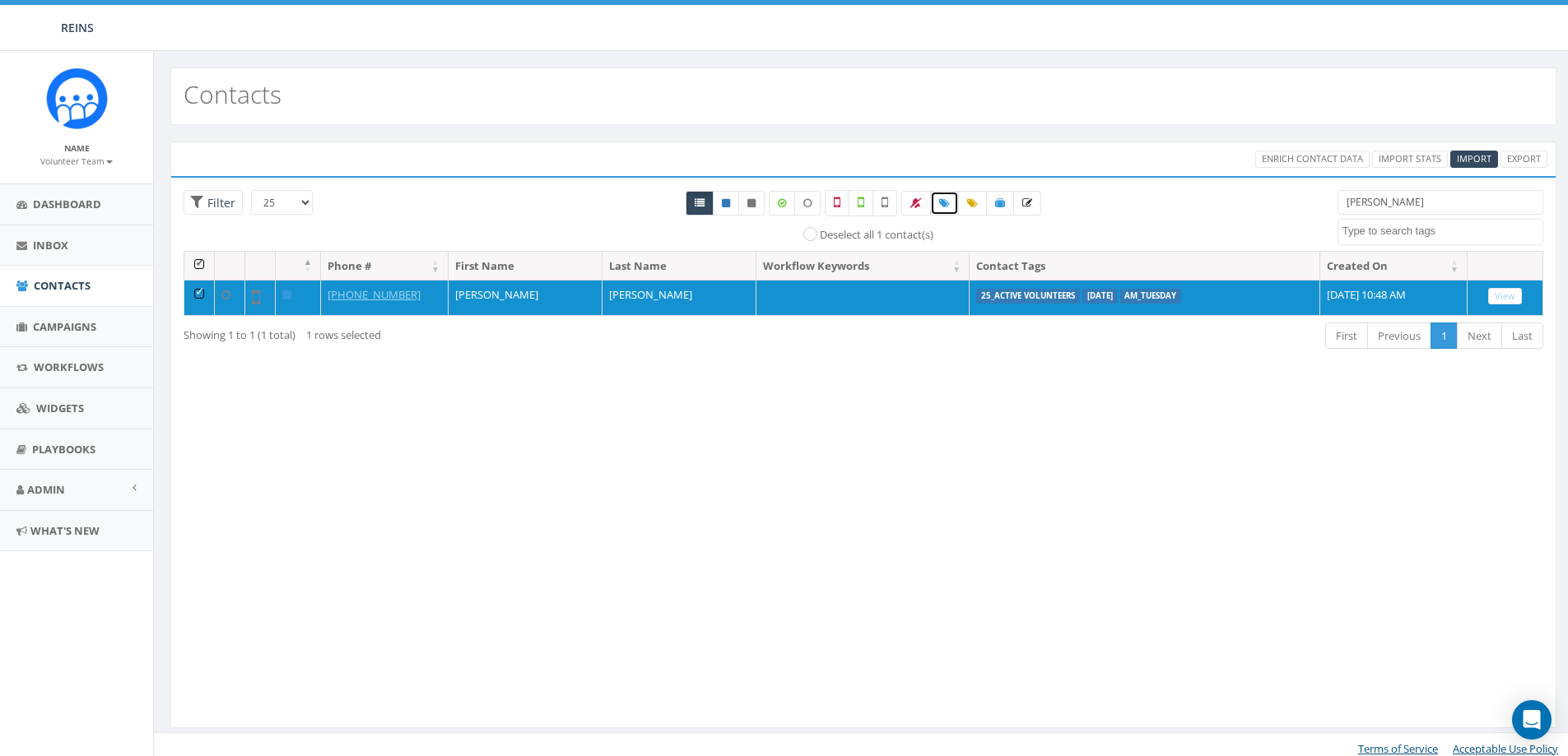
click at [949, 206] on icon at bounding box center [945, 203] width 11 height 10
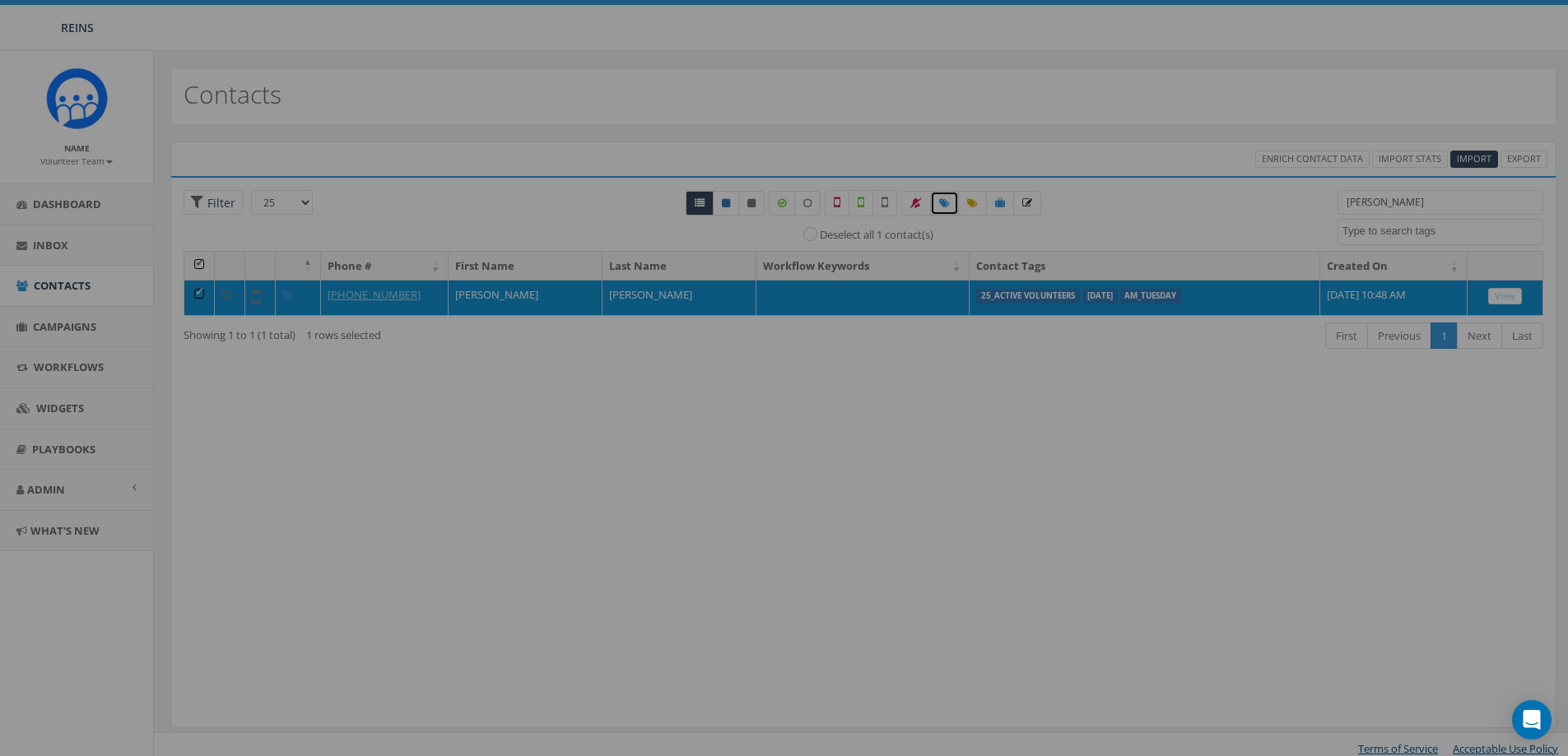
select select
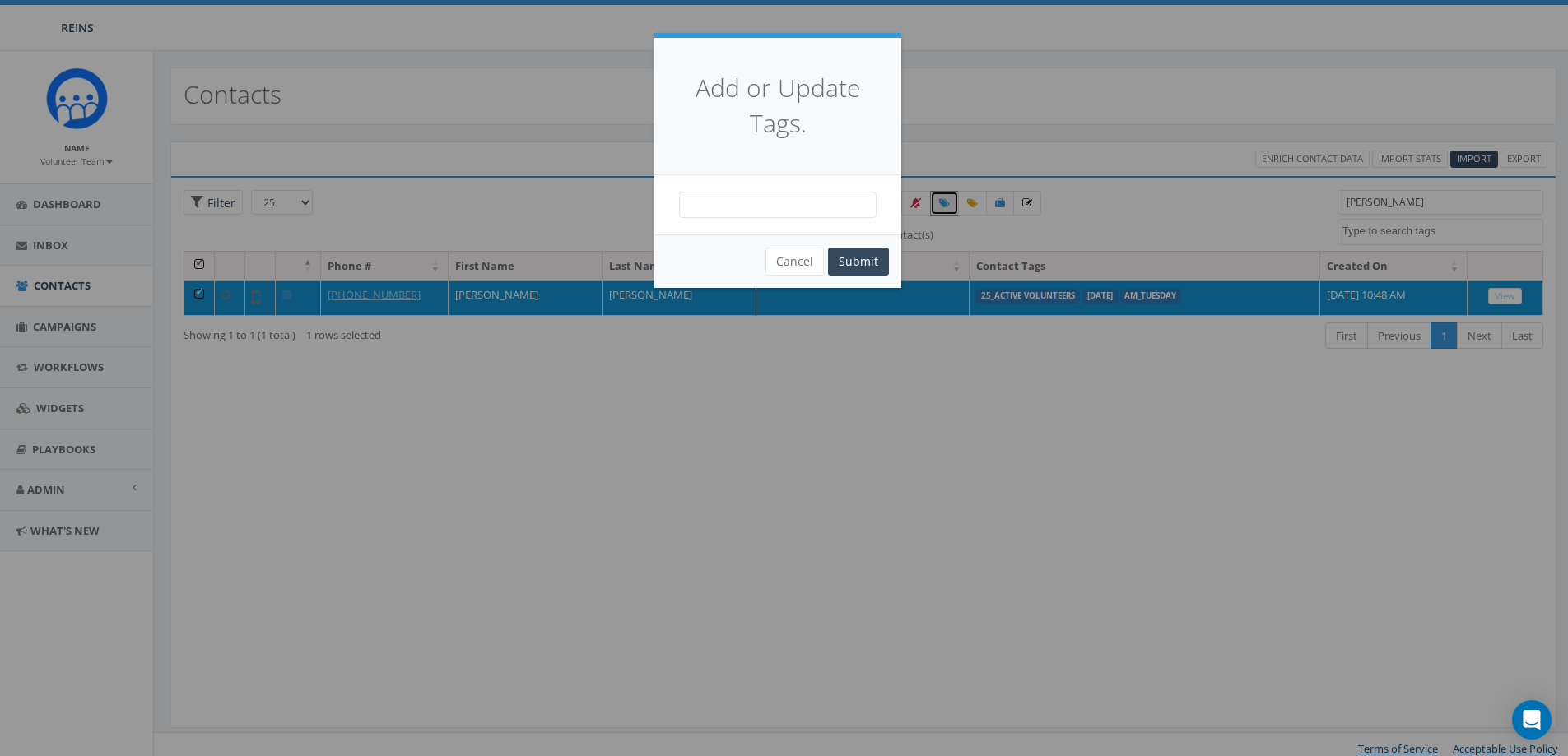
click at [812, 210] on span at bounding box center [778, 205] width 198 height 26
type textarea "yoga"
select select "Yoga"
click at [880, 256] on button "Submit" at bounding box center [859, 262] width 61 height 28
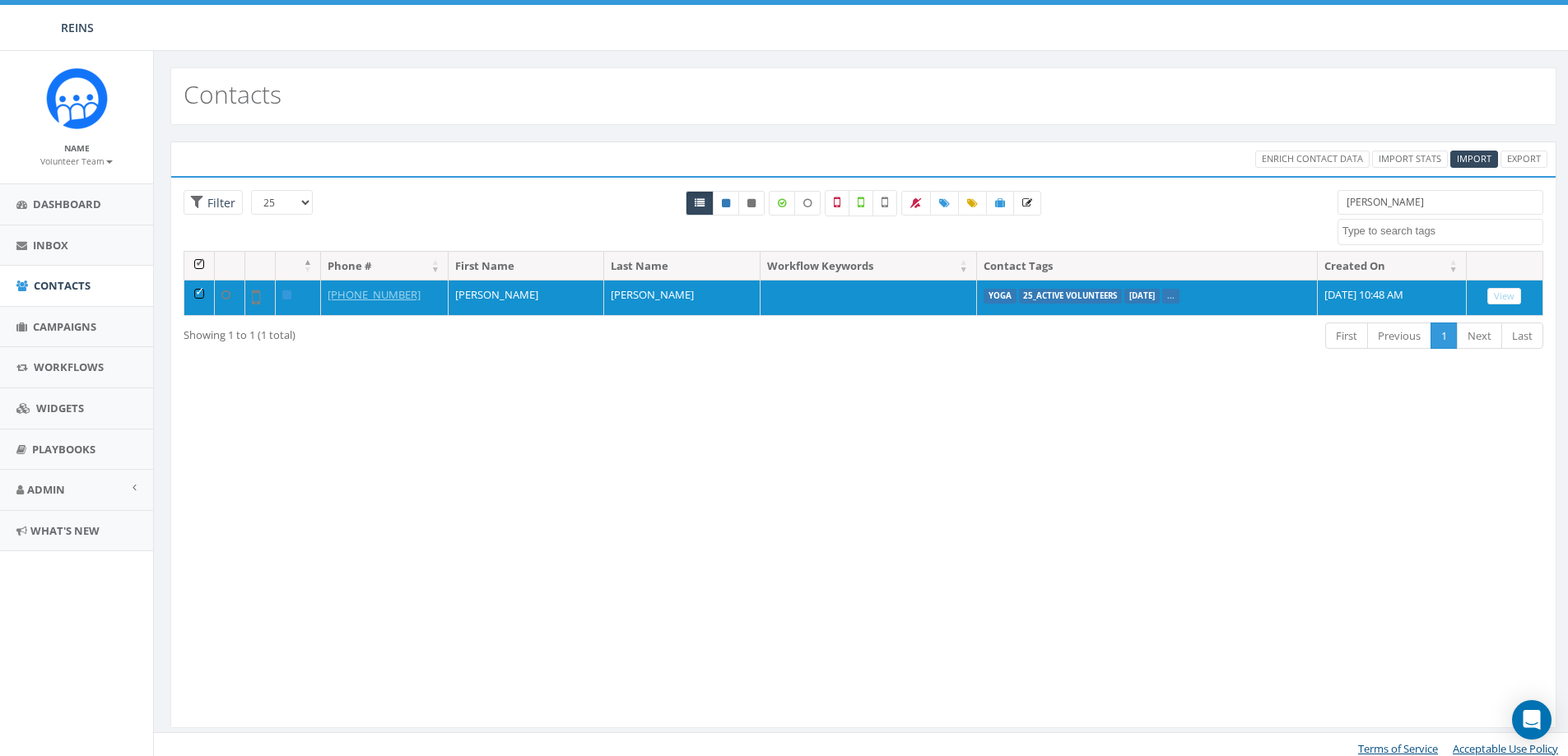
select select
click at [1421, 191] on input "[PERSON_NAME]" at bounding box center [1440, 202] width 206 height 24
click at [1421, 192] on input "[PERSON_NAME]" at bounding box center [1440, 202] width 206 height 24
click at [1421, 197] on input "[PERSON_NAME]" at bounding box center [1440, 202] width 206 height 24
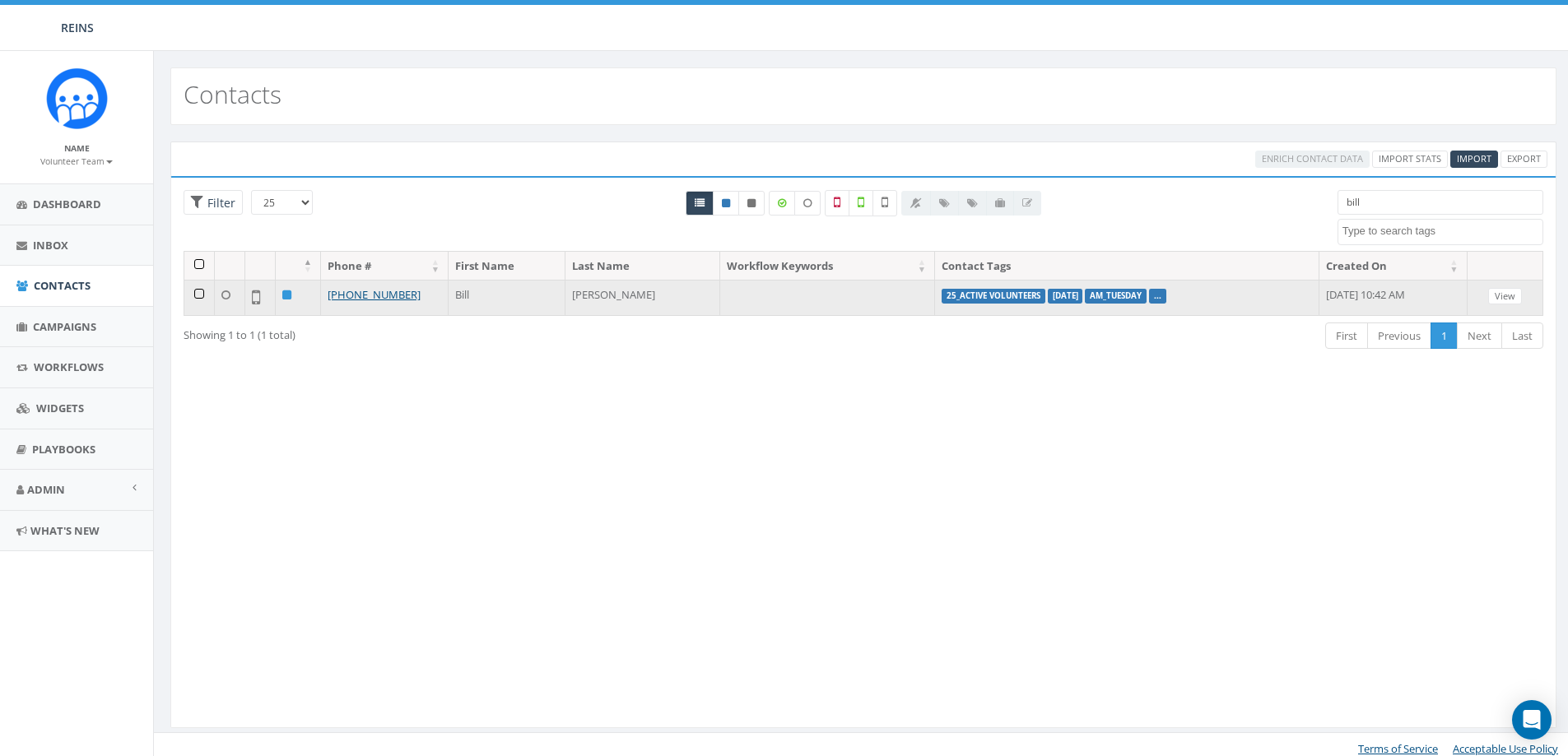
type input "bill"
click at [200, 297] on td at bounding box center [200, 298] width 31 height 35
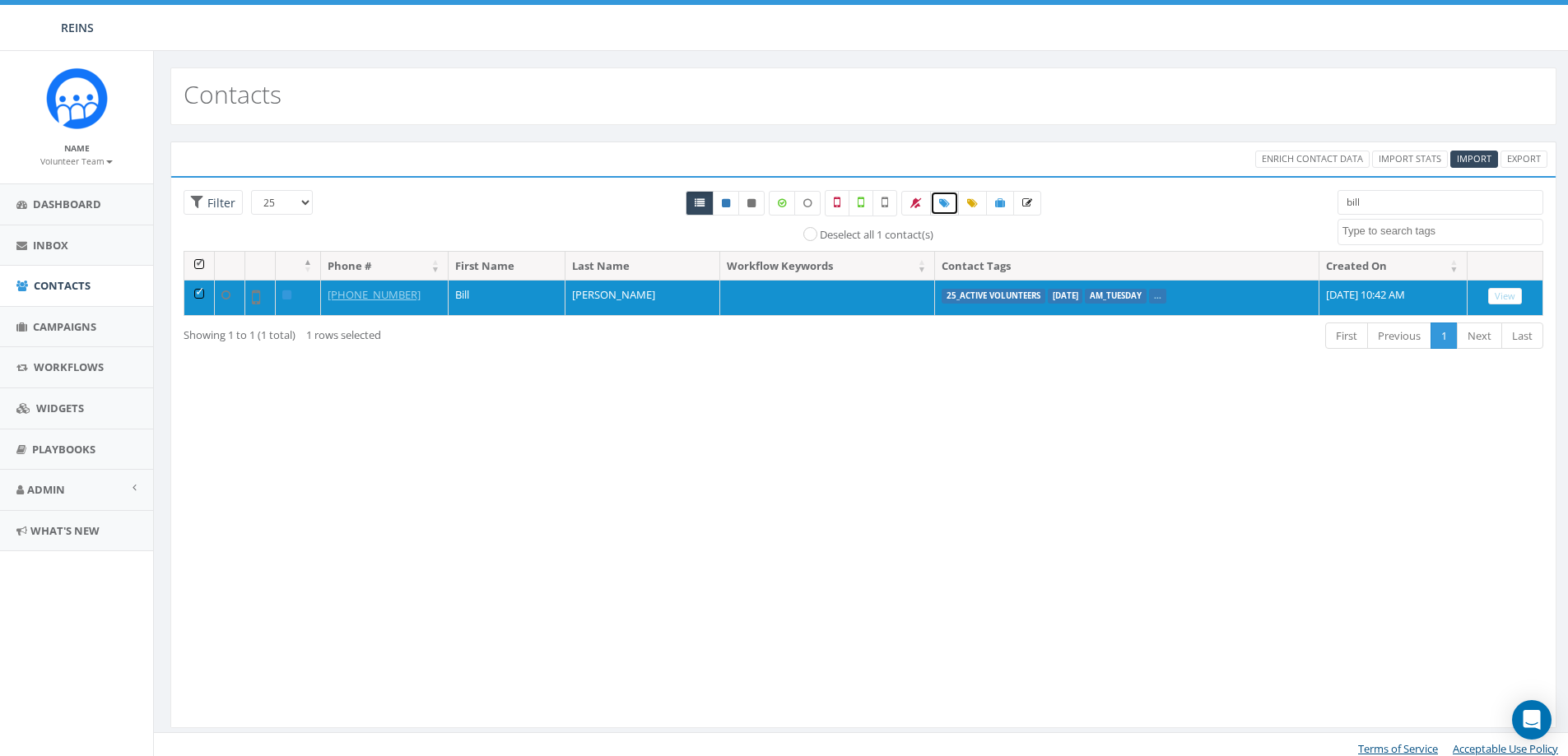
click at [941, 200] on icon at bounding box center [945, 203] width 11 height 10
select select
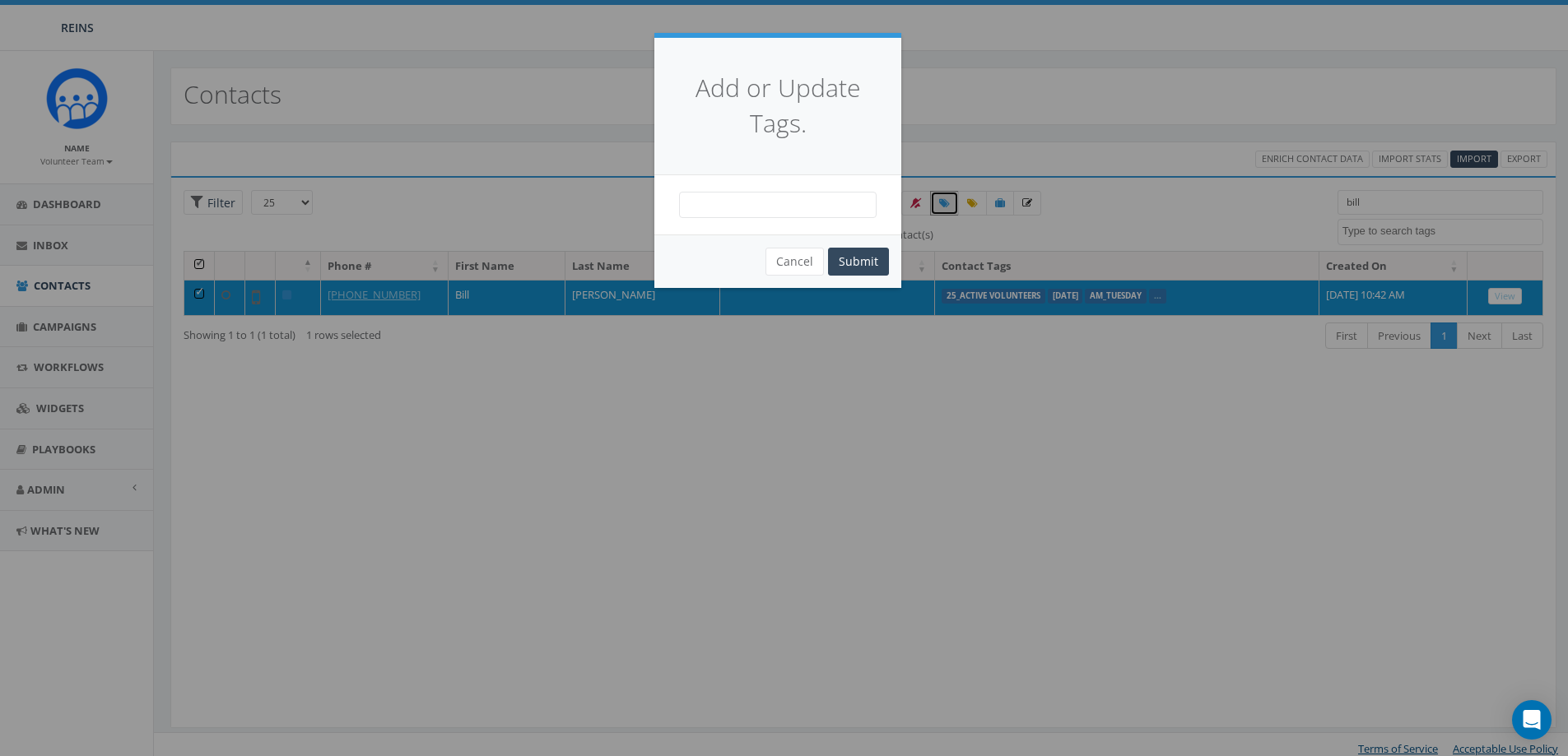
click at [776, 200] on span at bounding box center [778, 205] width 198 height 26
type textarea "yoga"
select select "Yoga"
click at [866, 266] on button "Submit" at bounding box center [859, 262] width 61 height 28
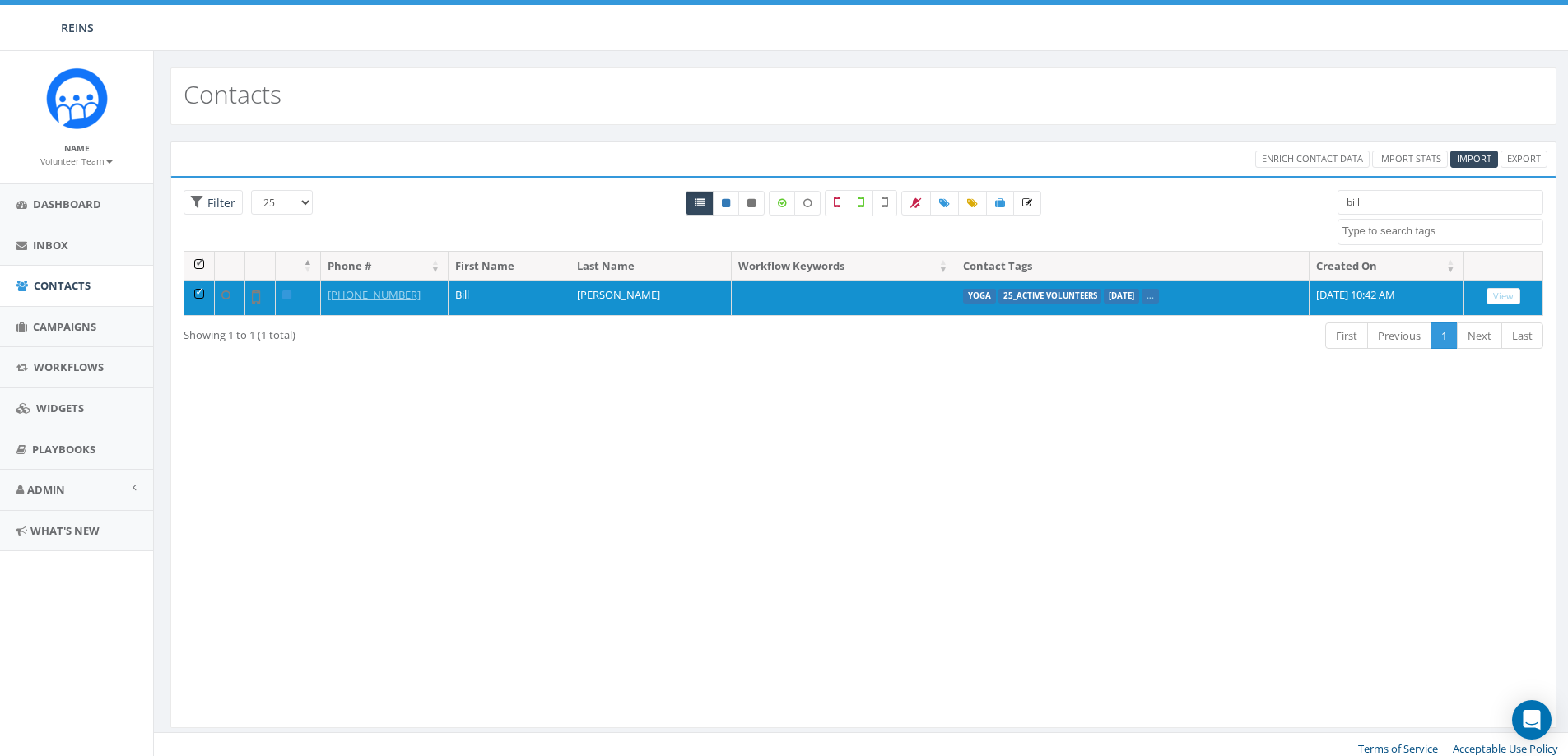
select select
click at [1392, 198] on input "bill" at bounding box center [1440, 202] width 206 height 24
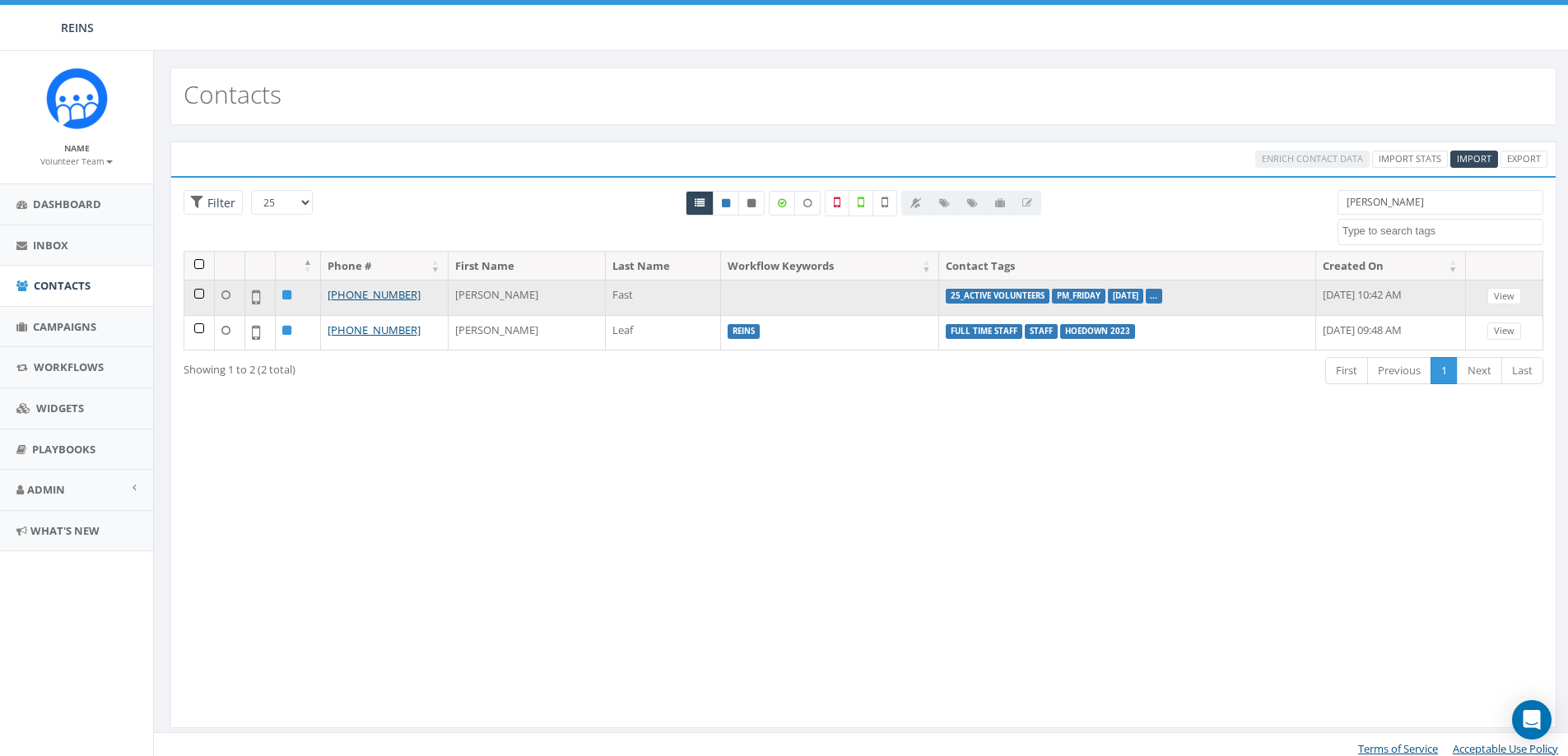
type input "[PERSON_NAME]"
click at [204, 298] on td at bounding box center [200, 298] width 31 height 35
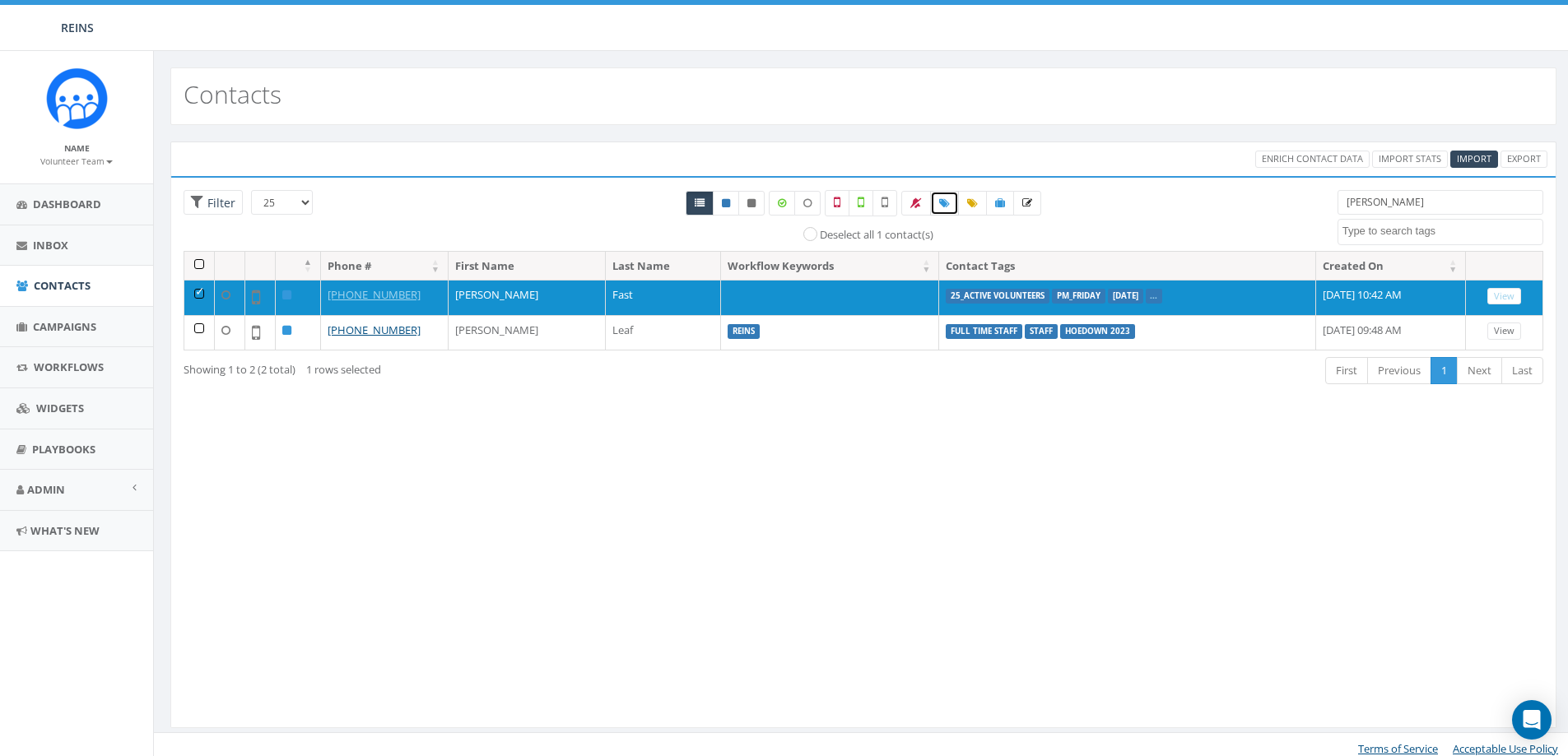
click at [946, 204] on icon at bounding box center [945, 203] width 11 height 10
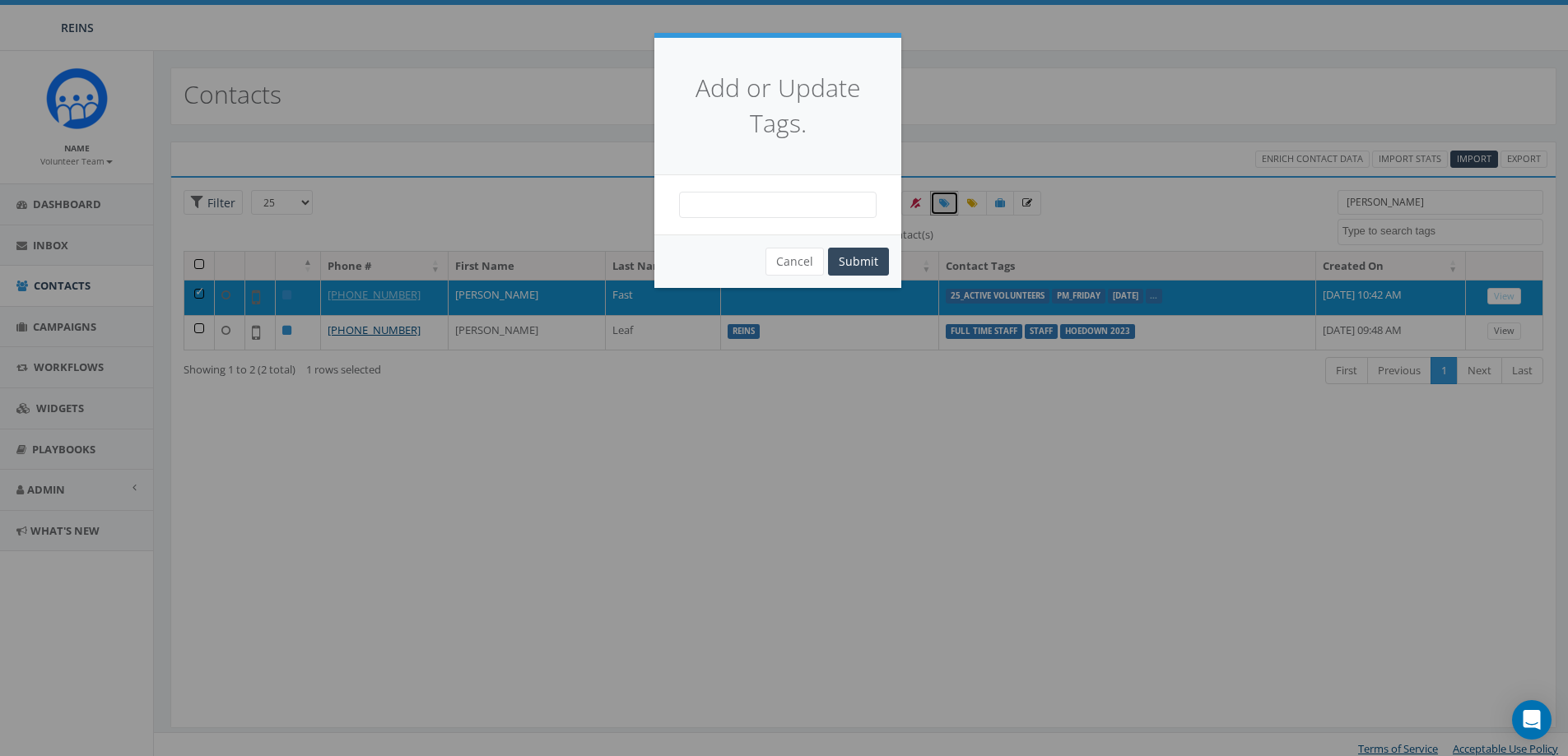
click at [810, 209] on span at bounding box center [778, 205] width 198 height 26
type textarea "yo"
select select "Yoga"
click at [868, 264] on button "Submit" at bounding box center [859, 262] width 61 height 28
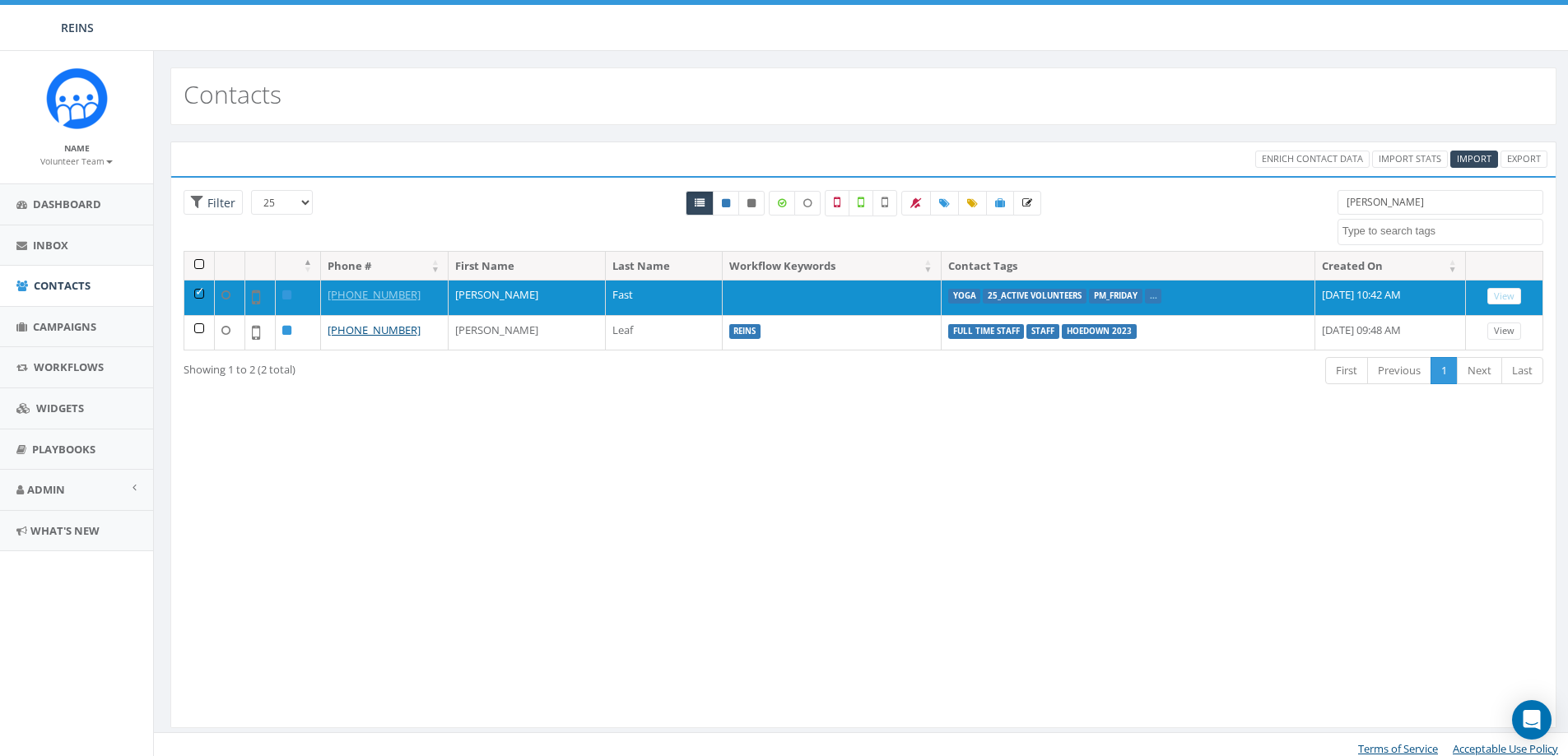
select select
click at [1444, 206] on input "[PERSON_NAME]" at bounding box center [1440, 202] width 206 height 24
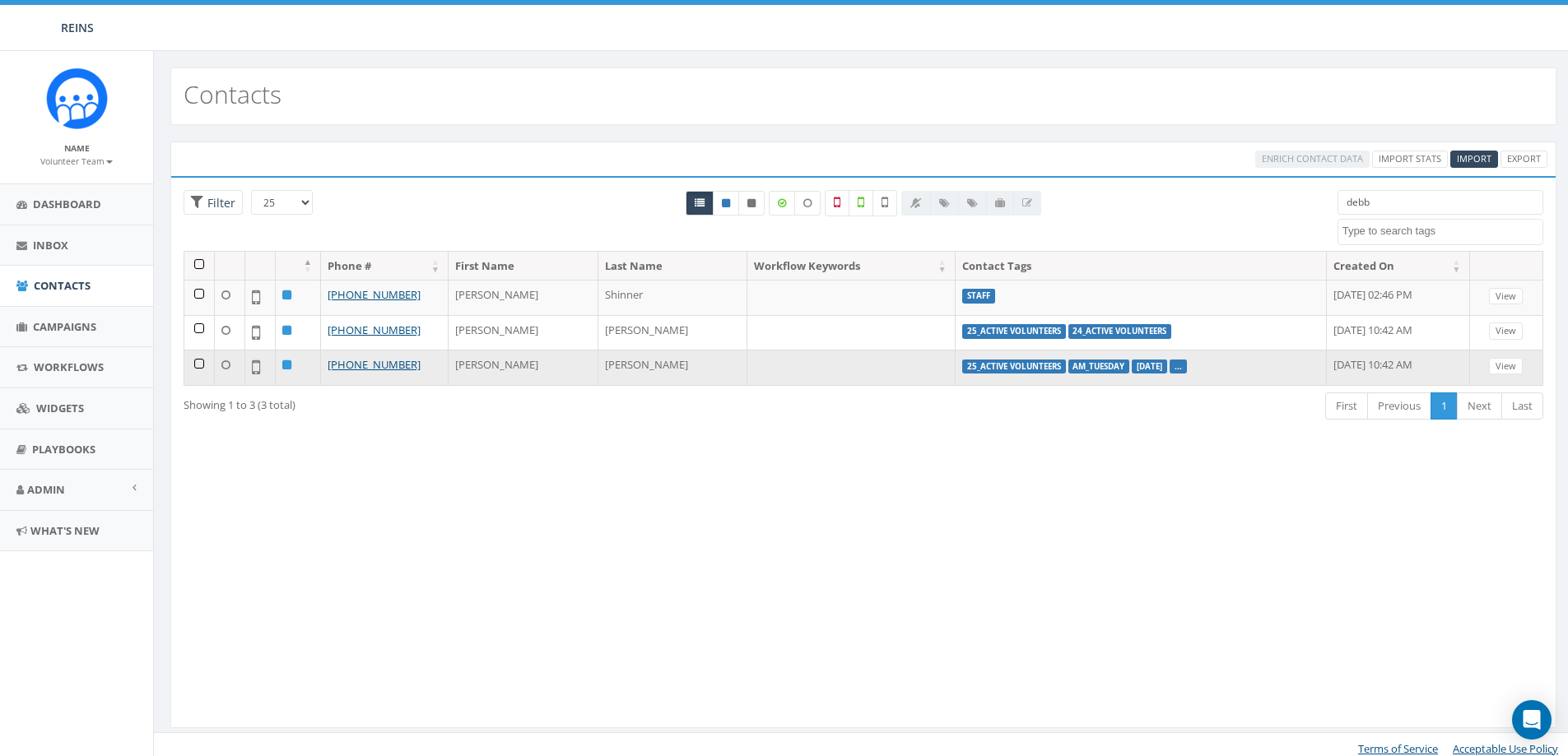
type input "debb"
click at [196, 361] on td at bounding box center [200, 368] width 31 height 35
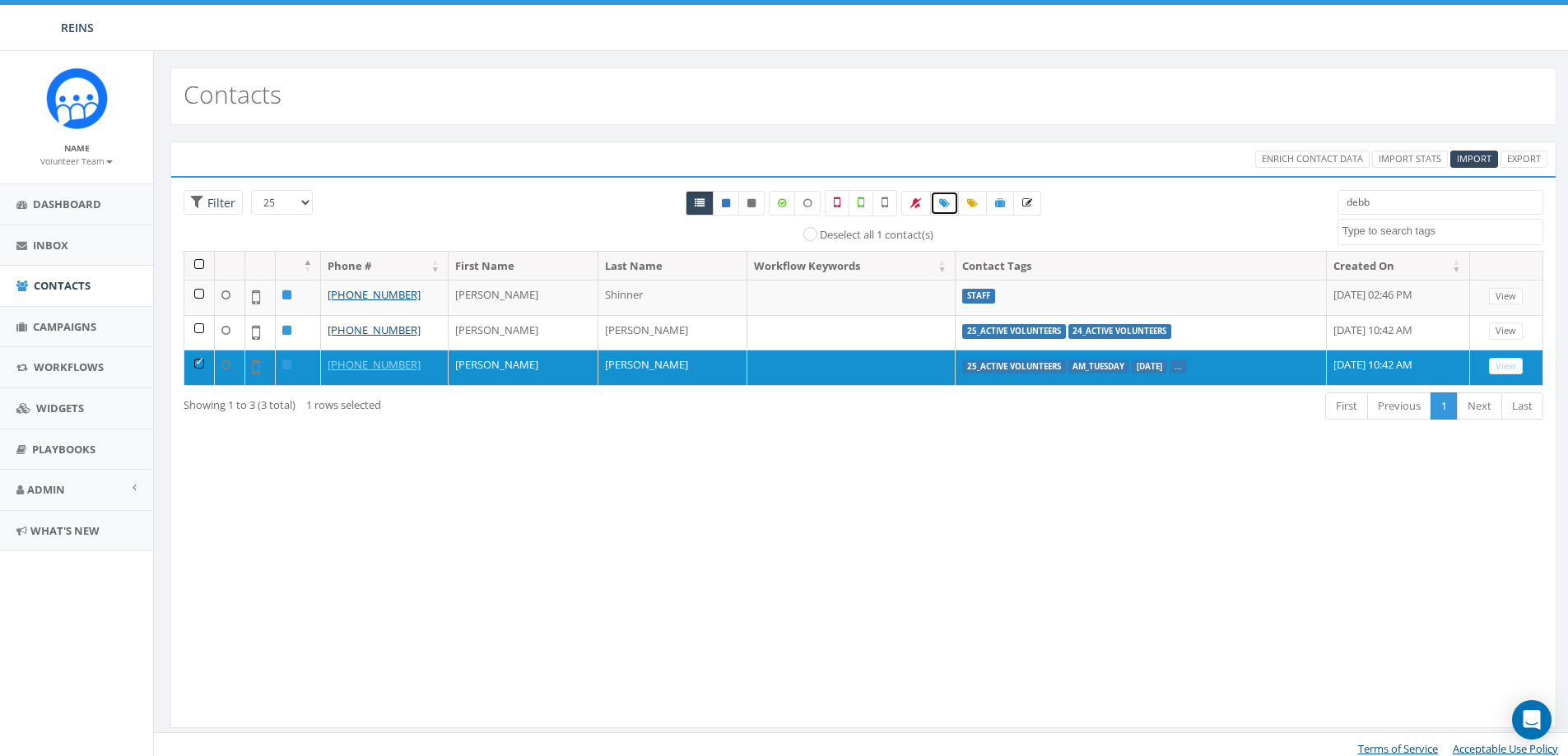
click at [950, 203] on icon at bounding box center [945, 203] width 11 height 10
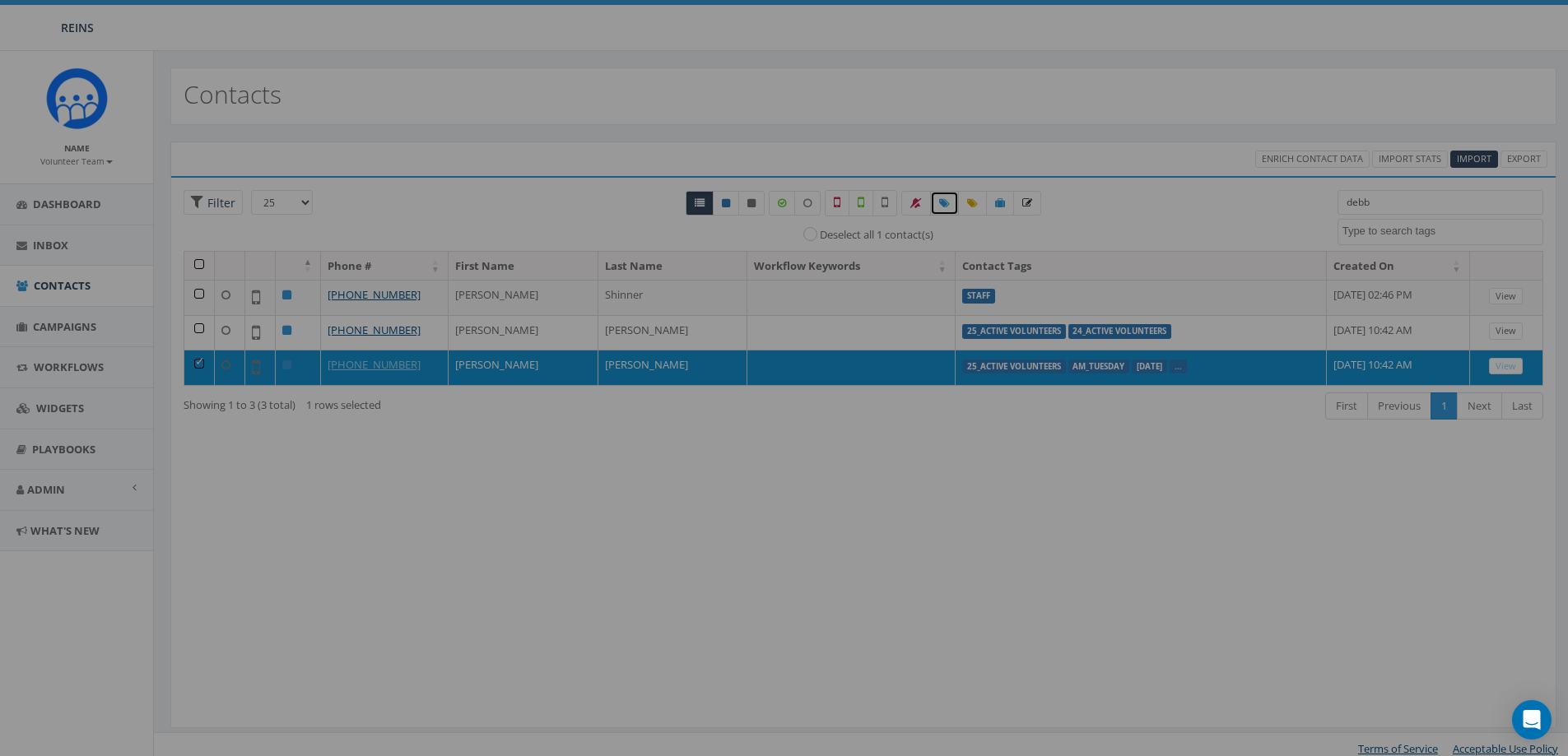
select select
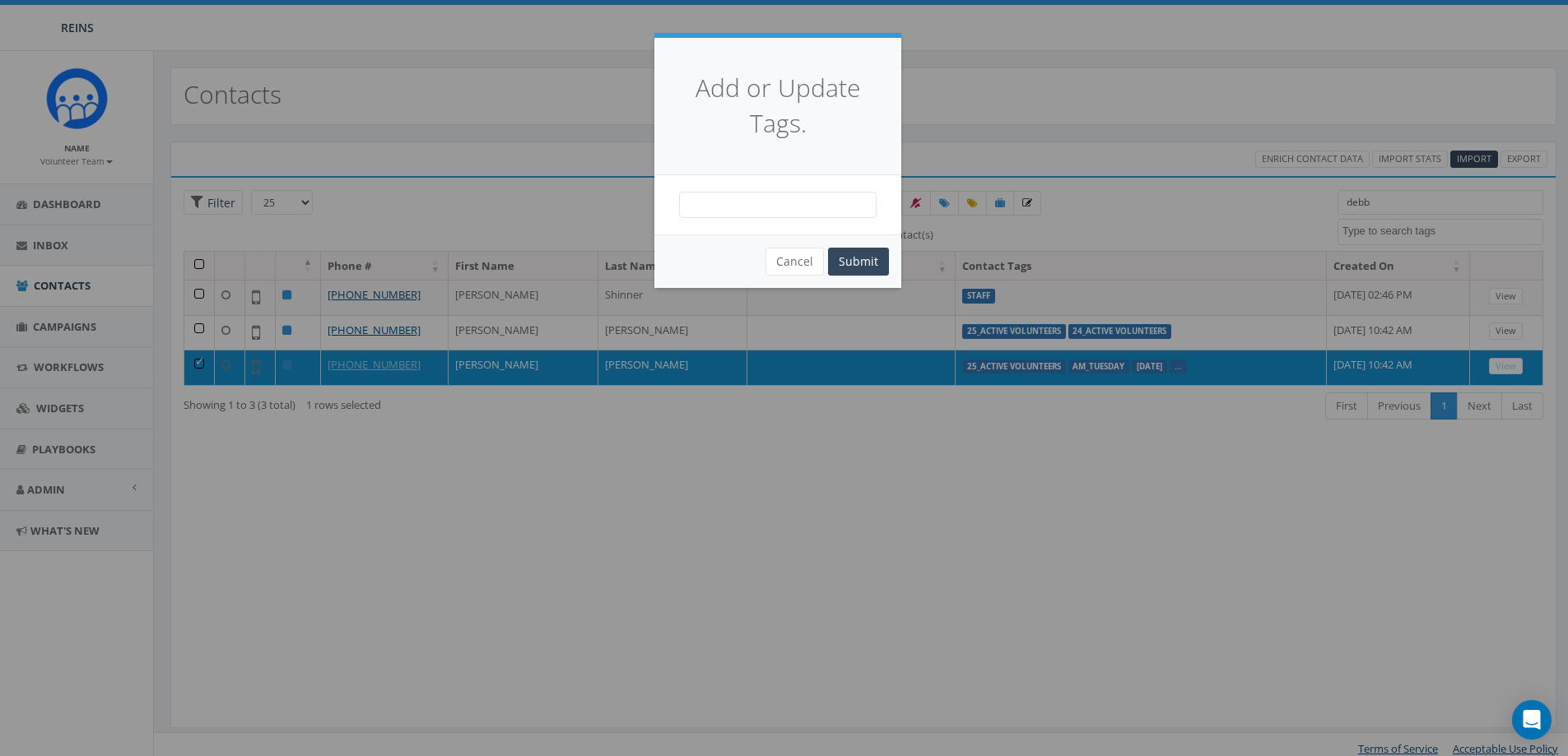
click at [781, 200] on span at bounding box center [778, 205] width 198 height 26
type textarea "yoga"
select select "Yoga"
click at [854, 261] on button "Submit" at bounding box center [859, 262] width 61 height 28
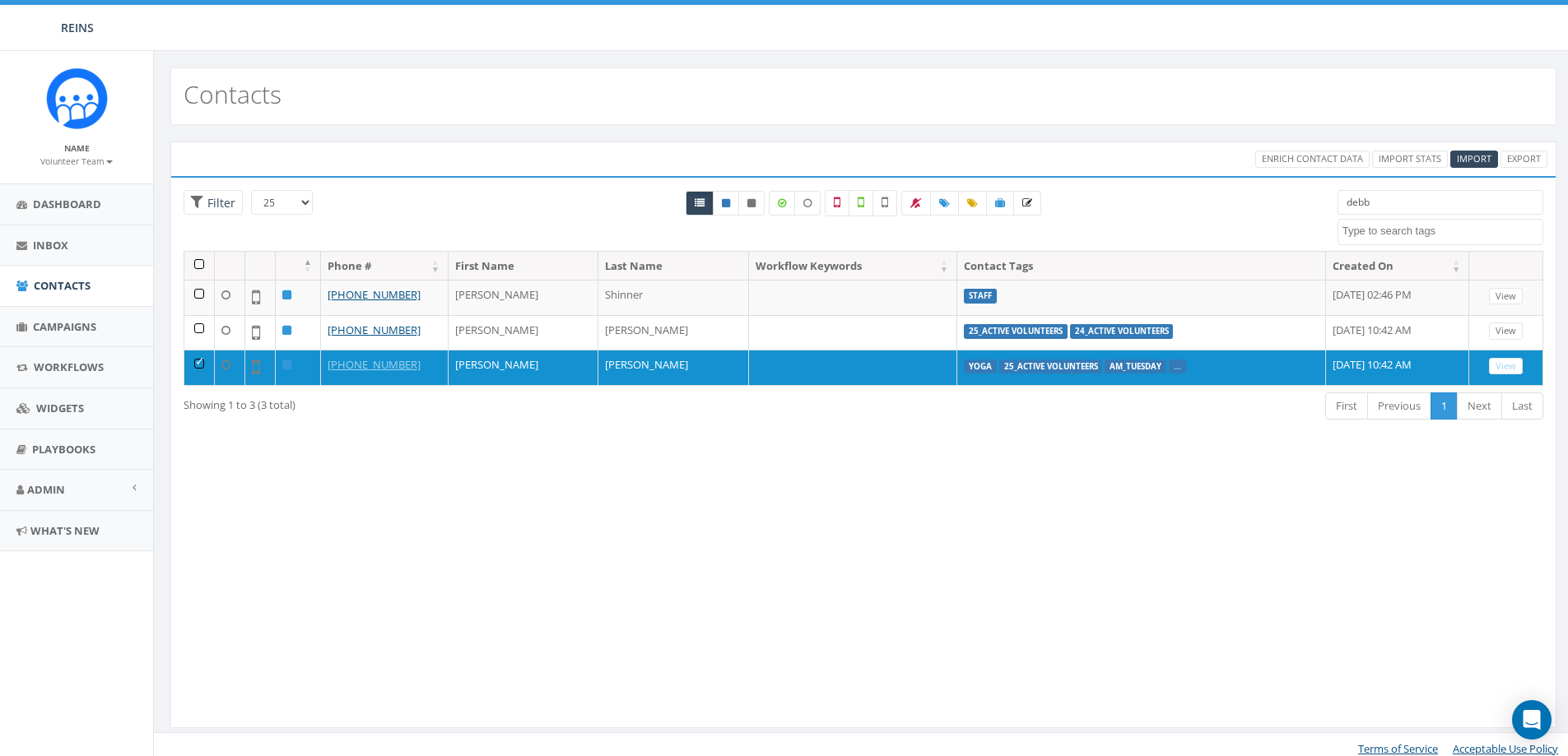
select select
click at [1405, 206] on input "debb" at bounding box center [1440, 202] width 206 height 24
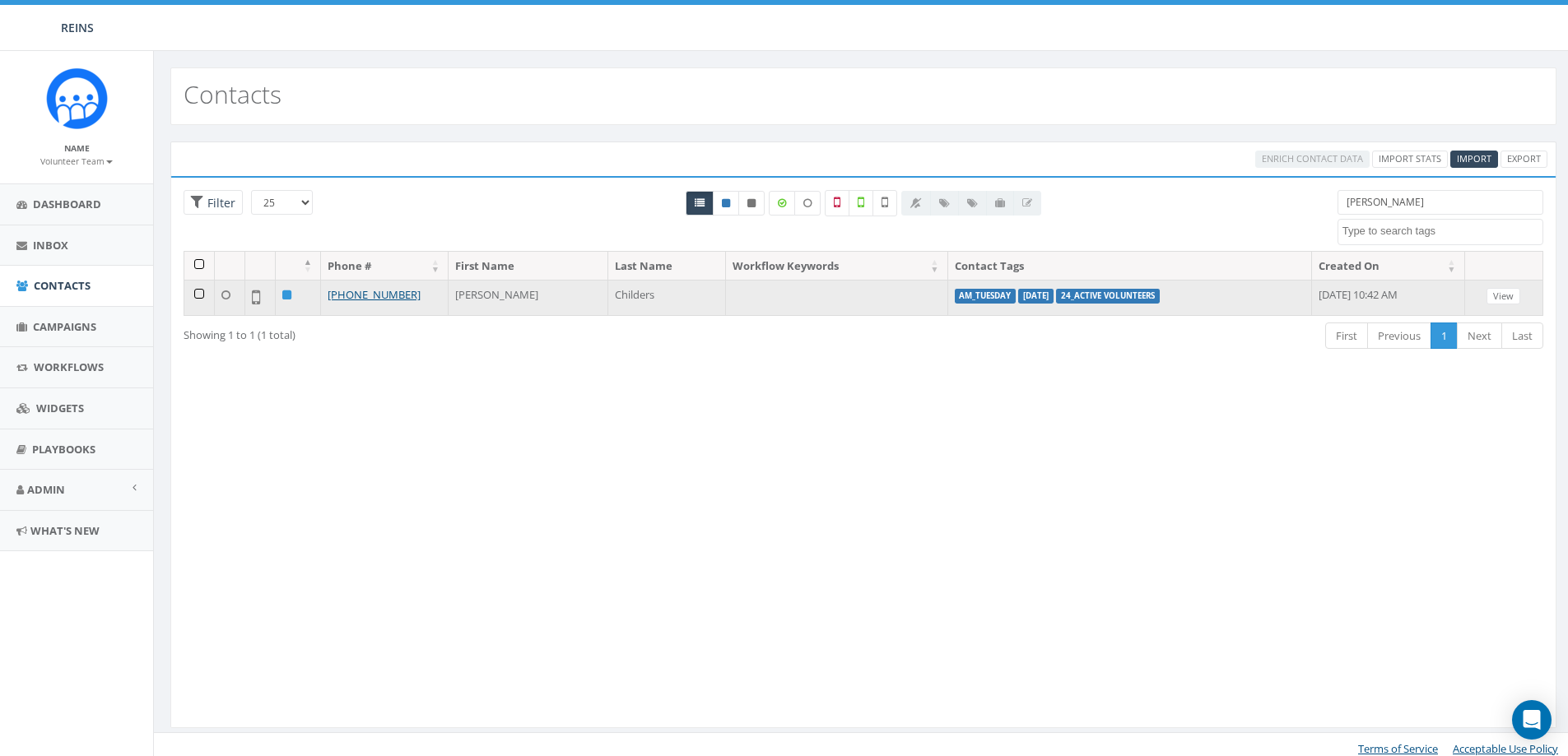
type input "joni"
click at [200, 298] on td at bounding box center [200, 298] width 31 height 35
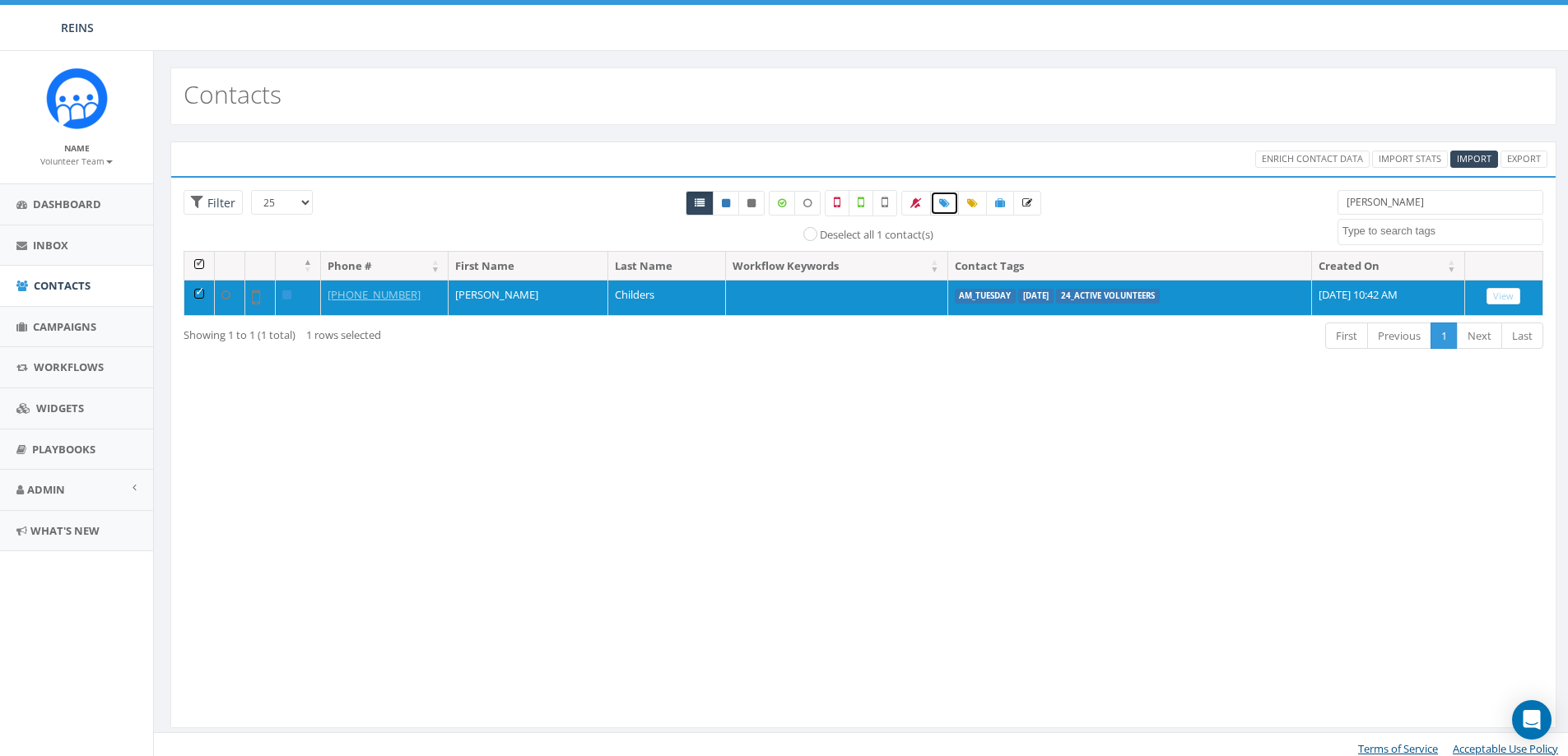
click at [937, 200] on link at bounding box center [945, 203] width 29 height 24
select select
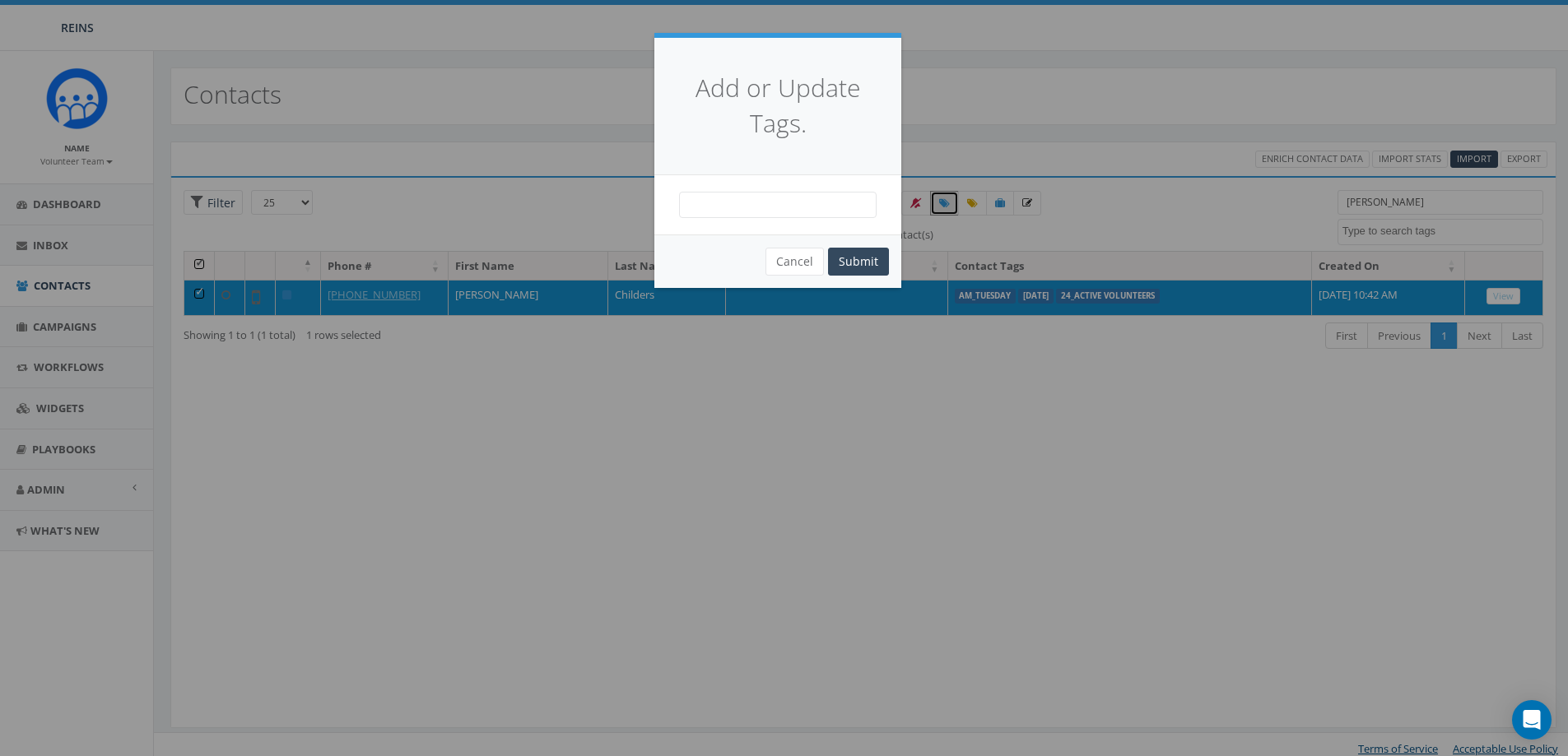
click at [802, 199] on span at bounding box center [778, 205] width 198 height 26
type textarea "yoga"
select select "Yoga"
click at [854, 263] on button "Submit" at bounding box center [859, 262] width 61 height 28
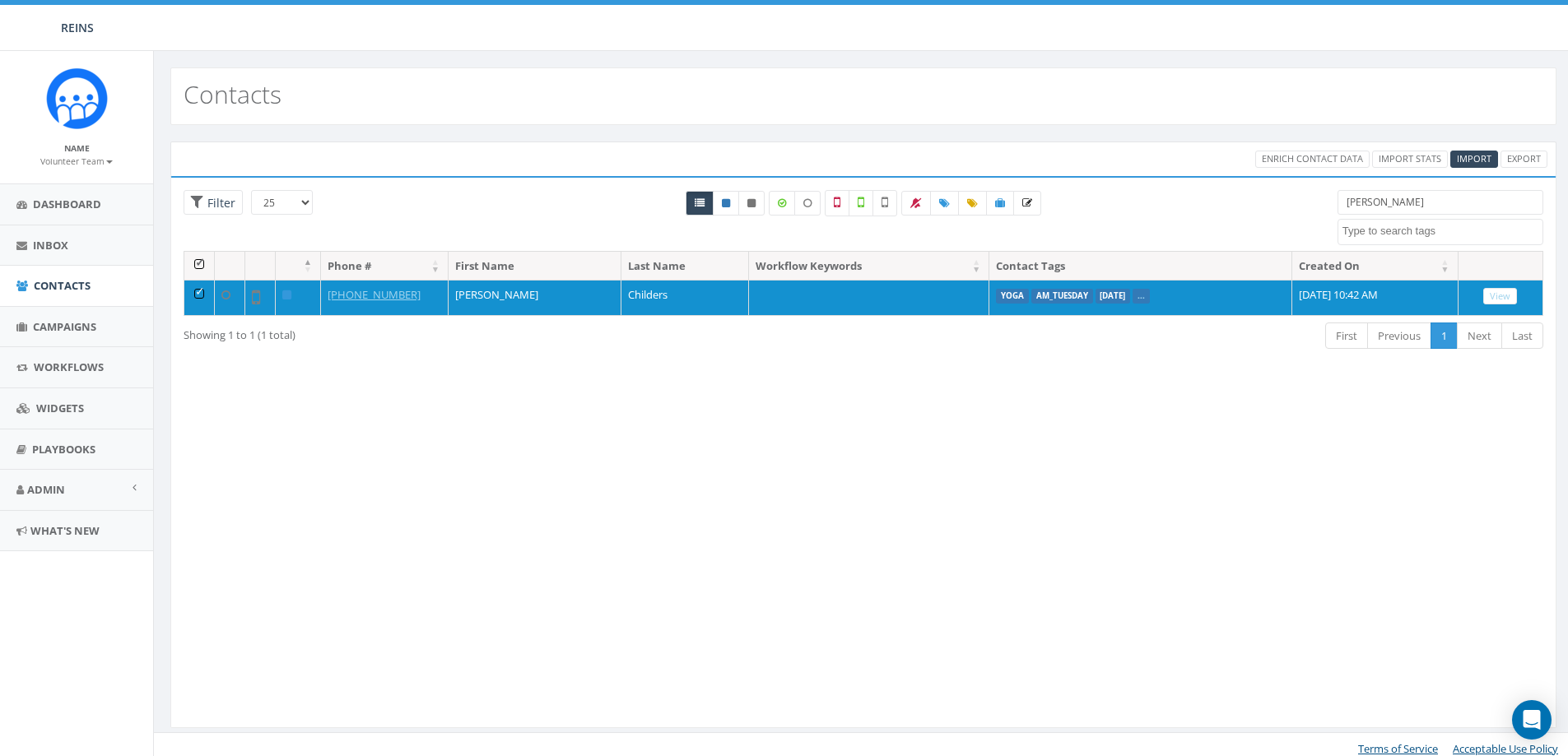
select select
click at [1404, 199] on input "joni" at bounding box center [1440, 202] width 206 height 24
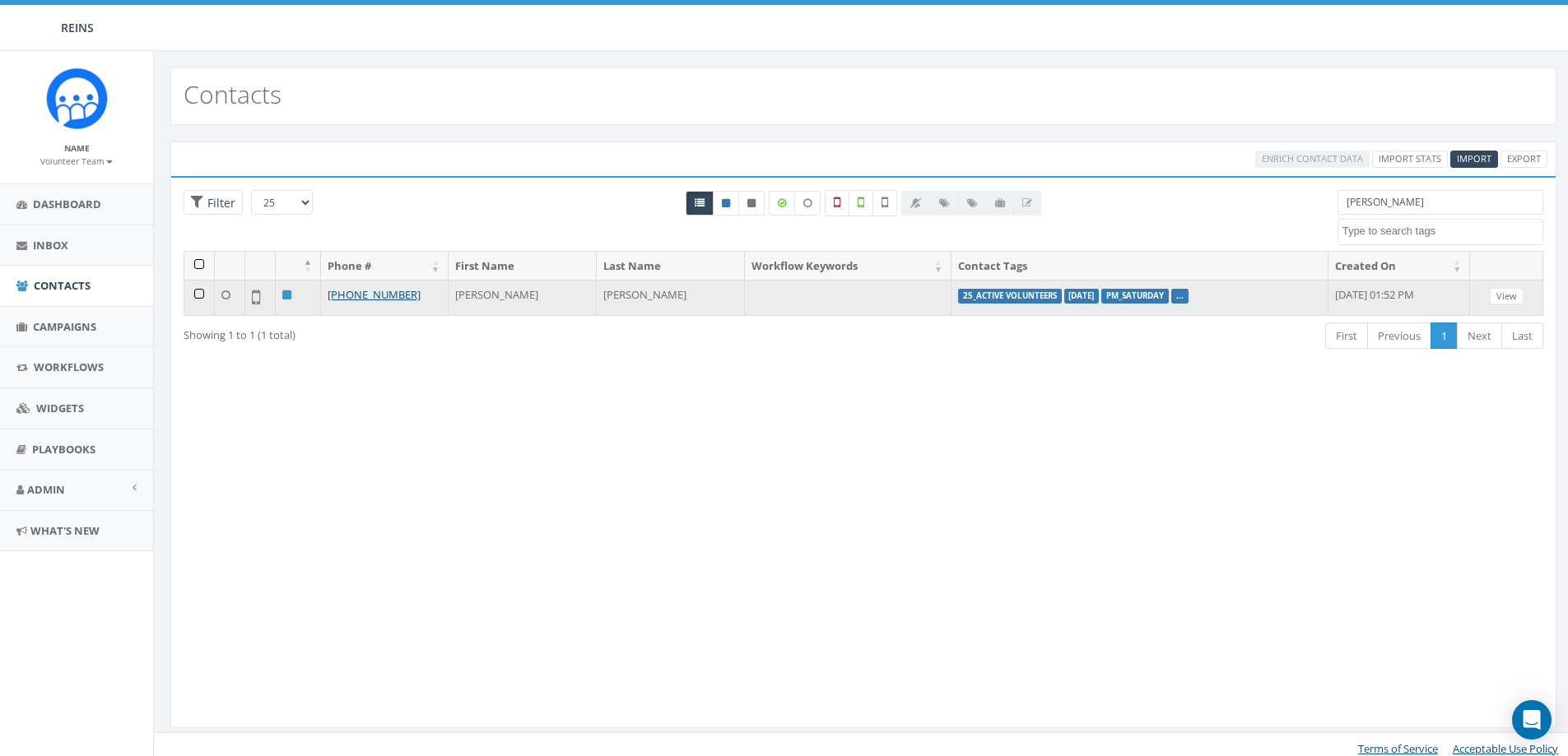
type input "justin"
click at [195, 299] on td at bounding box center [200, 298] width 31 height 35
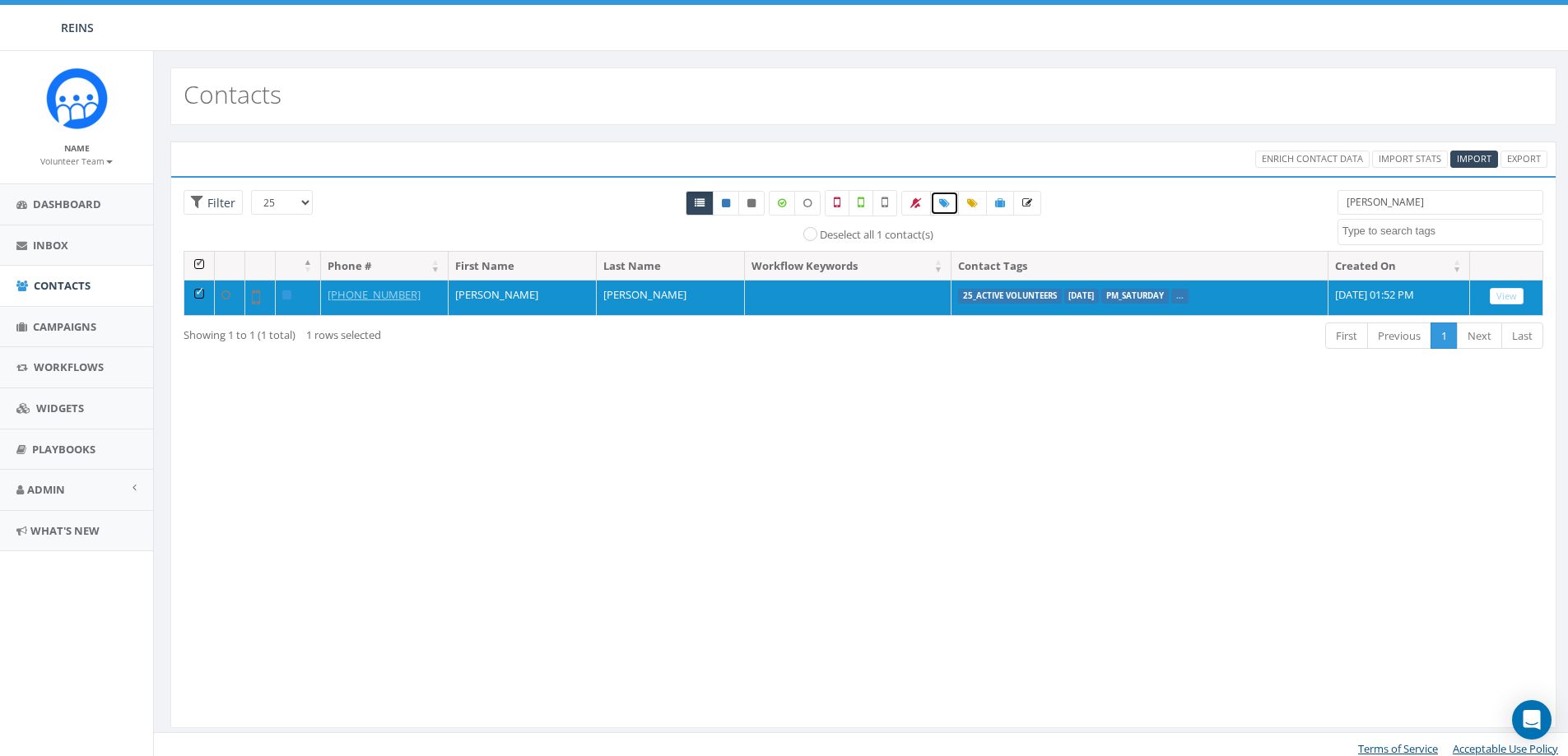
click at [938, 200] on link at bounding box center [945, 203] width 29 height 24
select select
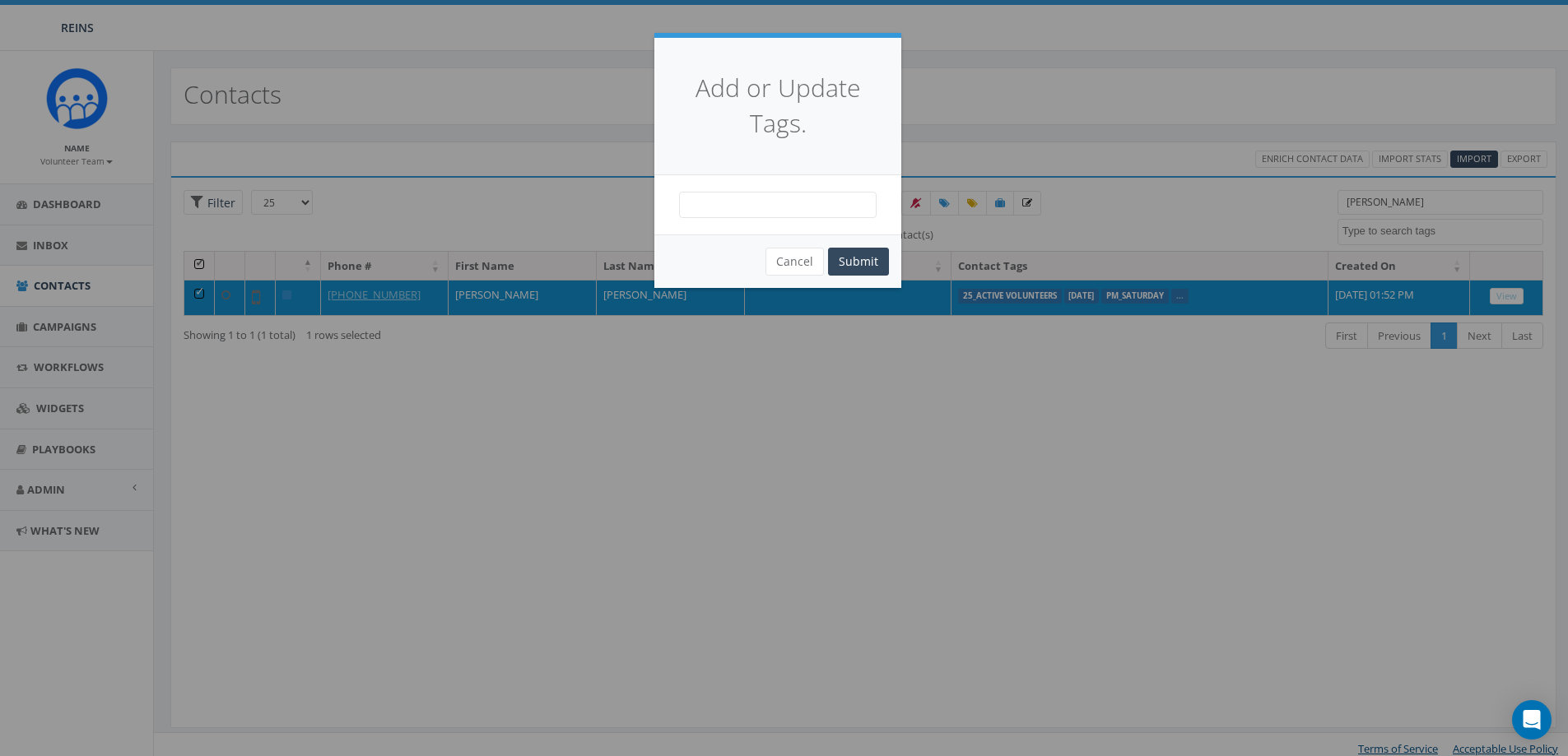
click at [697, 221] on div "24_Active Horse Sponsor 24_Active Volunteers 25_Active Volunteers AM AM_Friday …" at bounding box center [778, 205] width 247 height 60
click at [702, 202] on span at bounding box center [778, 205] width 198 height 26
type textarea "yog"
select select "Yoga"
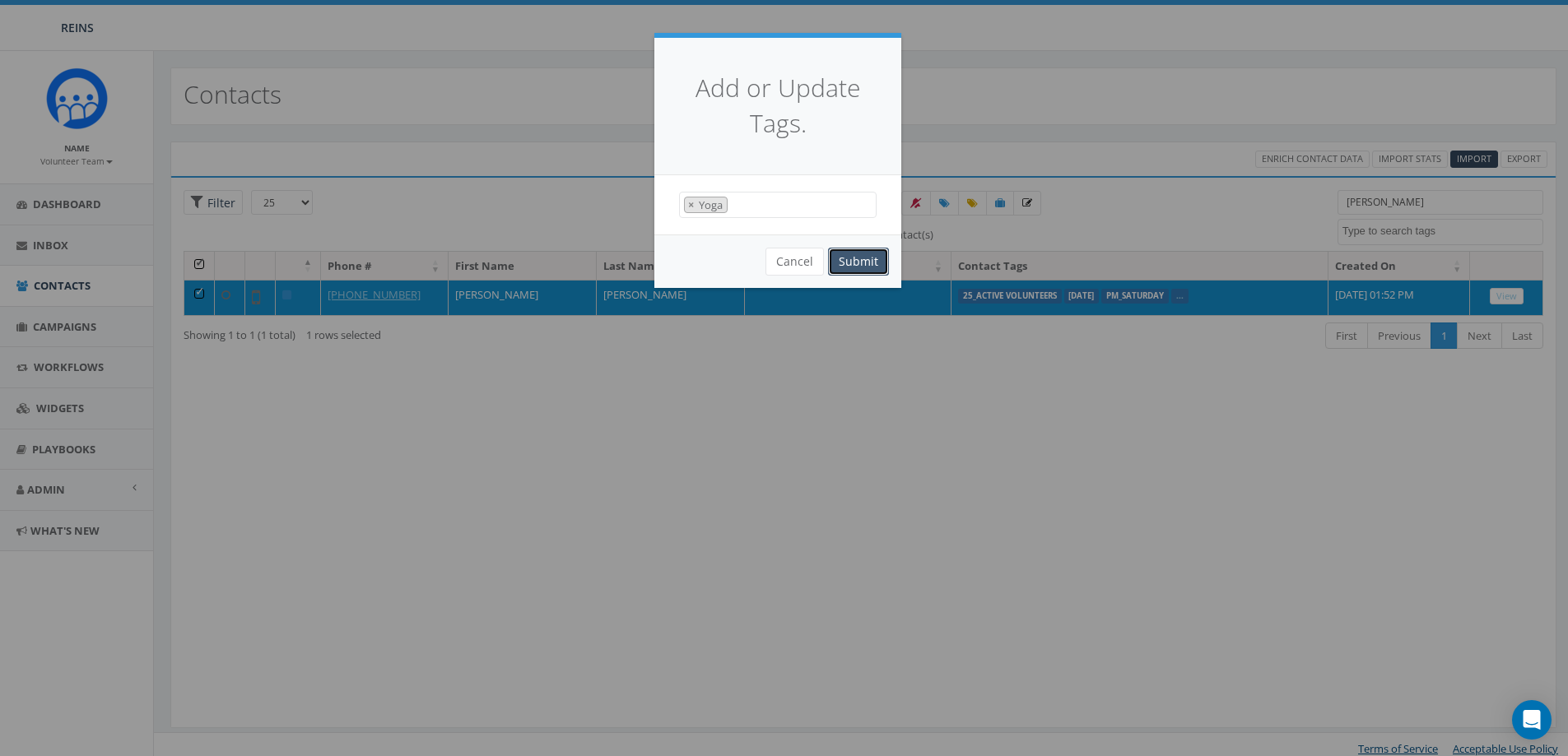
click at [873, 270] on button "Submit" at bounding box center [859, 262] width 61 height 28
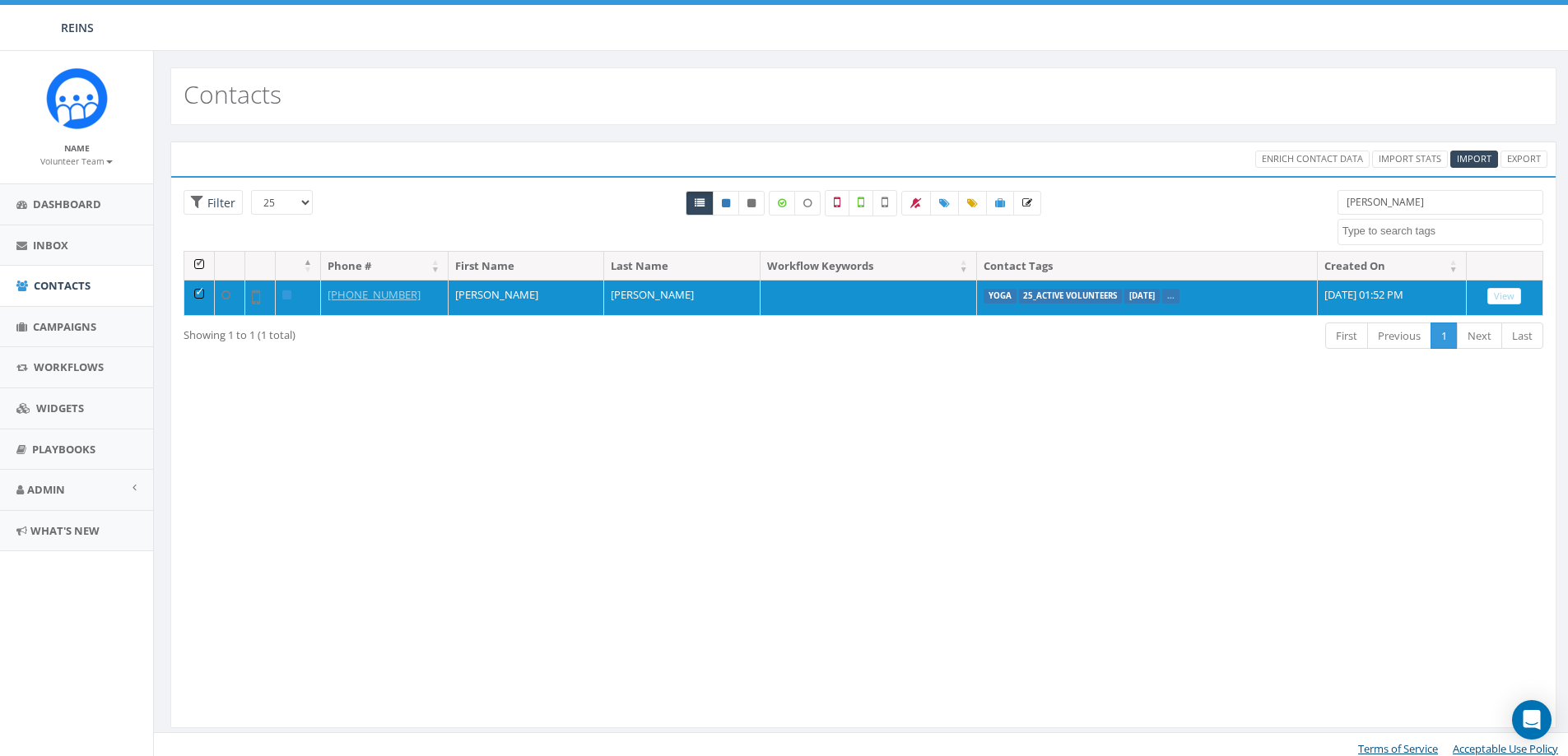
select select
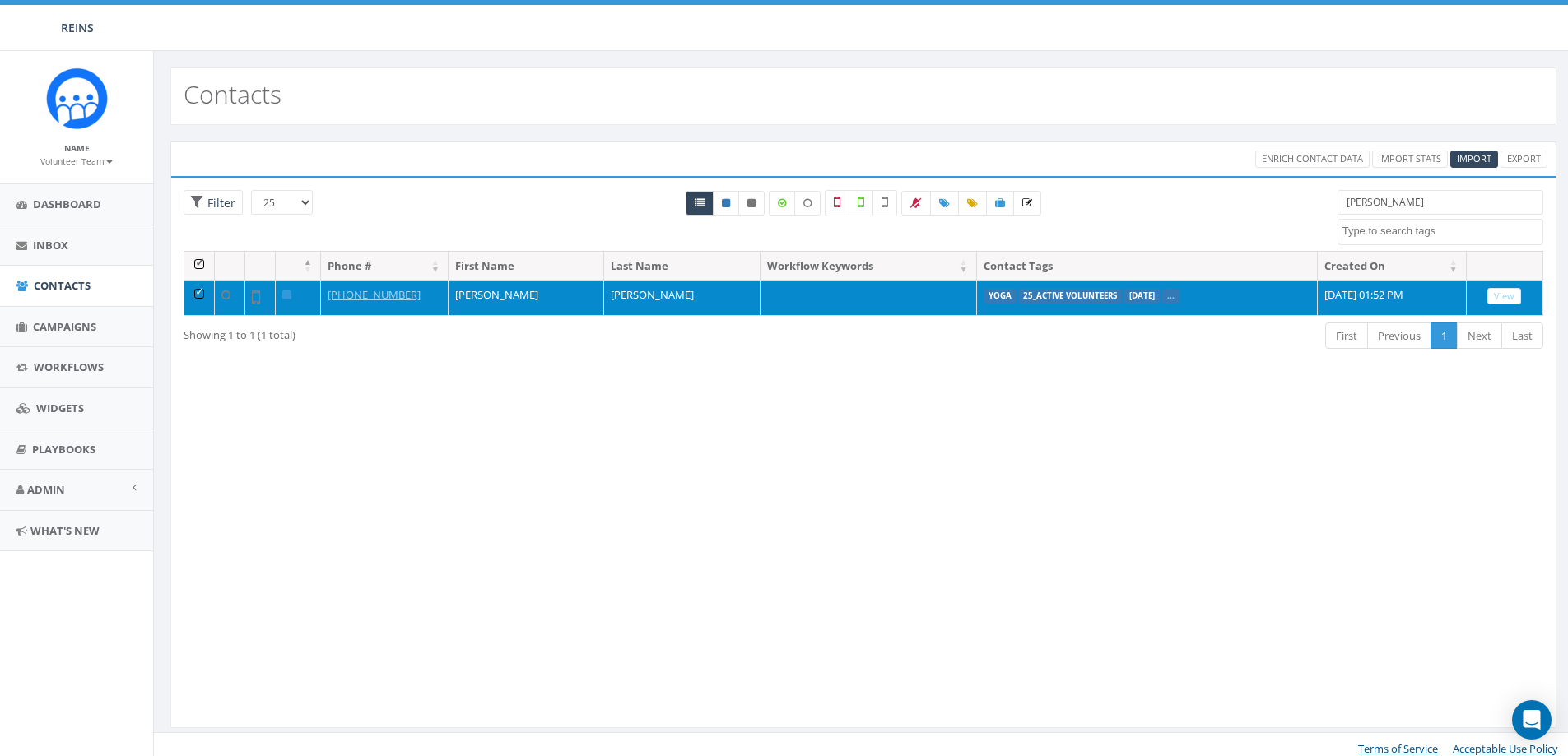
click at [200, 296] on td at bounding box center [200, 298] width 31 height 35
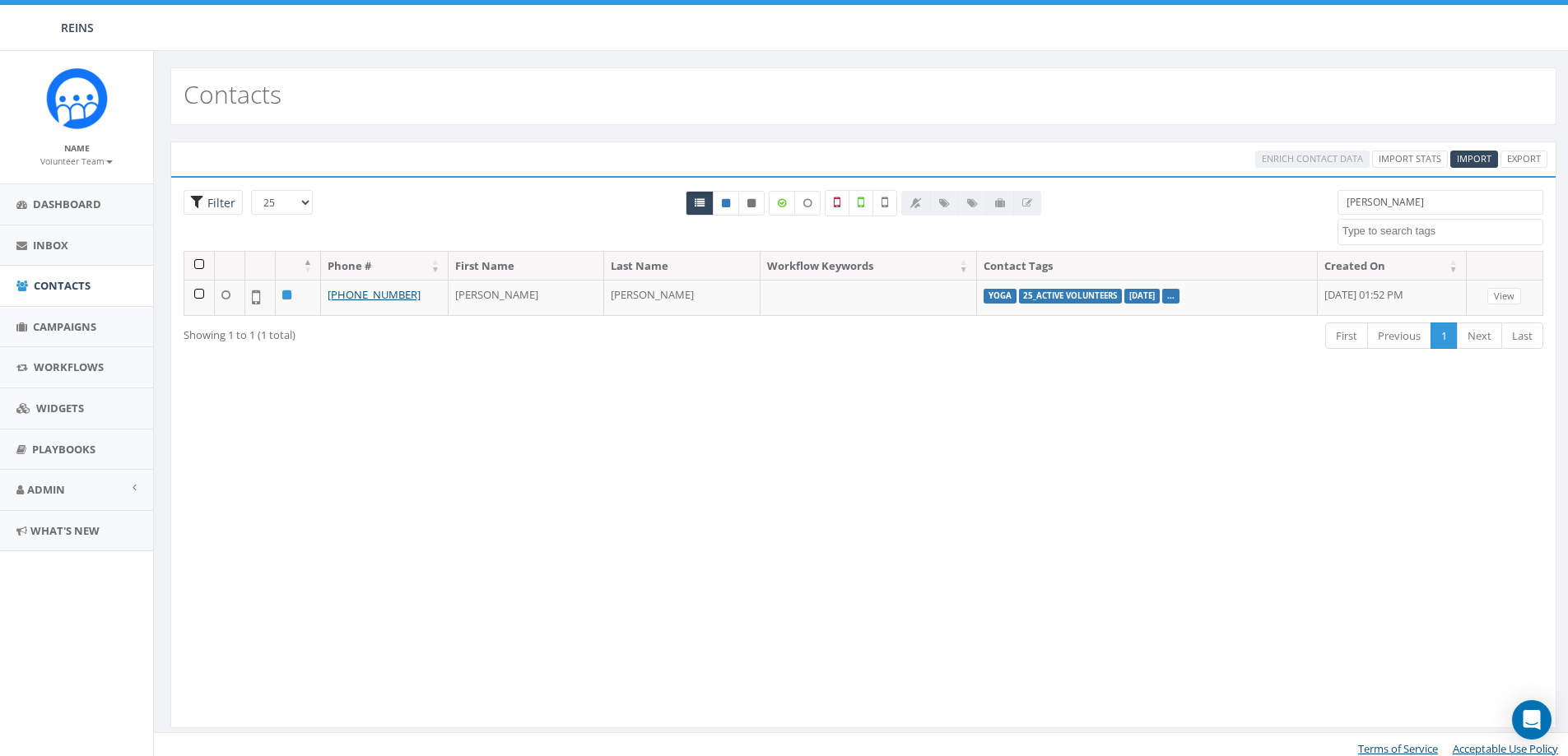
click at [202, 201] on span "Filter" at bounding box center [214, 202] width 60 height 25
radio input "true"
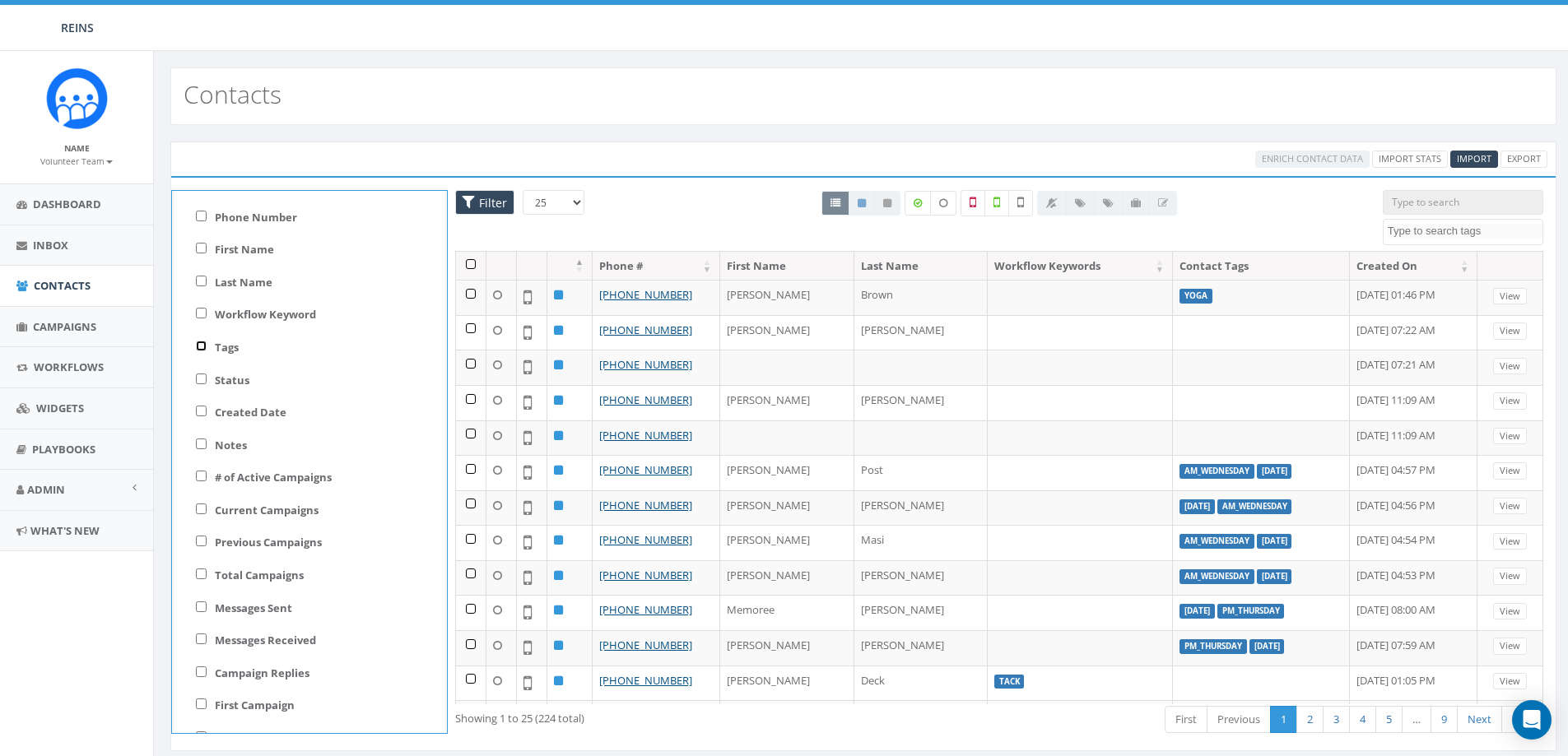
click at [198, 348] on input "Tags" at bounding box center [201, 346] width 11 height 10
checkbox input "true"
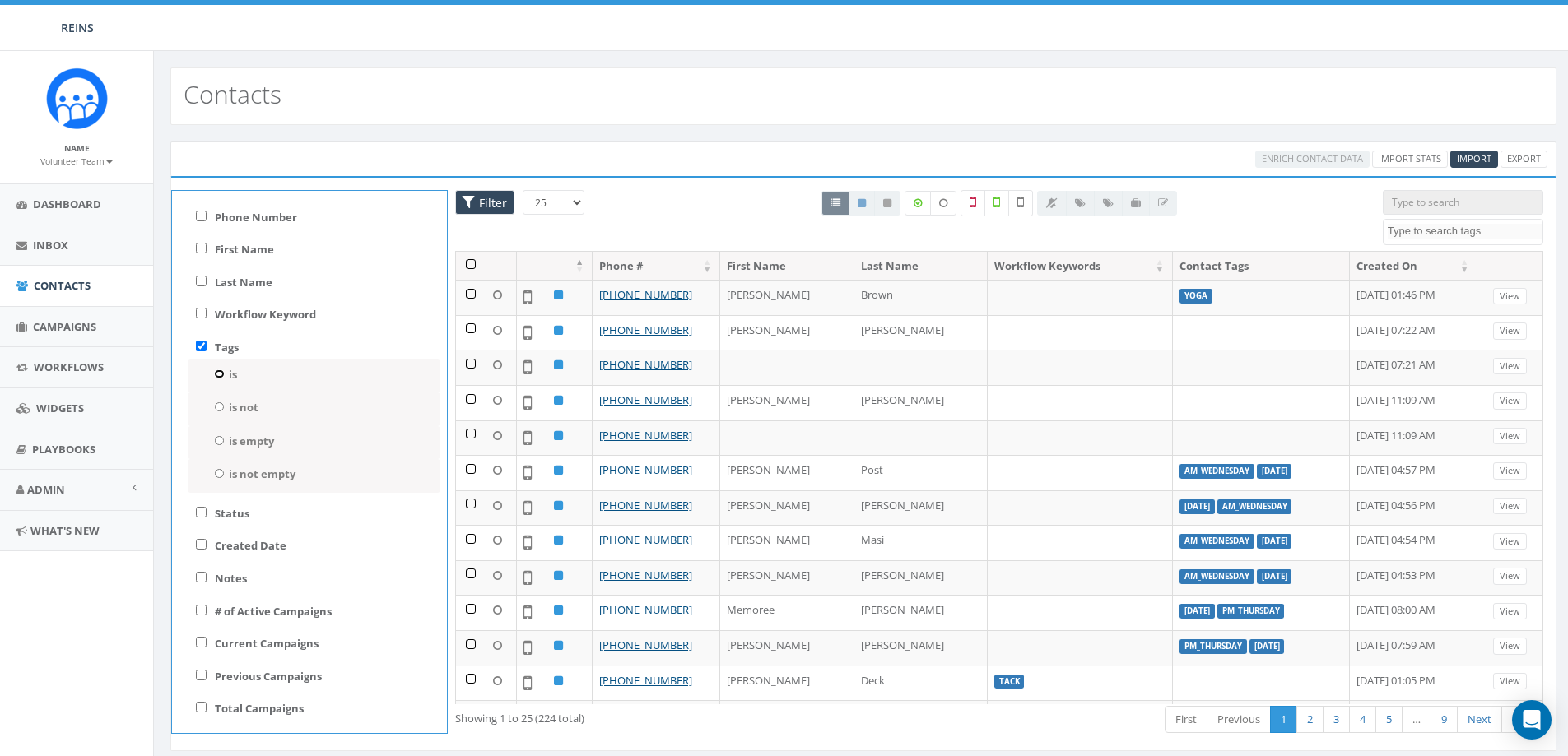
click at [217, 376] on input "is" at bounding box center [219, 374] width 11 height 9
radio input "true"
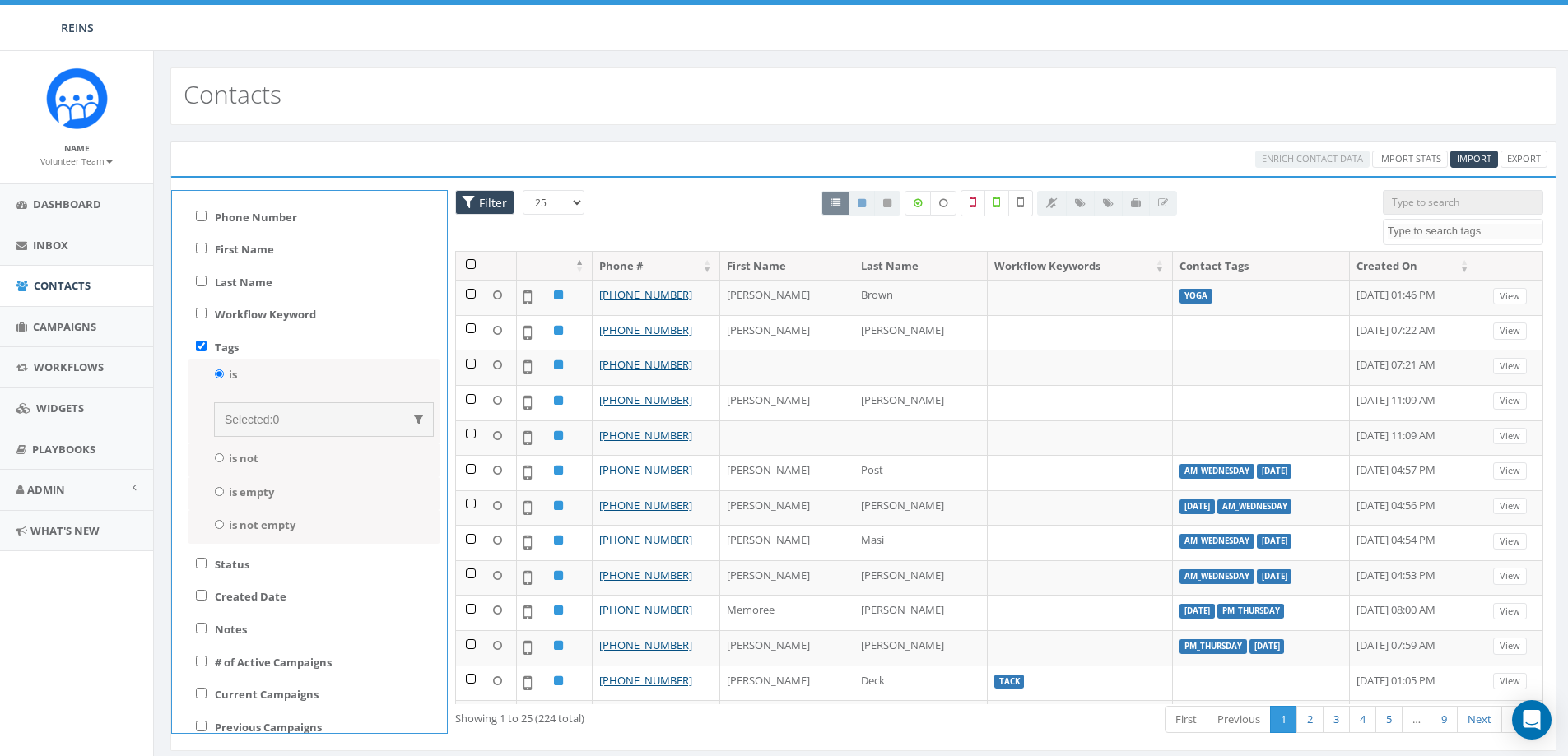
click at [244, 410] on div "Selected: 0" at bounding box center [323, 419] width 220 height 34
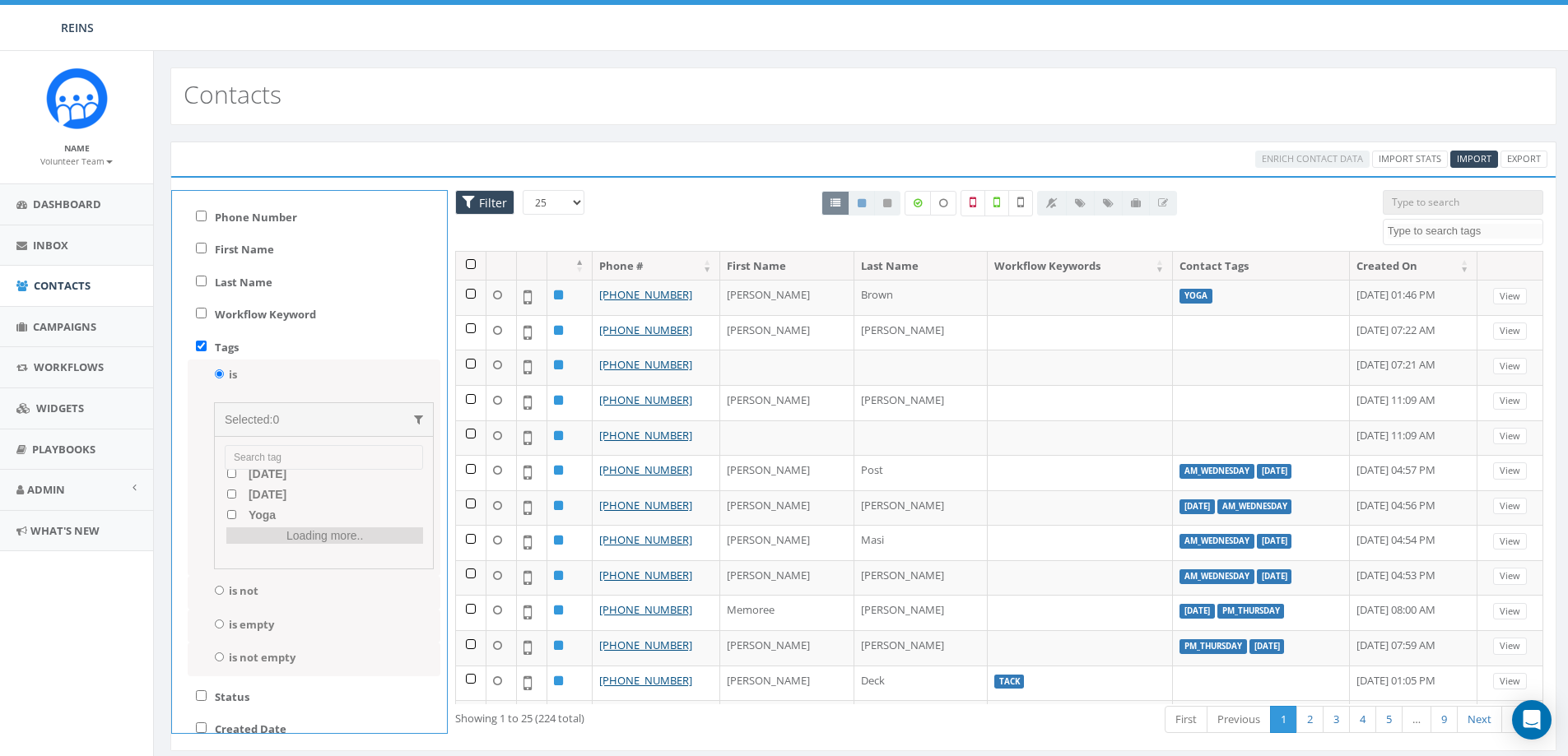
scroll to position [461, 0]
click at [231, 540] on input "Yoga" at bounding box center [232, 539] width 11 height 9
checkbox input "true"
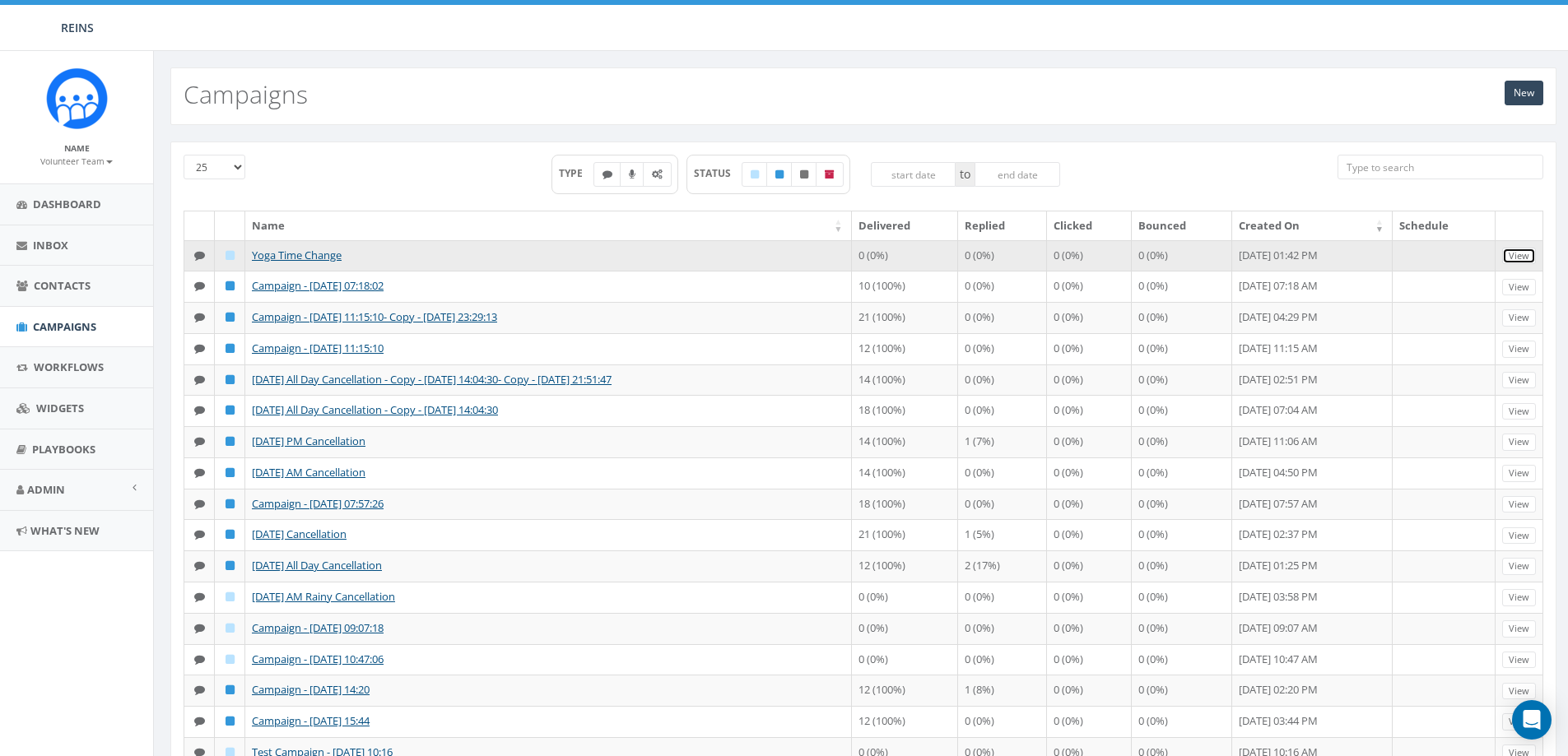
click at [1524, 251] on link "View" at bounding box center [1519, 256] width 34 height 18
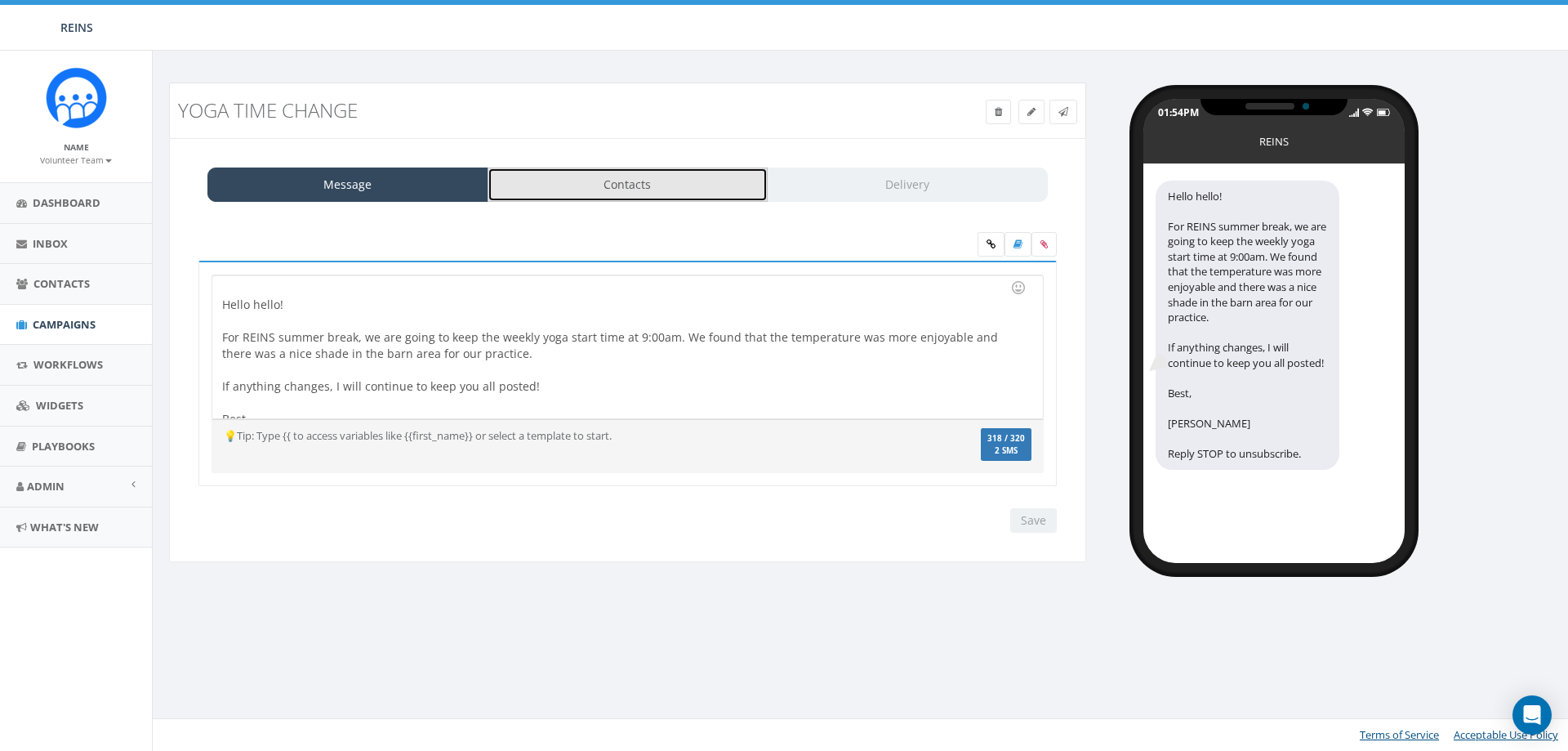
click at [652, 195] on link "Contacts" at bounding box center [627, 184] width 281 height 34
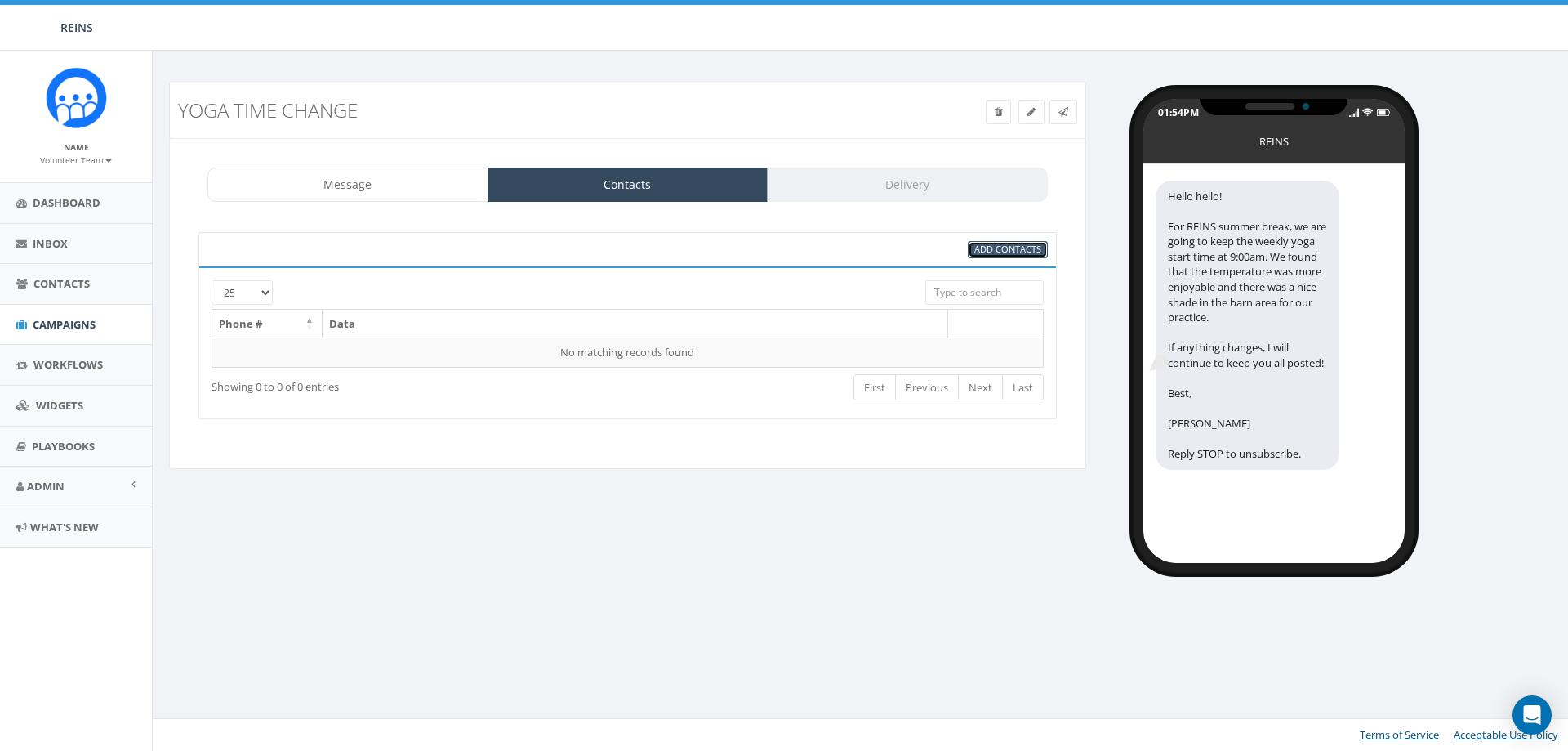
click at [1013, 254] on span "Add Contacts" at bounding box center [1008, 249] width 67 height 12
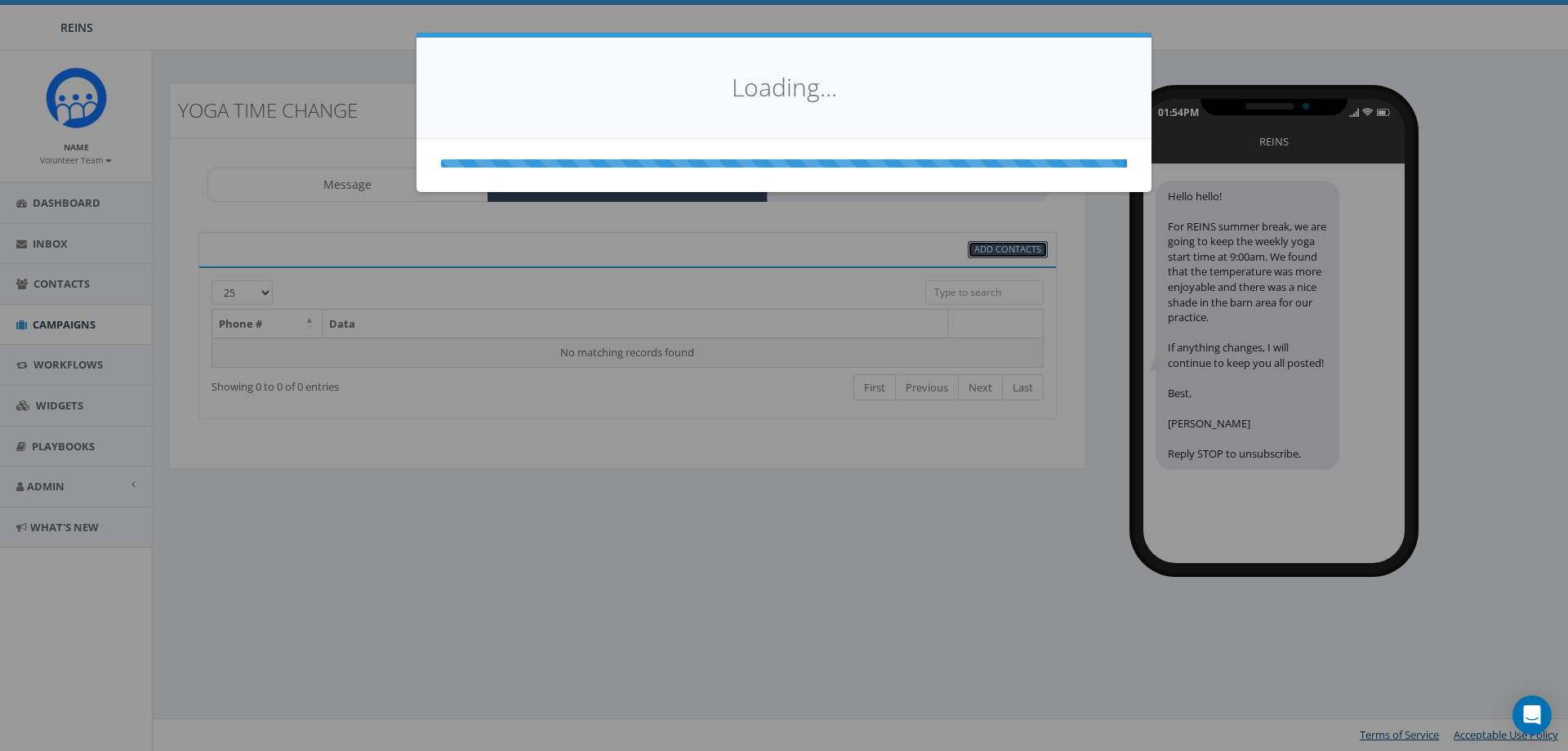
select select
select select "100"
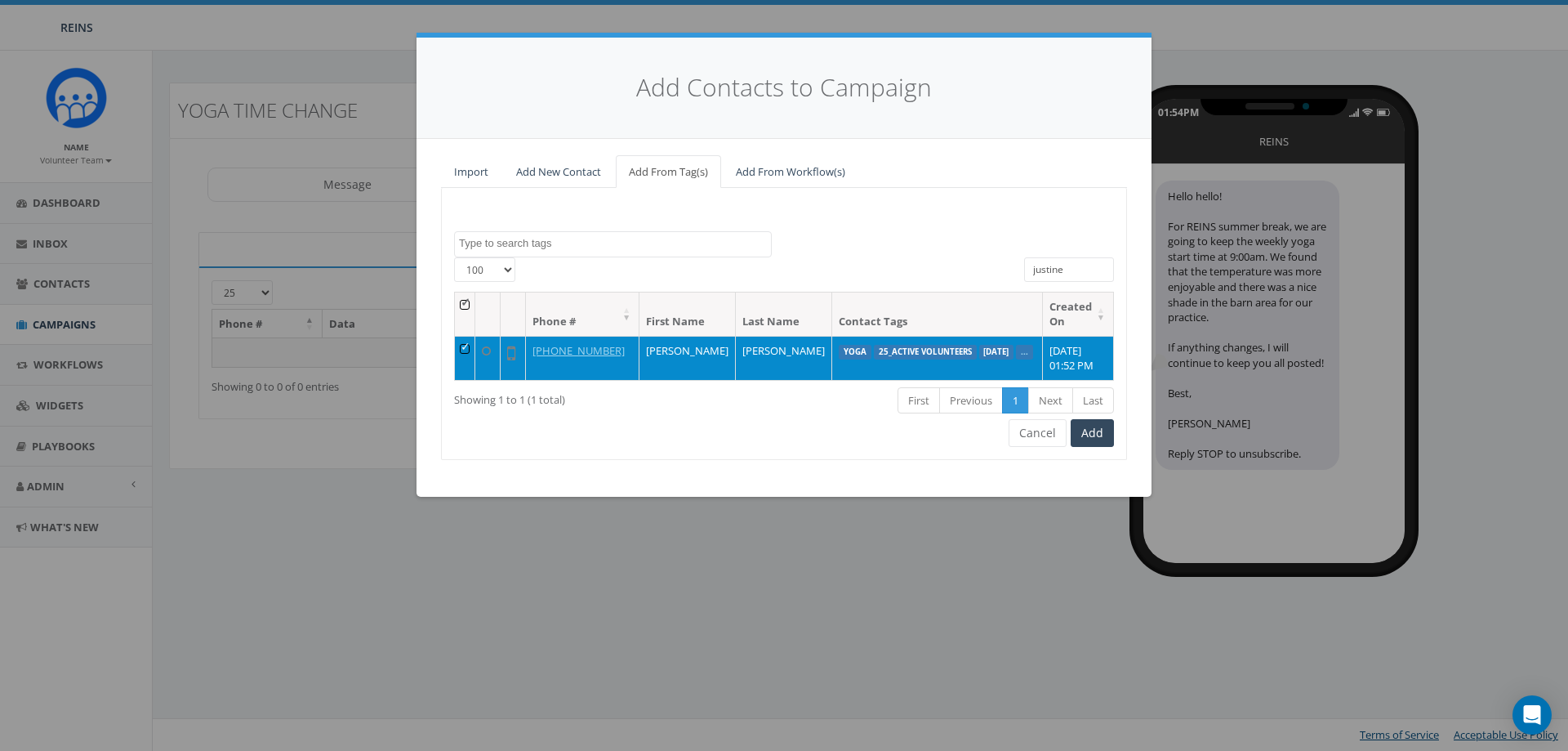
click at [467, 345] on td at bounding box center [466, 357] width 21 height 44
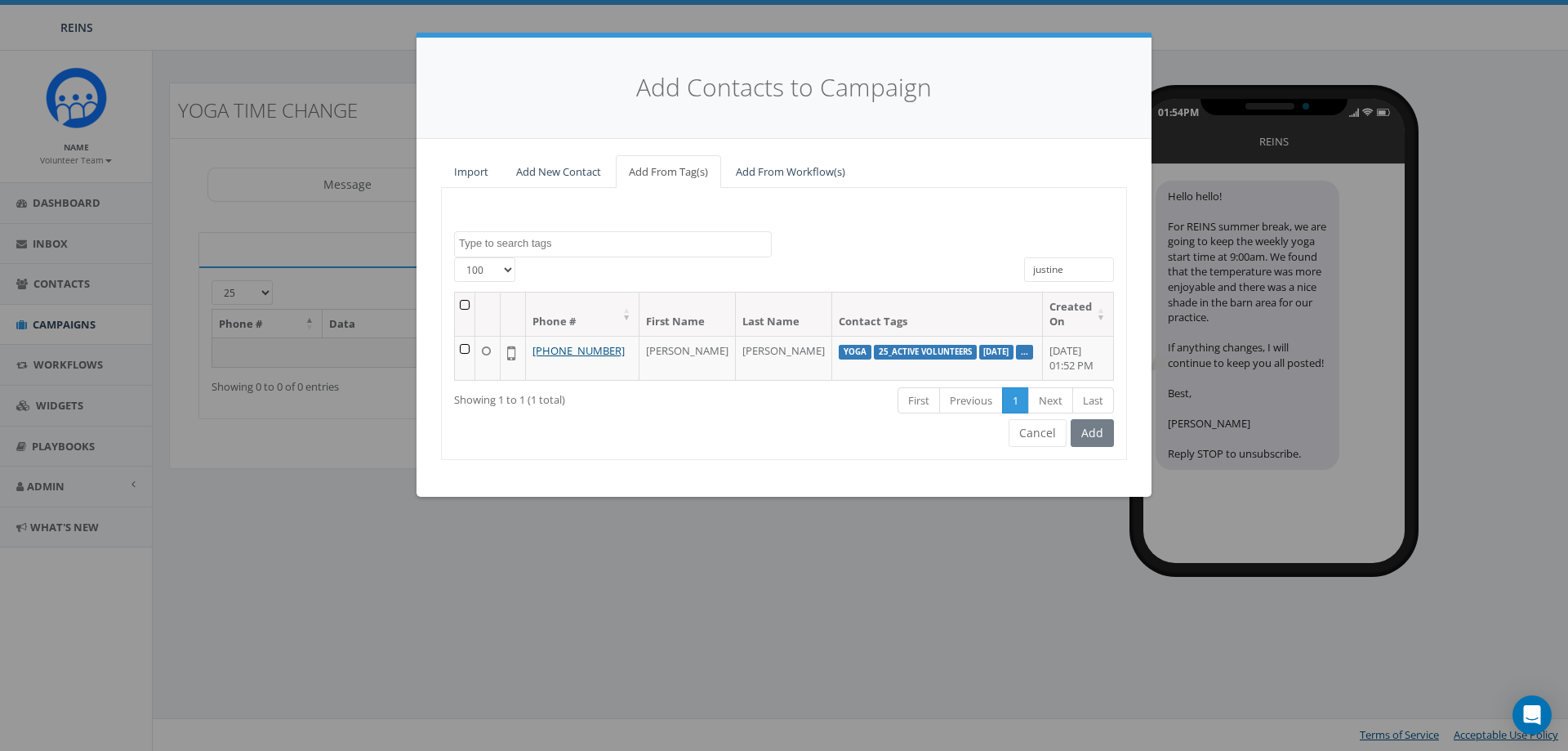
click at [620, 243] on textarea "Search" at bounding box center [614, 243] width 312 height 15
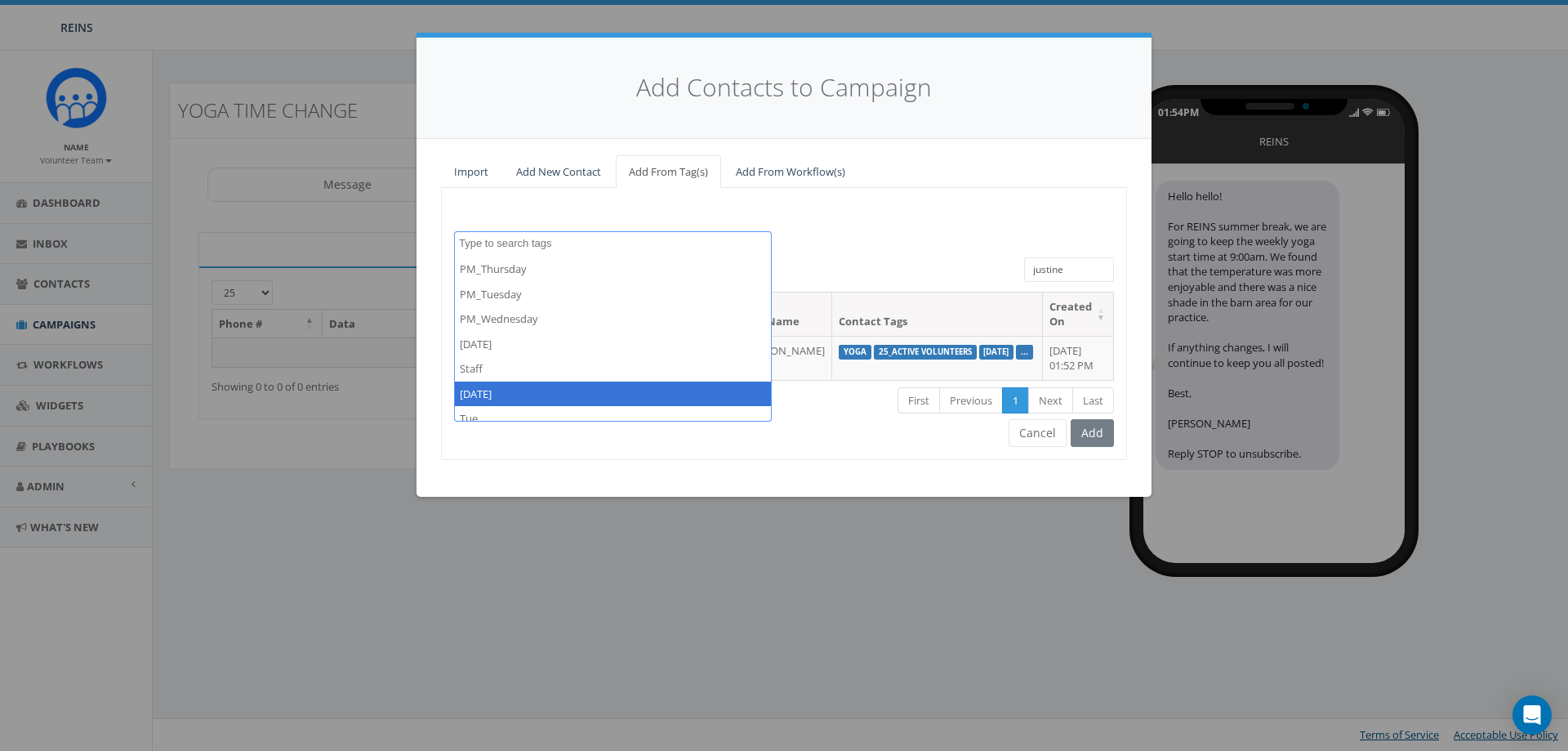
scroll to position [511, 0]
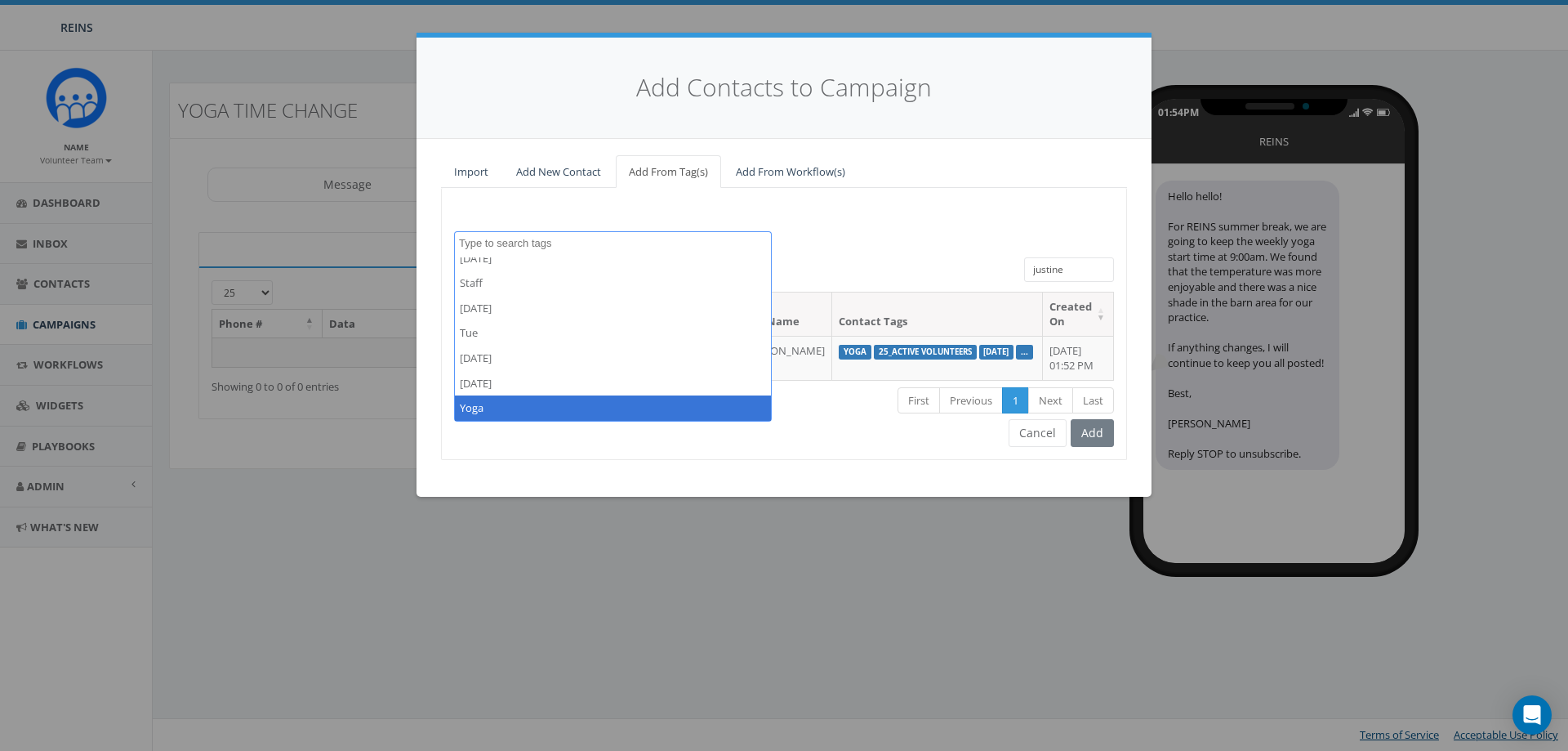
select select "Yoga"
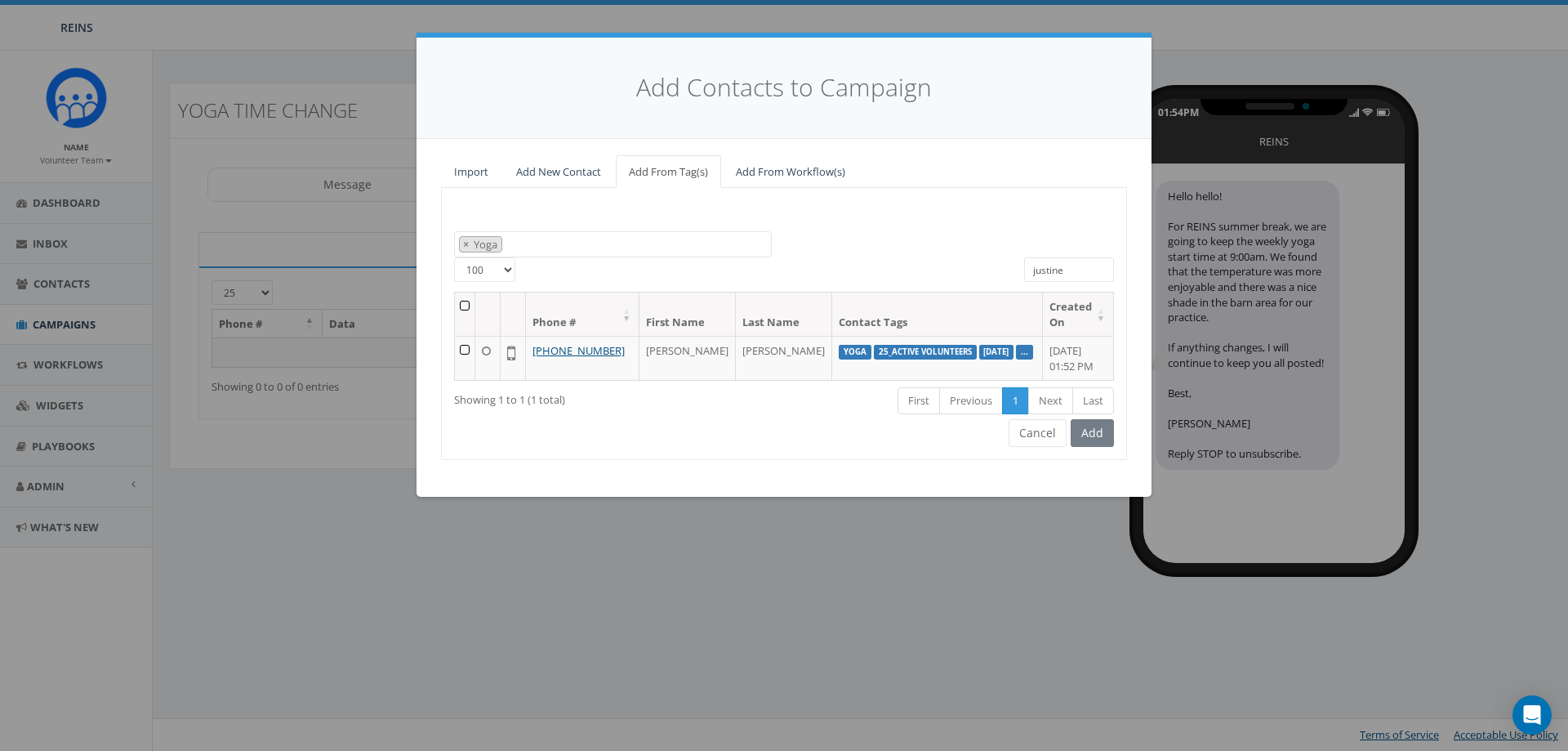
click at [1102, 272] on input "justine" at bounding box center [1068, 269] width 89 height 24
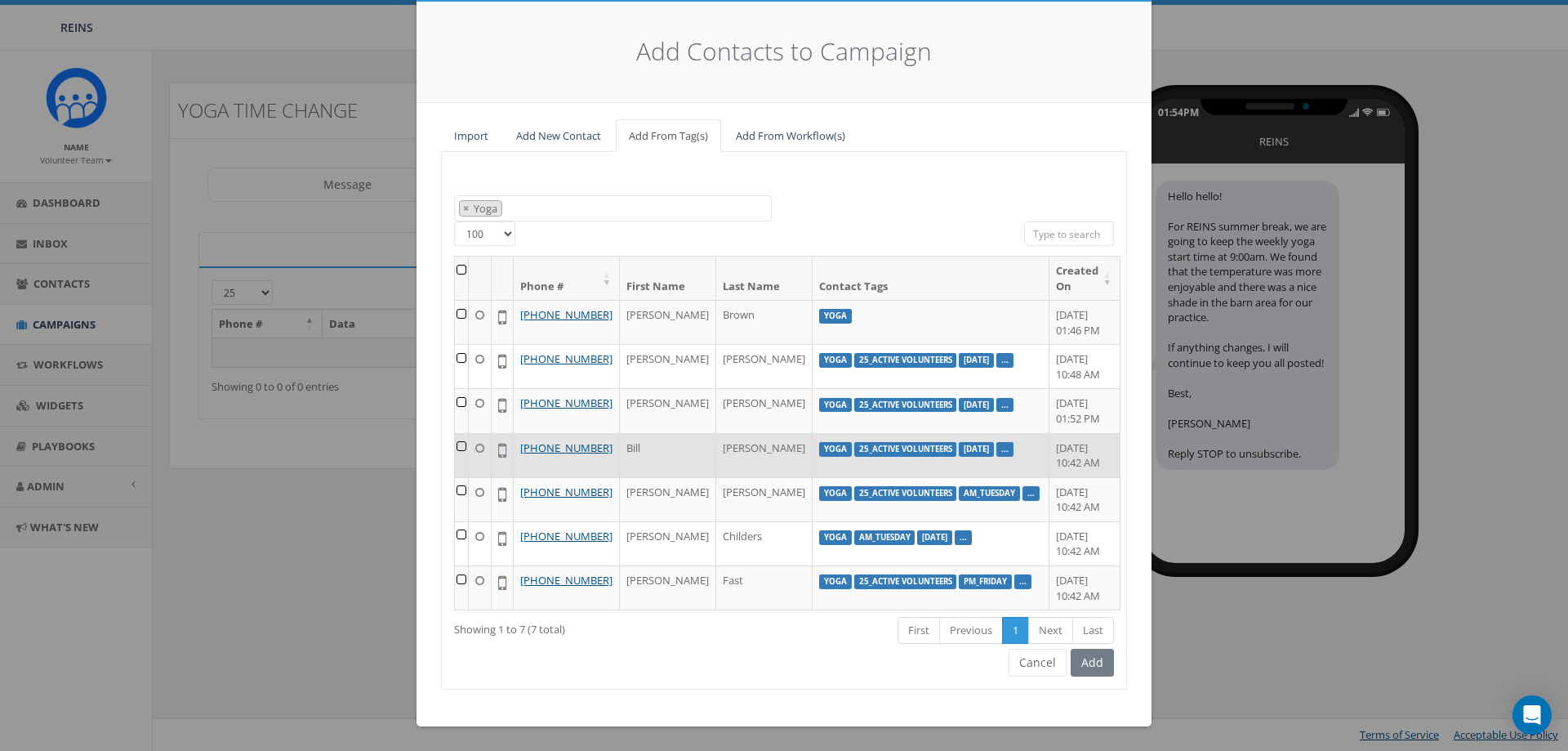
scroll to position [0, 0]
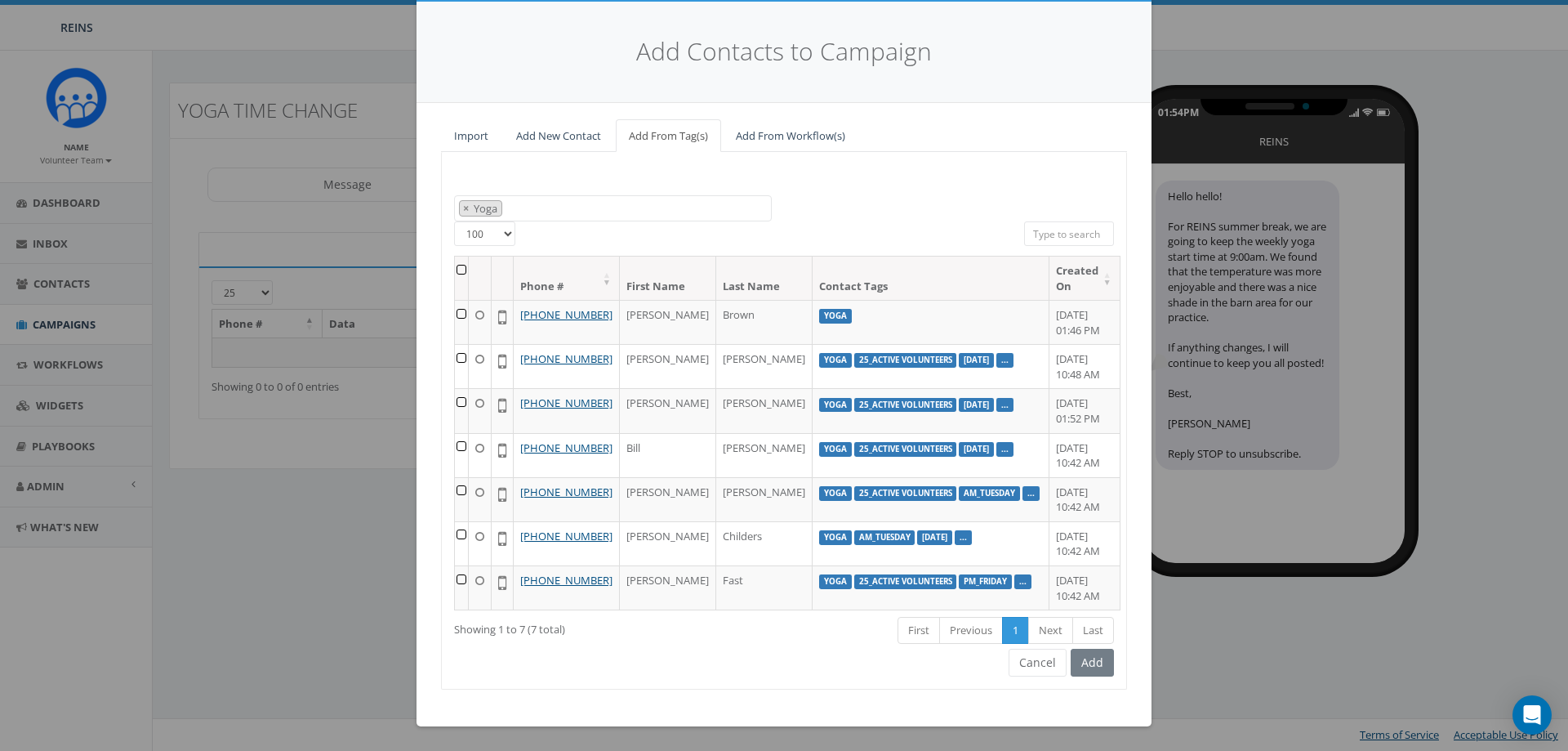
click at [469, 256] on th at bounding box center [462, 278] width 14 height 43
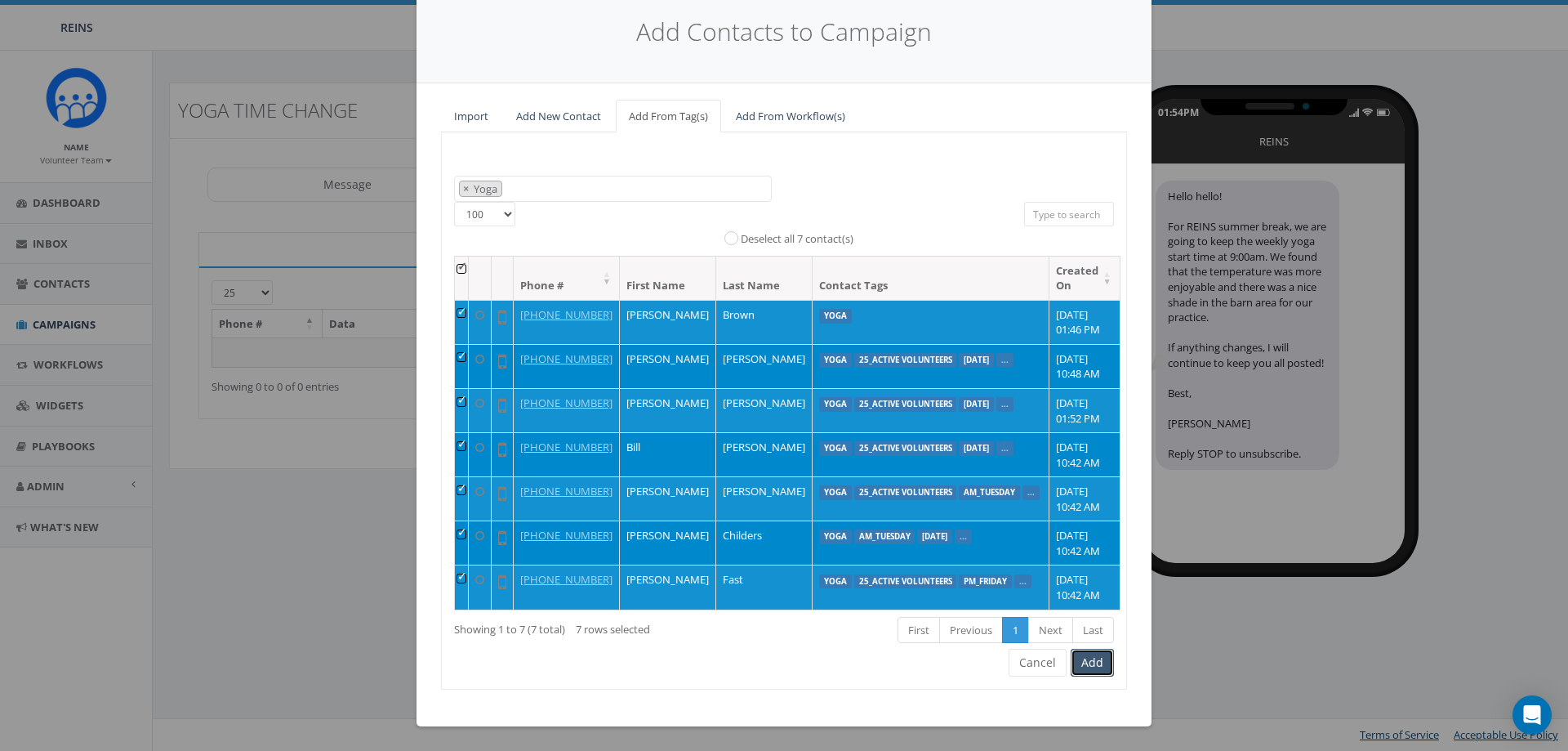
click at [1085, 677] on button "Add" at bounding box center [1093, 663] width 43 height 28
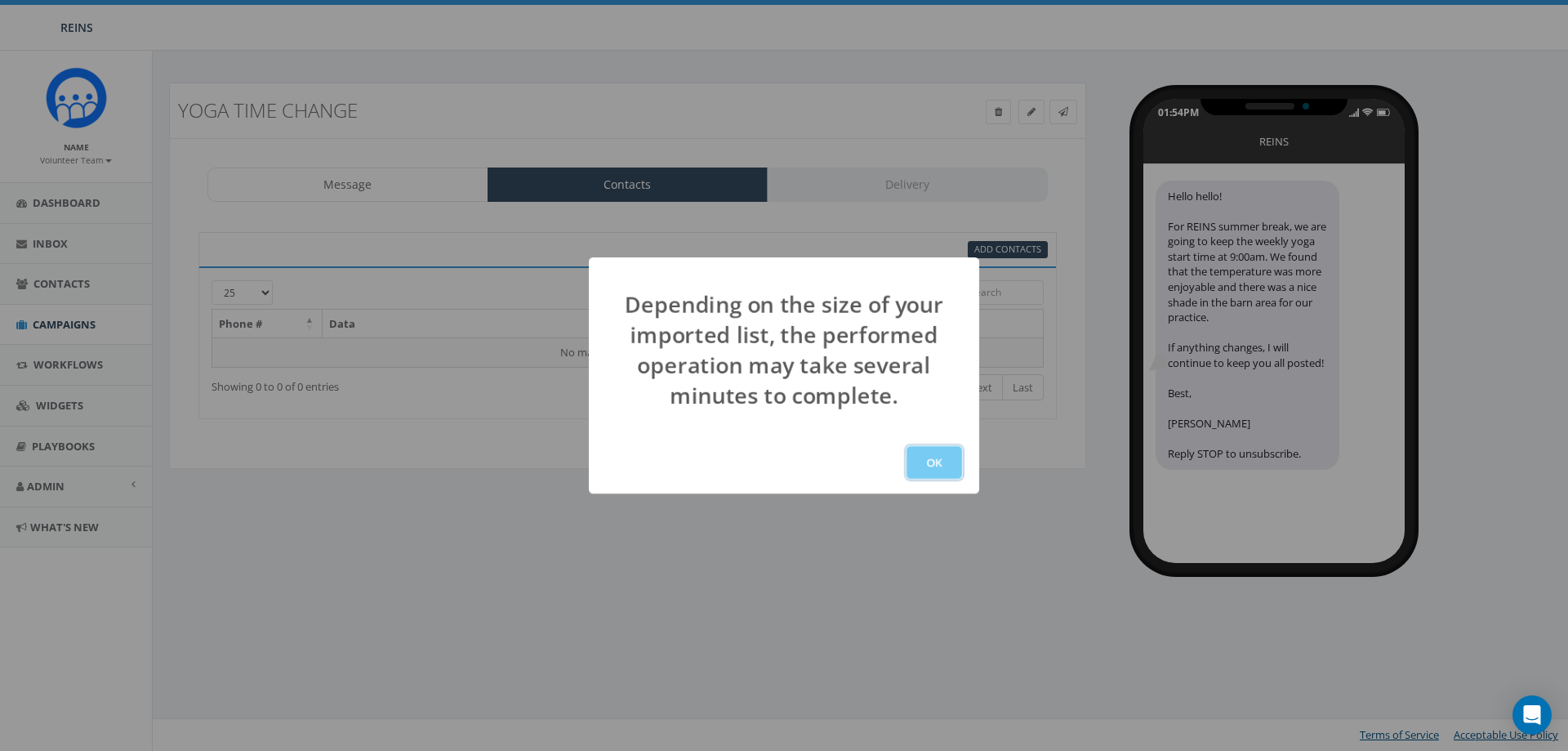
click at [927, 467] on button "OK" at bounding box center [935, 462] width 56 height 33
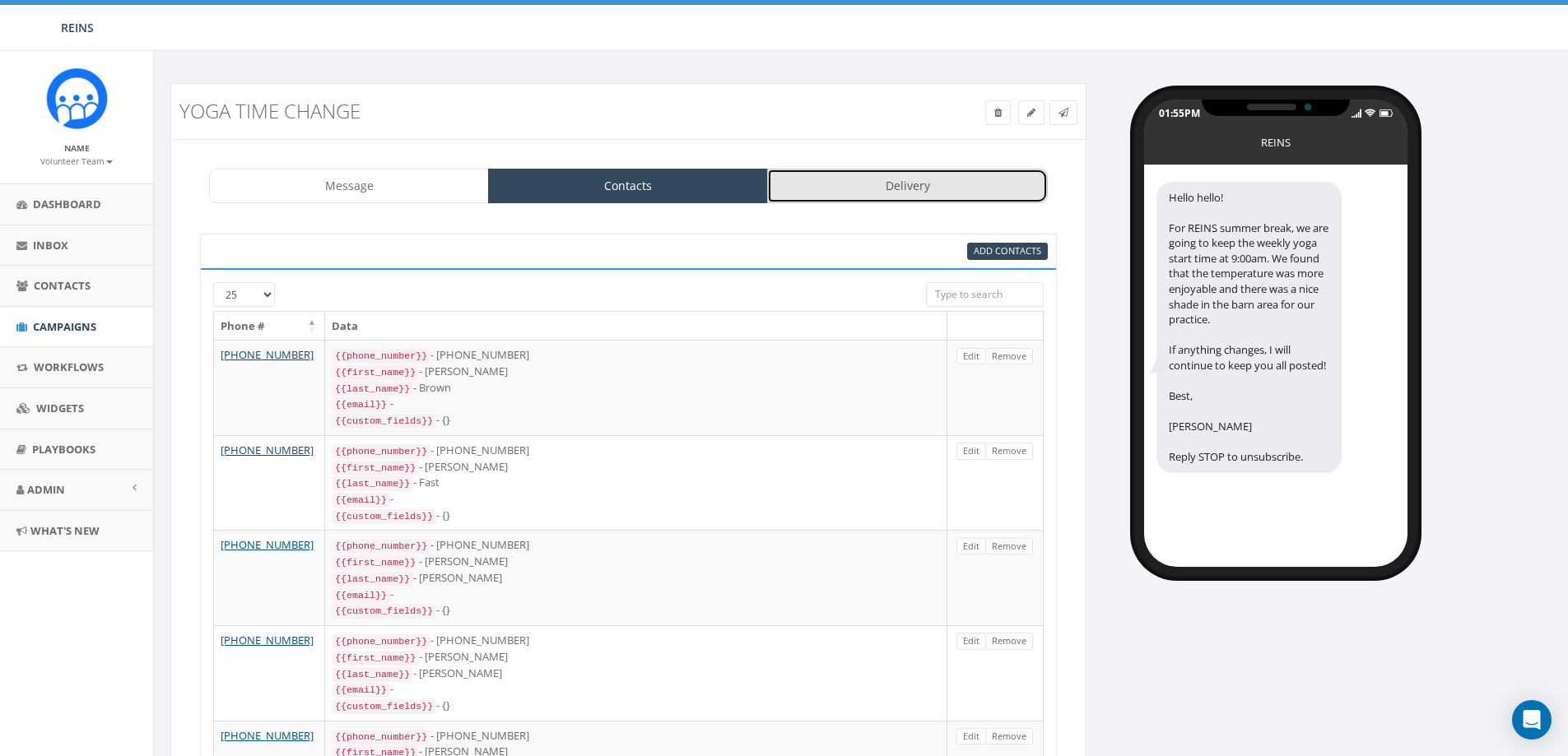
click at [965, 198] on link "Delivery" at bounding box center [907, 186] width 280 height 34
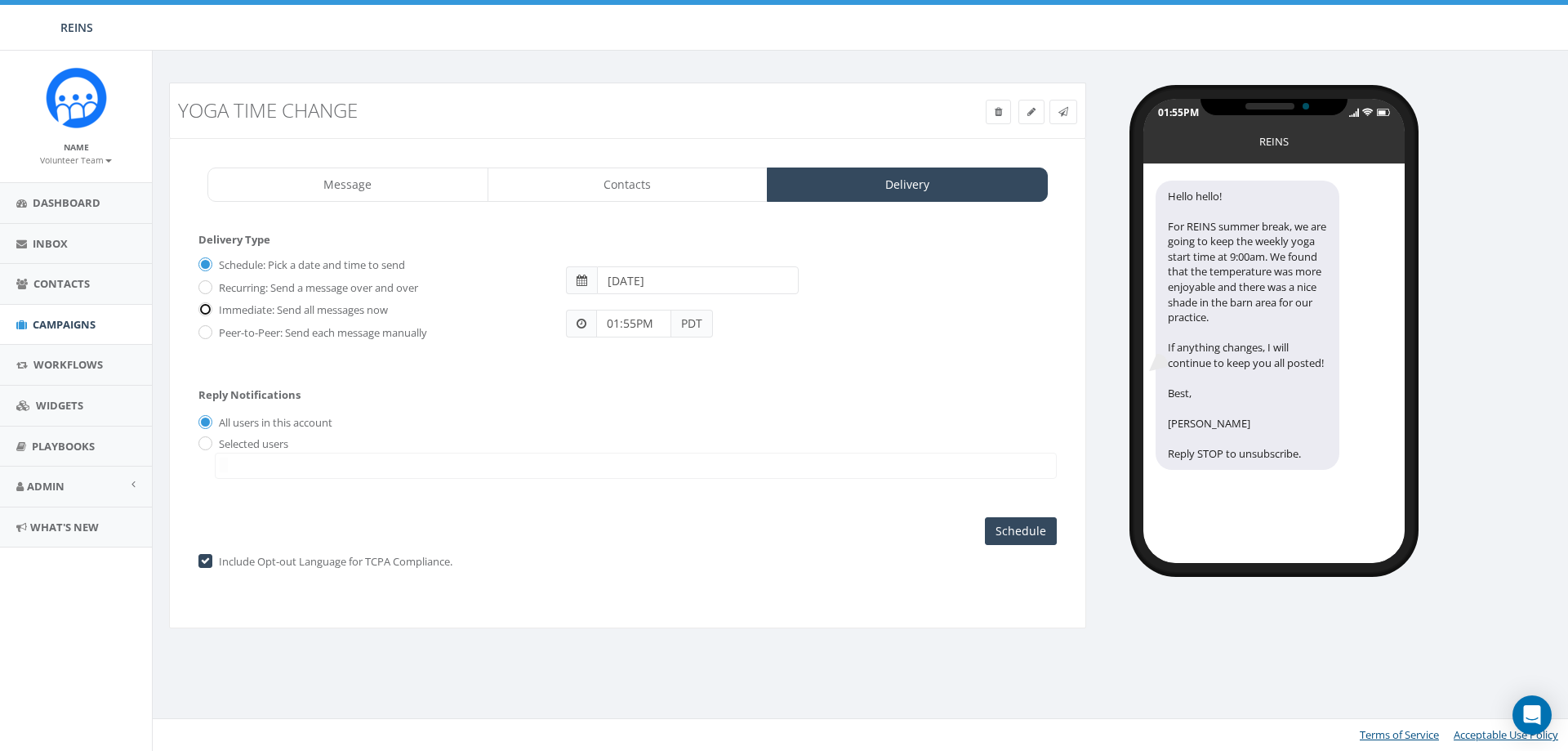
drag, startPoint x: 200, startPoint y: 308, endPoint x: 227, endPoint y: 299, distance: 28.5
click at [200, 307] on input "Immediate: Send all messages now" at bounding box center [204, 311] width 10 height 10
radio input "true"
drag, startPoint x: 208, startPoint y: 268, endPoint x: 281, endPoint y: 249, distance: 75.4
click at [207, 268] on input "Schedule: Pick a date and time to send" at bounding box center [204, 266] width 10 height 10
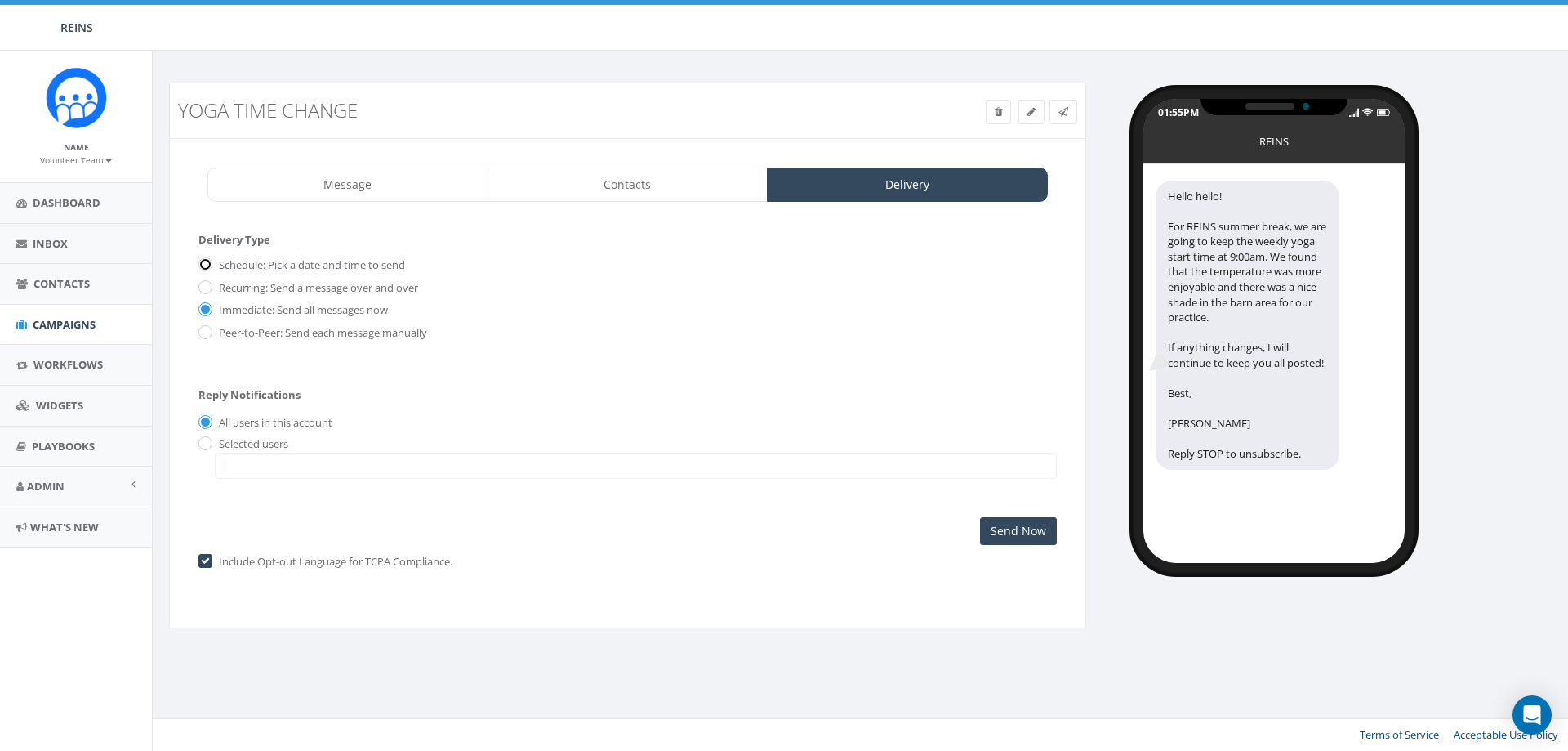
radio input "true"
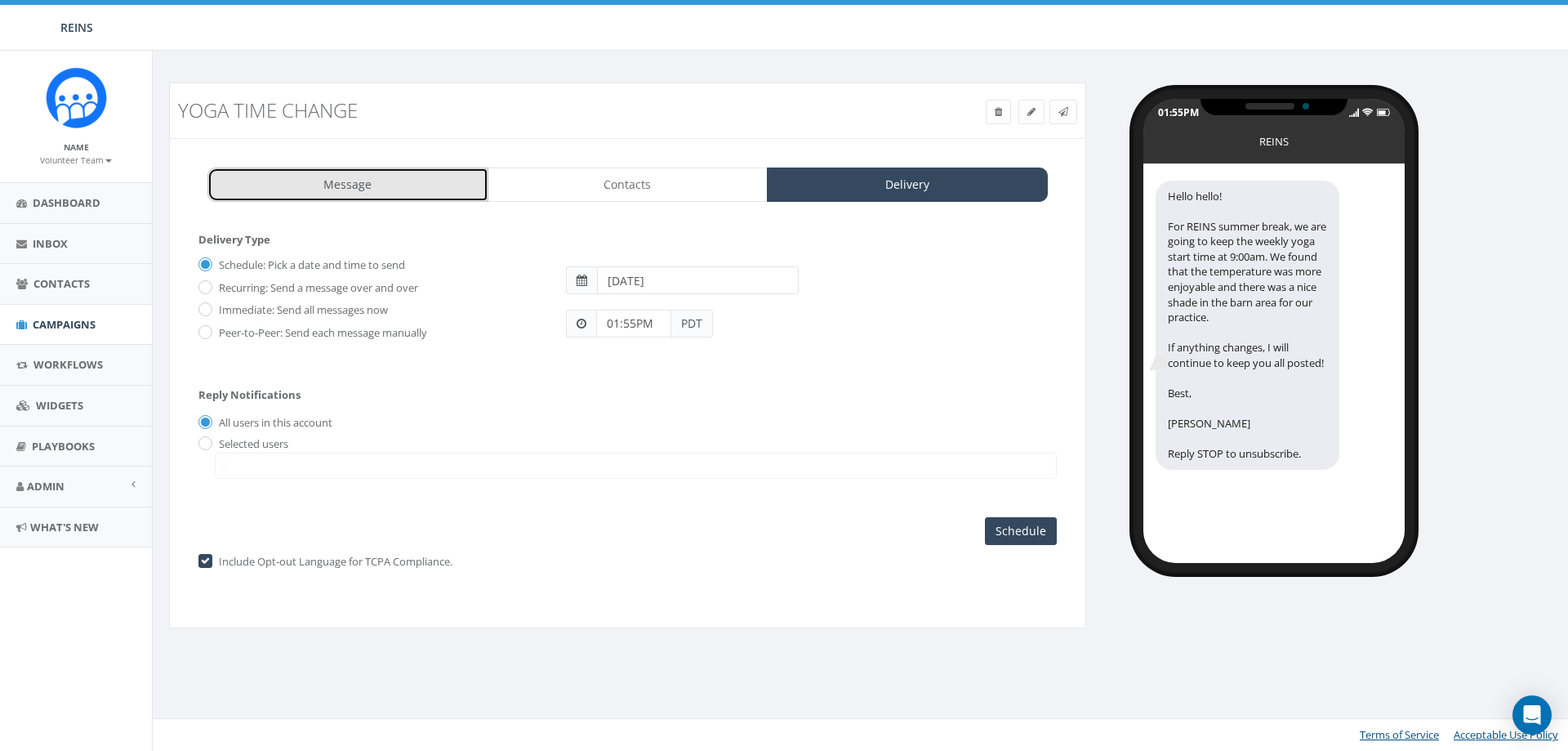
click at [384, 201] on link "Message" at bounding box center [347, 184] width 281 height 34
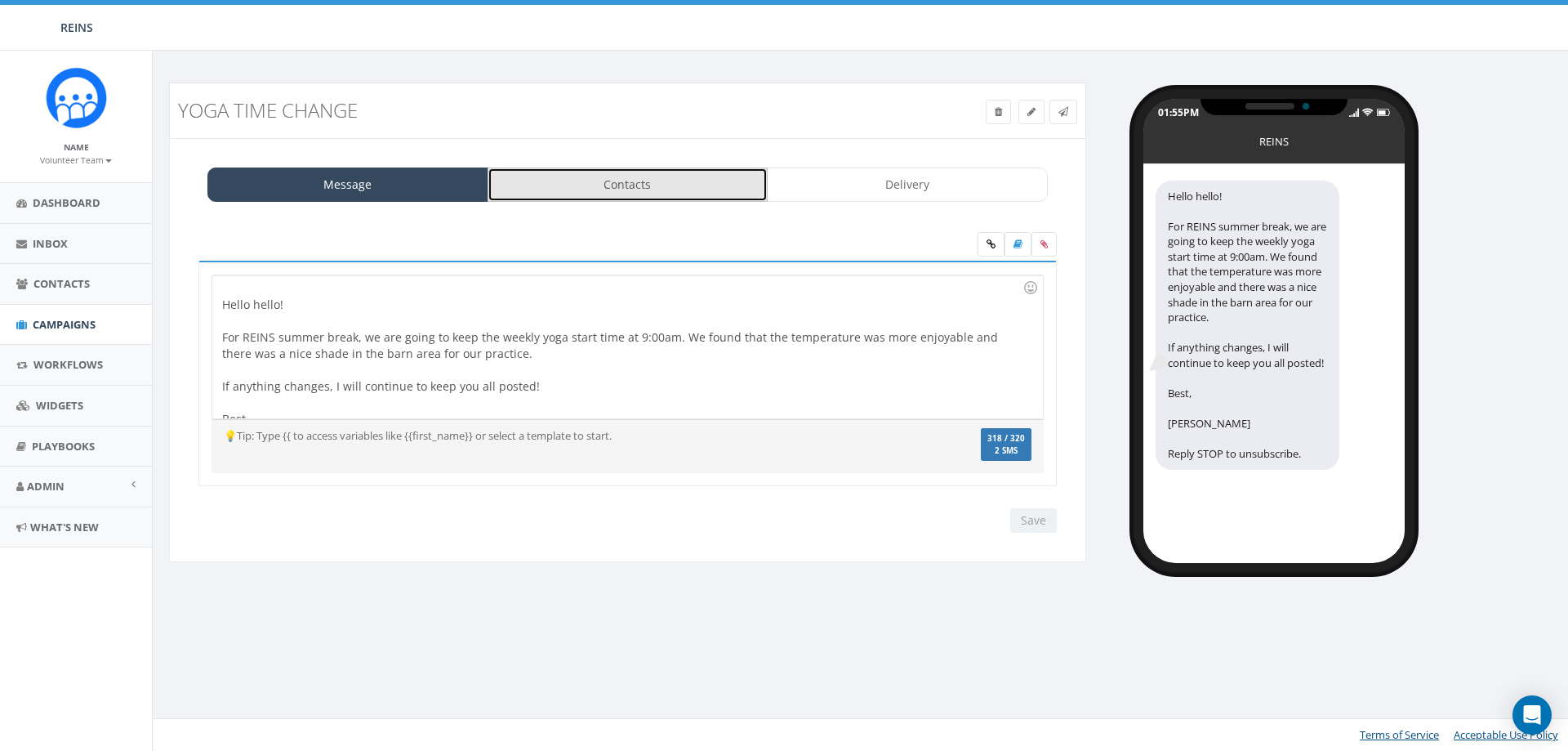
click at [628, 186] on link "Contacts" at bounding box center [627, 184] width 281 height 34
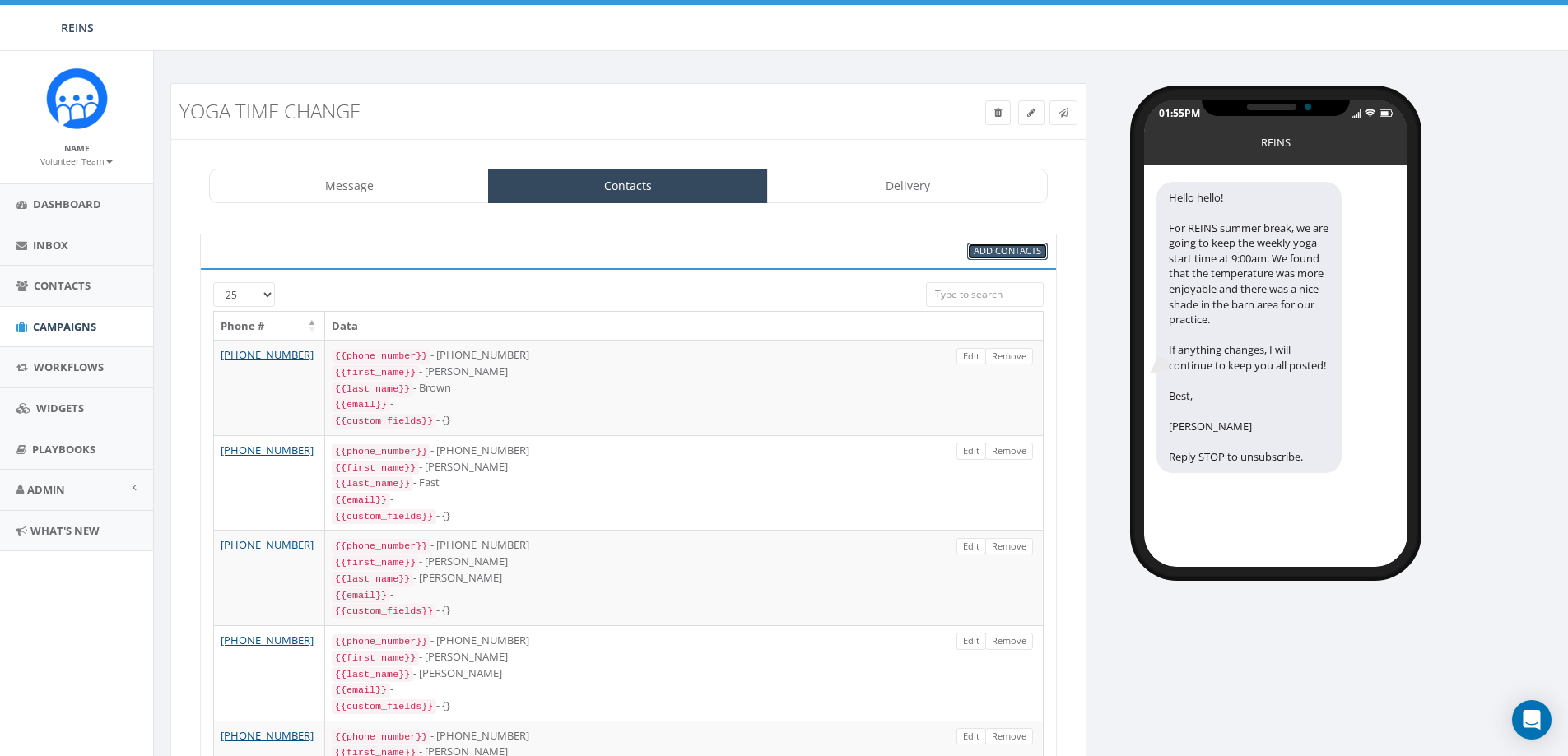
click at [1012, 253] on span "Add Contacts" at bounding box center [1007, 250] width 67 height 12
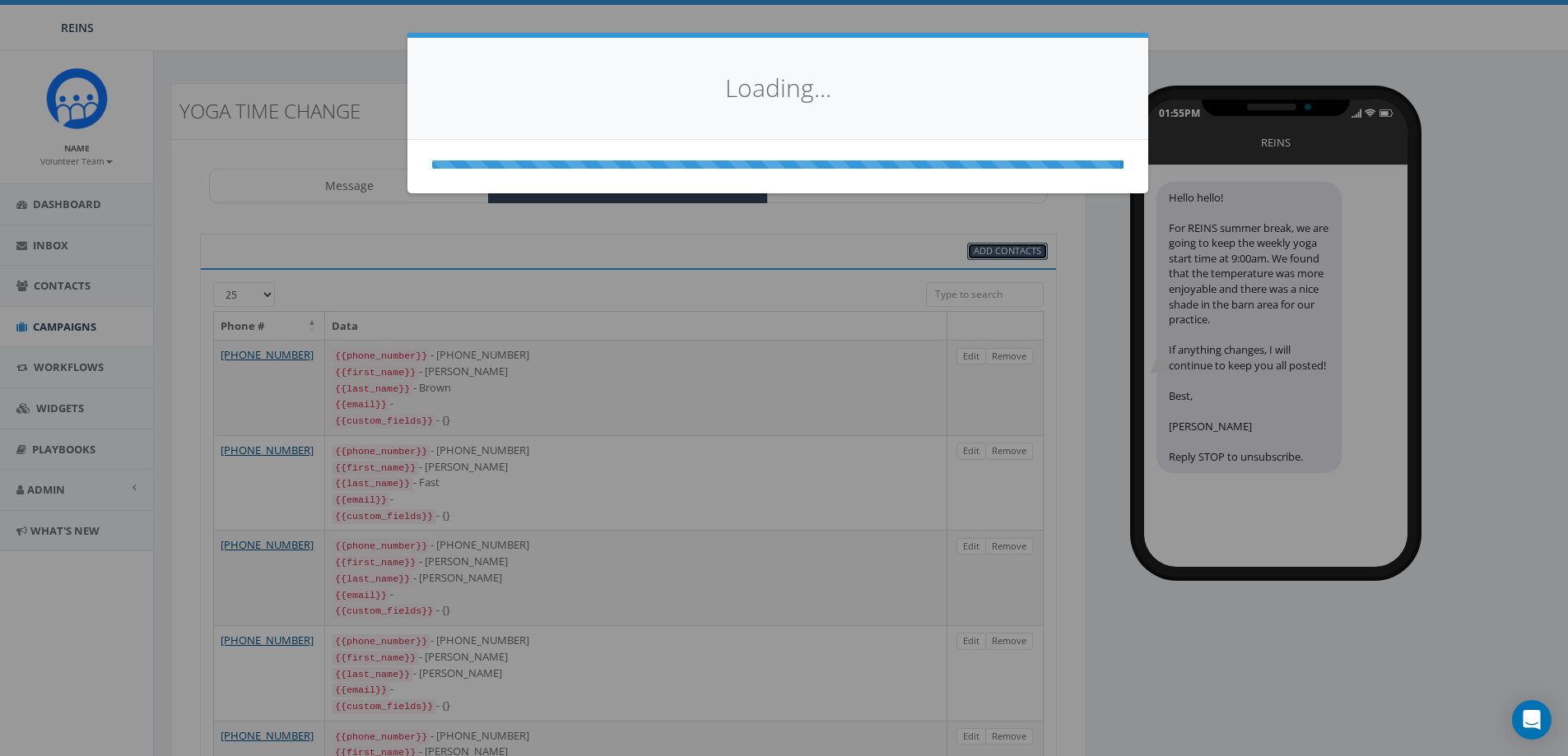
select select
select select "100"
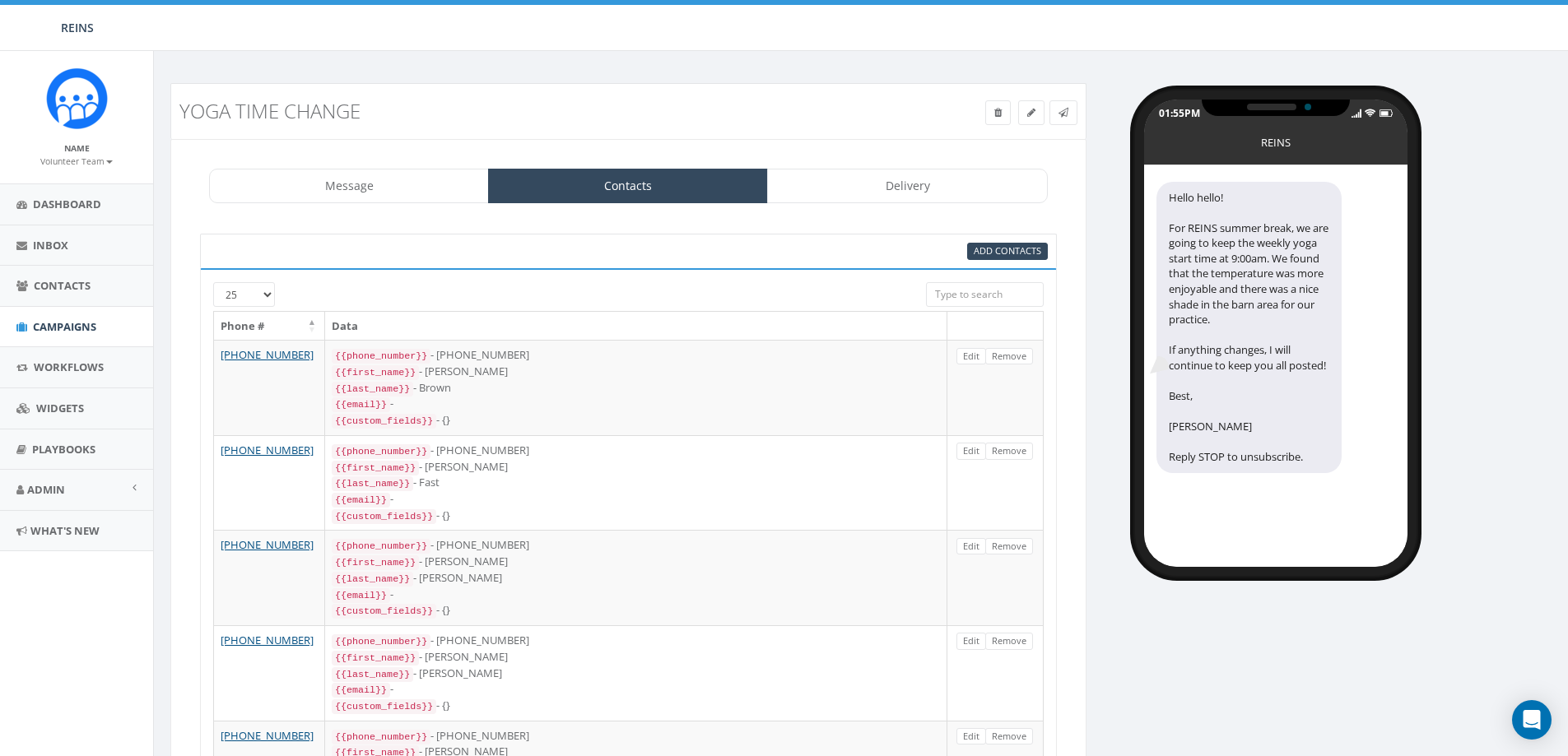
click at [885, 162] on div "Message Contacts Delivery Hello hello! For REINS summer break, we are going to …" at bounding box center [629, 624] width 917 height 970
click at [866, 200] on link "Delivery" at bounding box center [907, 186] width 280 height 34
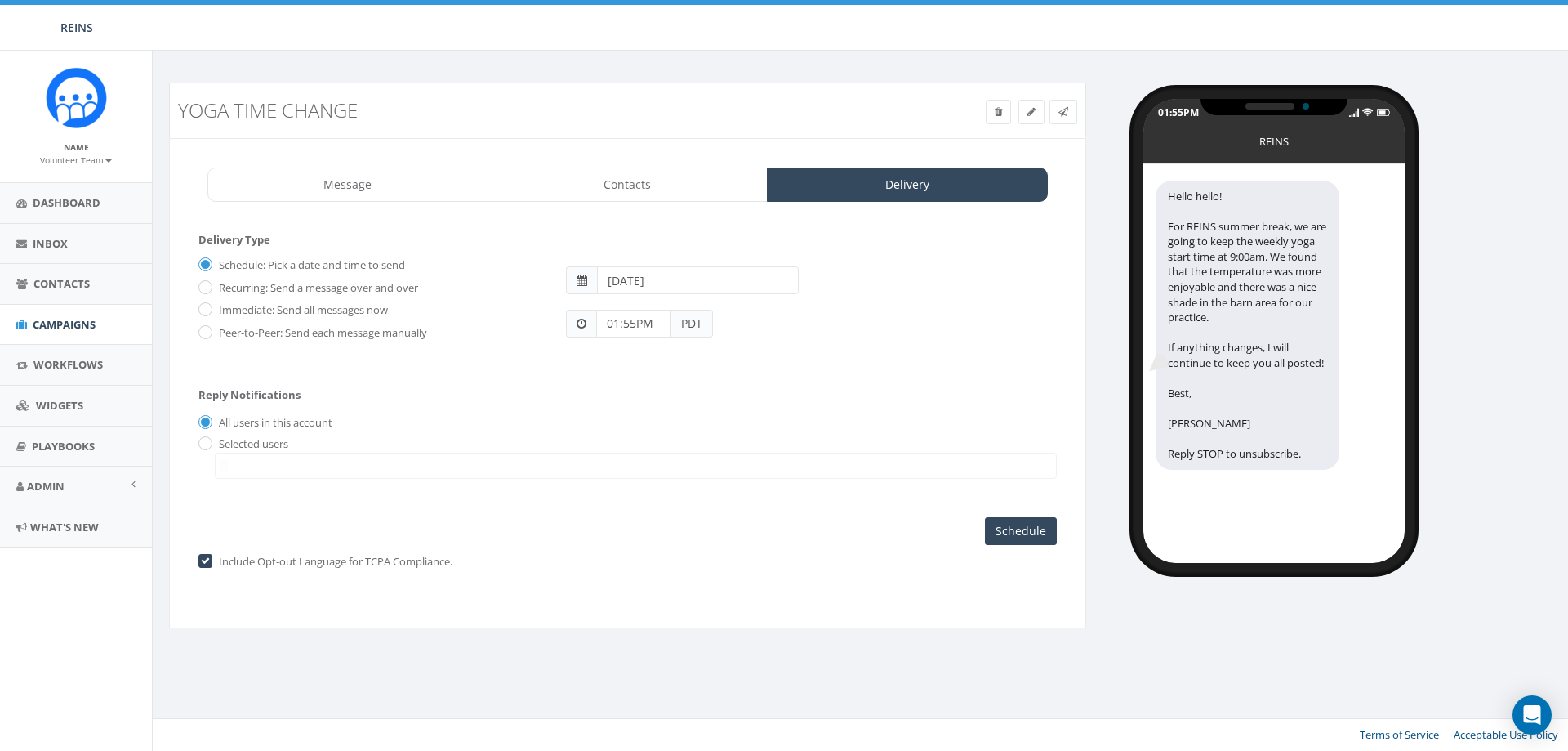
click at [215, 303] on label "Immediate: Send all messages now" at bounding box center [301, 310] width 173 height 17
click at [205, 306] on input "Immediate: Send all messages now" at bounding box center [204, 311] width 10 height 10
radio input "true"
click at [1035, 534] on input "Send Now" at bounding box center [1018, 531] width 76 height 28
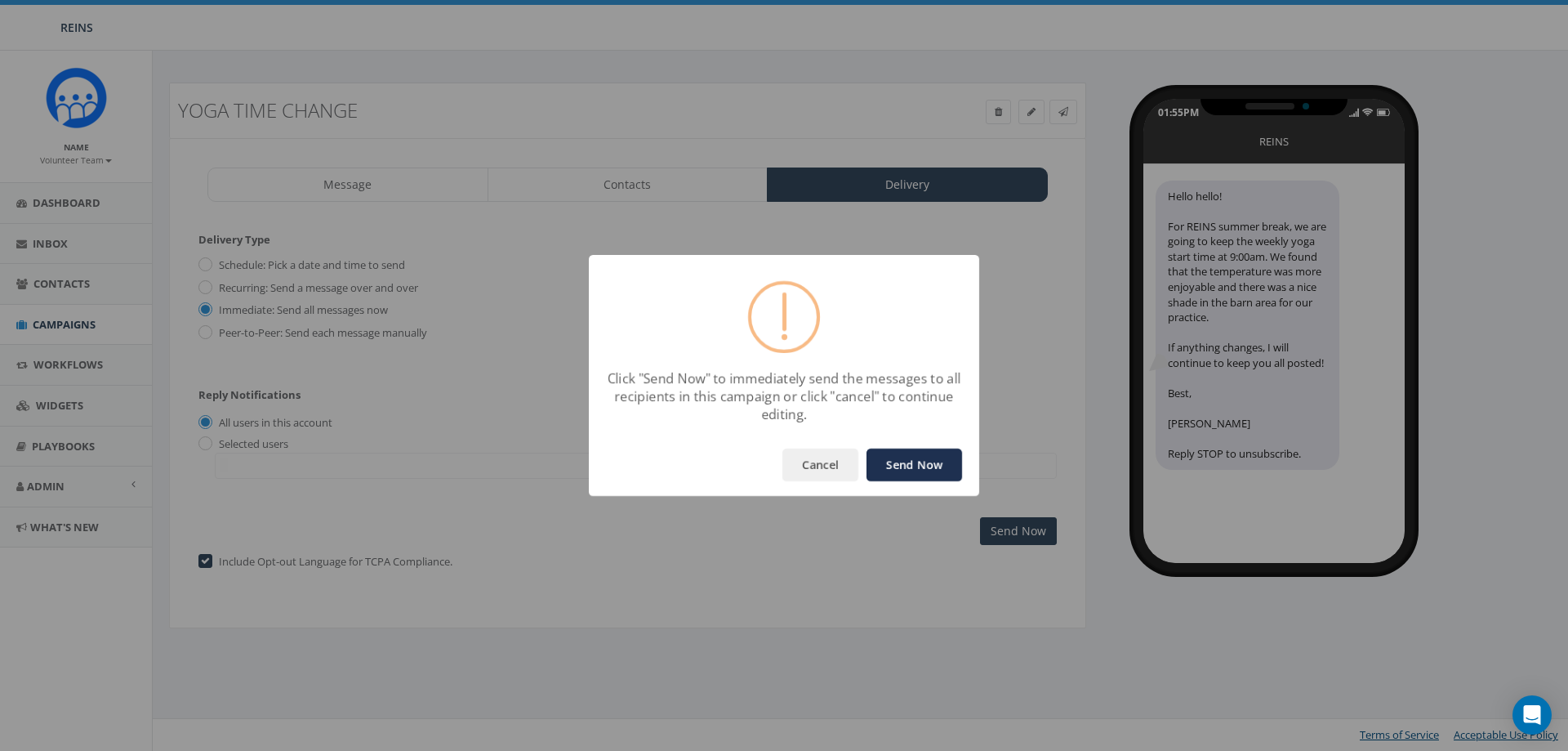
click at [924, 472] on button "Send Now" at bounding box center [915, 465] width 96 height 33
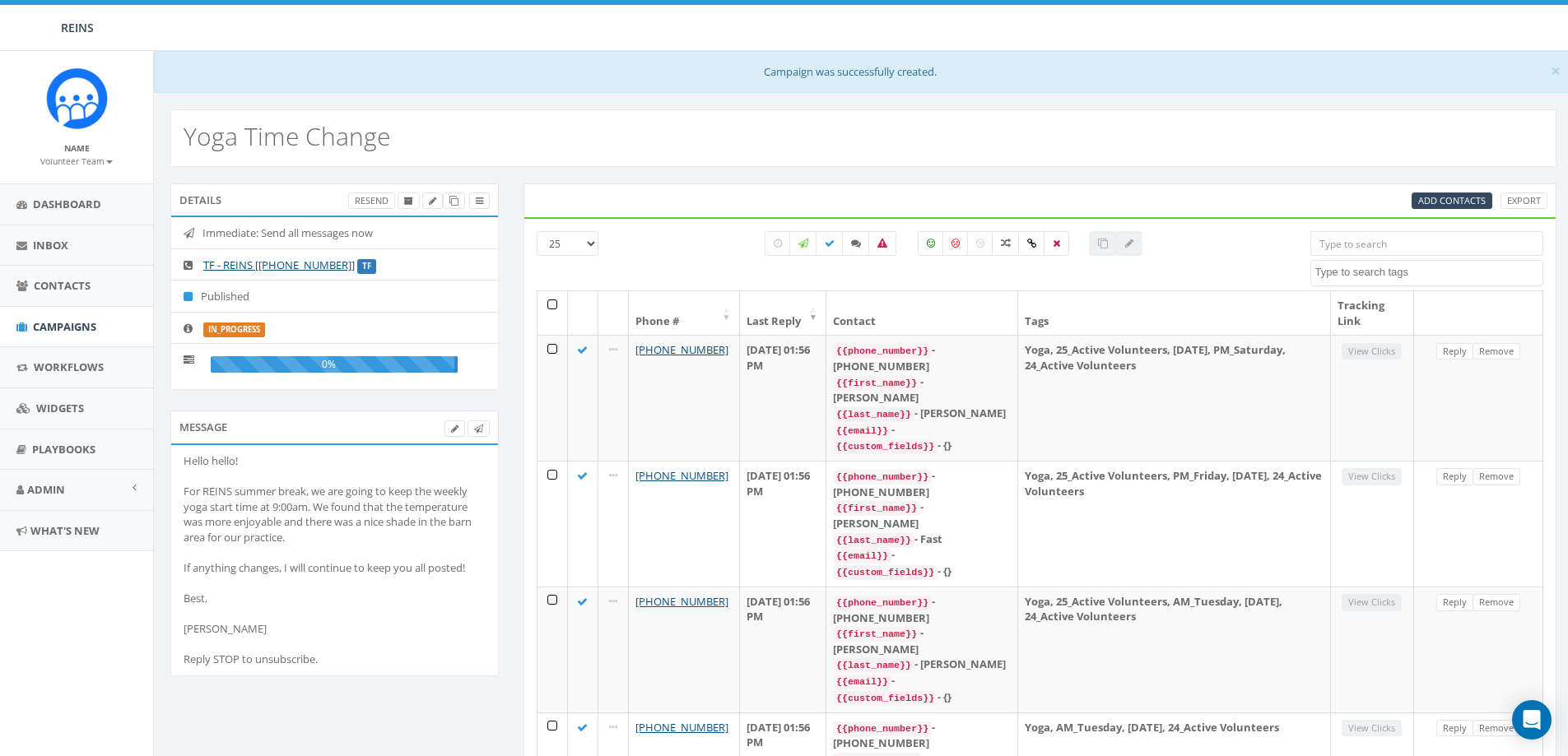
select select
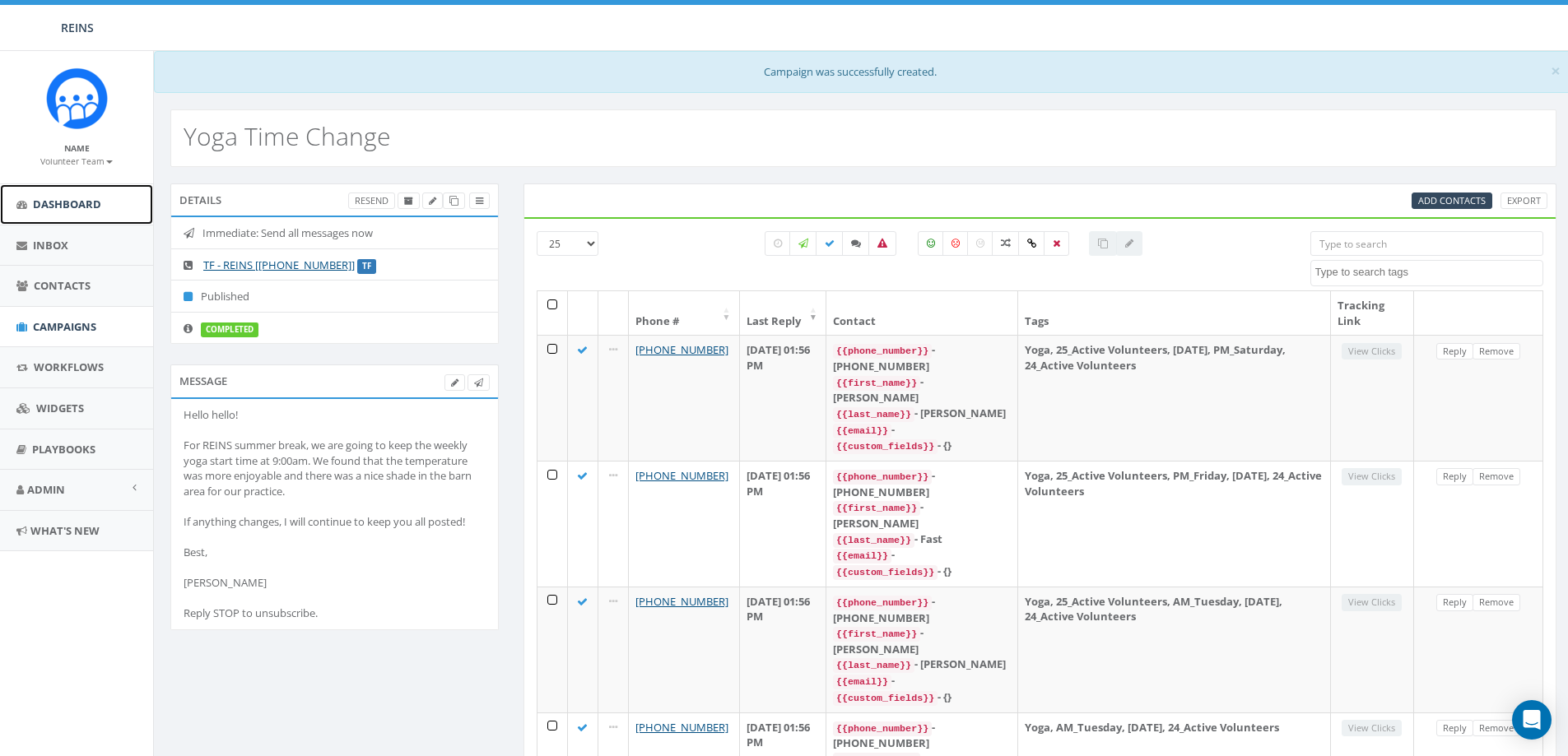
click at [58, 205] on span "Dashboard" at bounding box center [67, 204] width 68 height 15
